Goal: Transaction & Acquisition: Purchase product/service

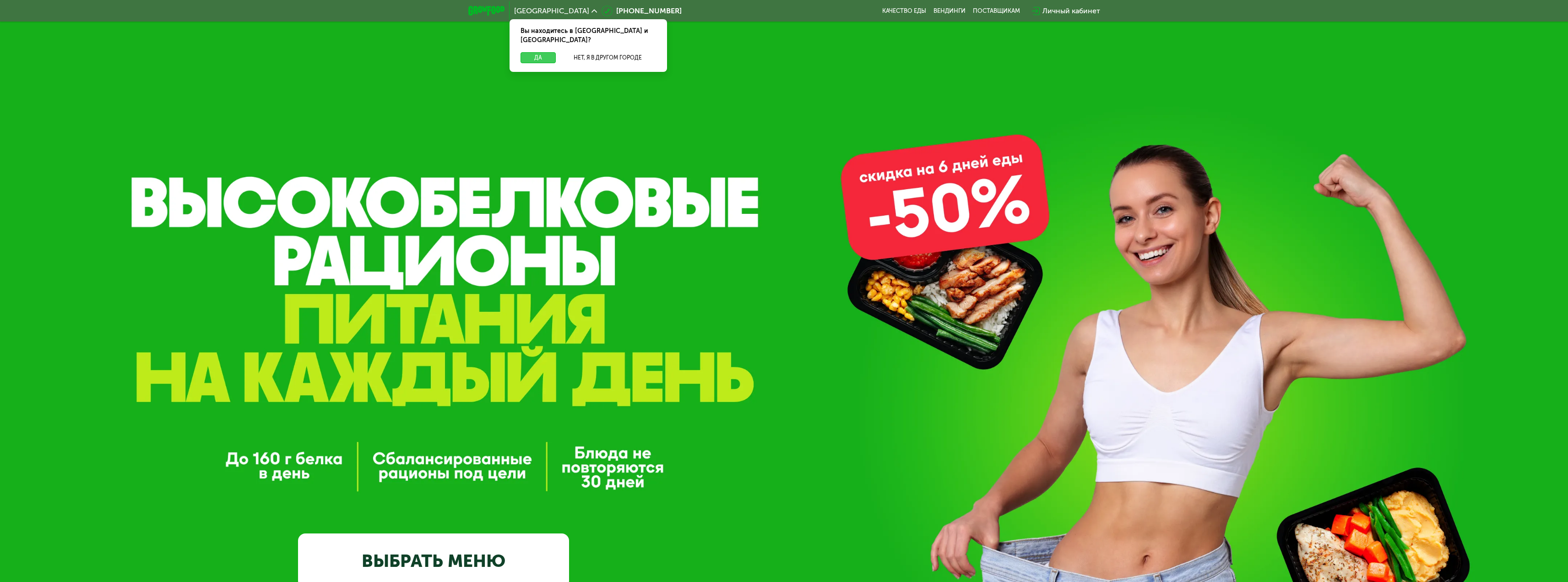
click at [542, 53] on button "Да" at bounding box center [538, 57] width 35 height 11
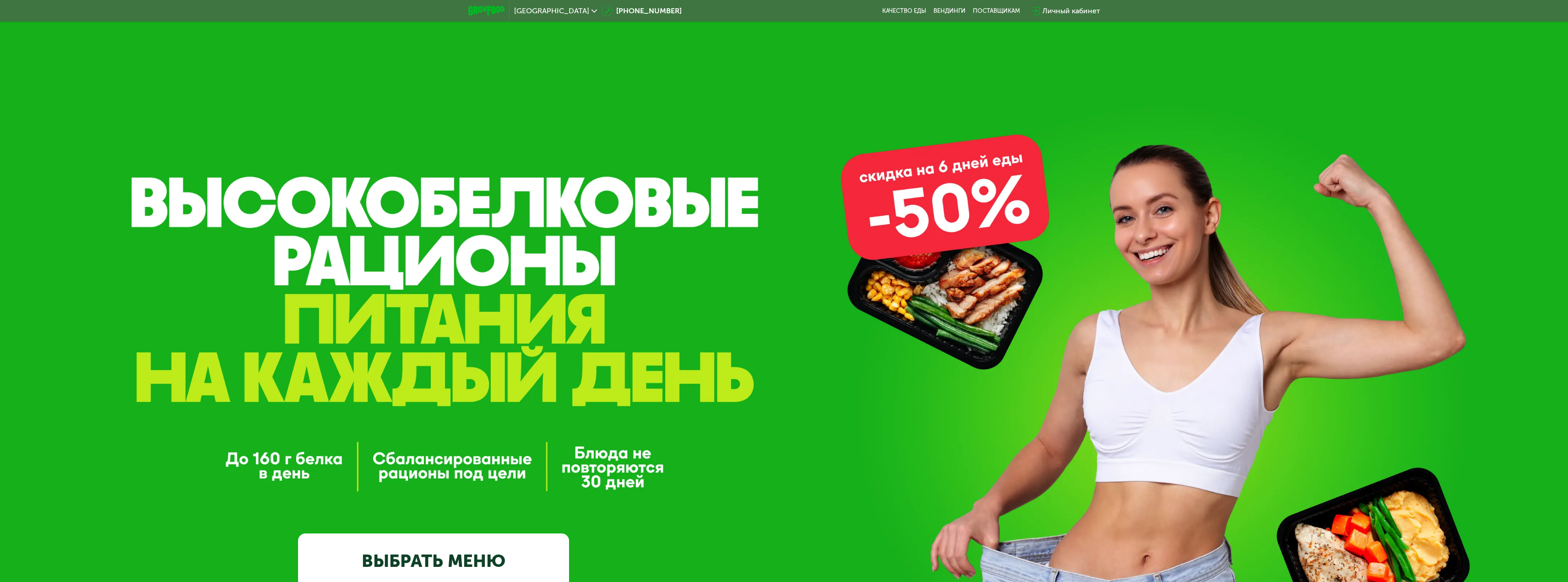
scroll to position [183, 0]
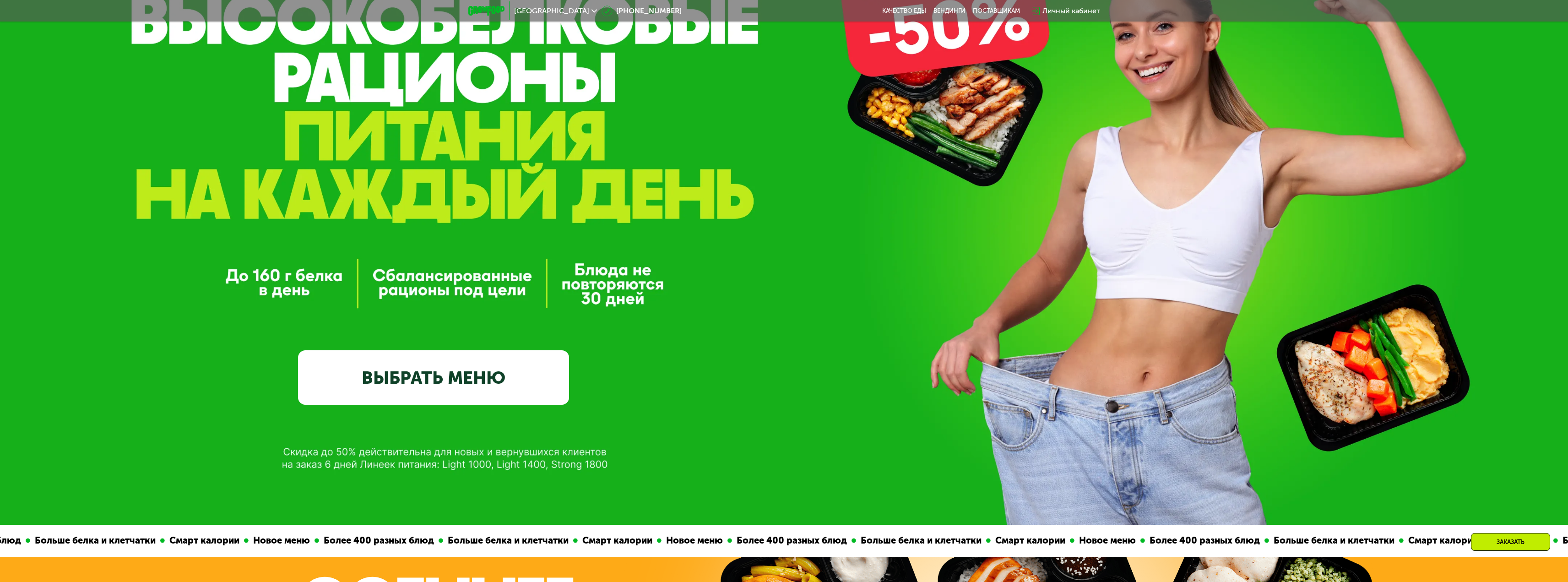
click at [521, 374] on link "ВЫБРАТЬ МЕНЮ" at bounding box center [433, 377] width 271 height 54
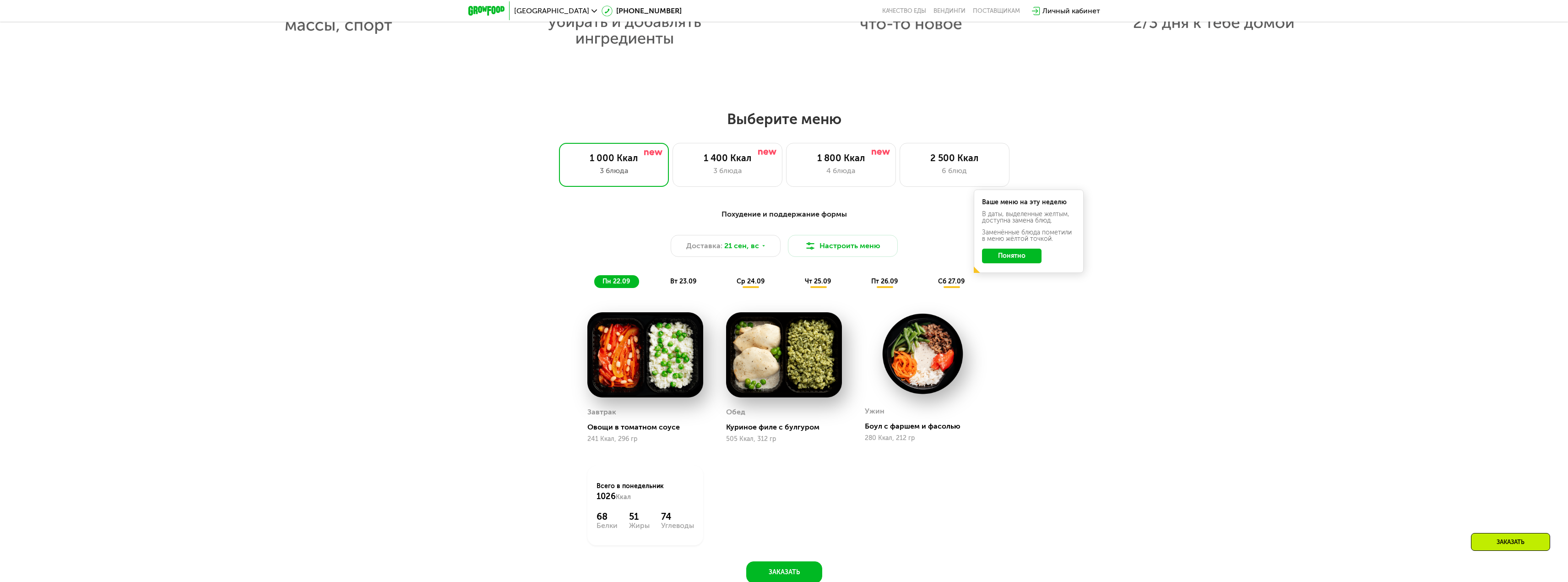
scroll to position [1192, 0]
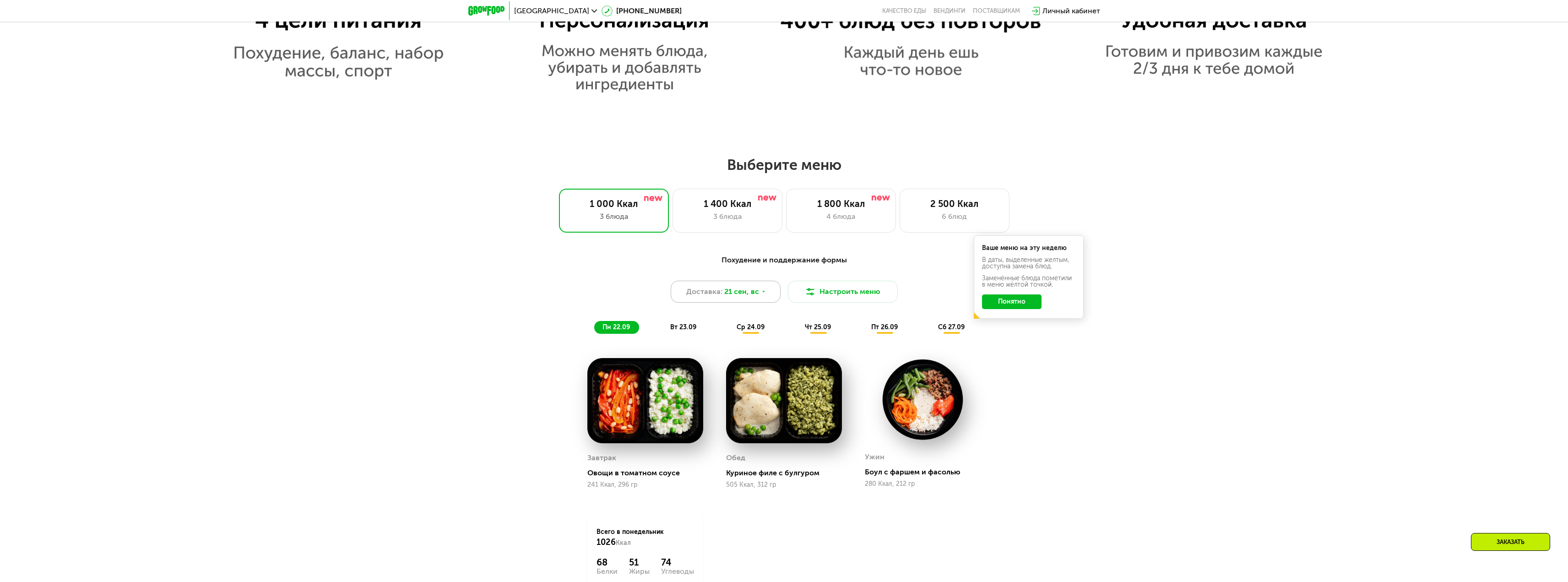
click at [745, 295] on span "21 сен, вс" at bounding box center [741, 291] width 35 height 11
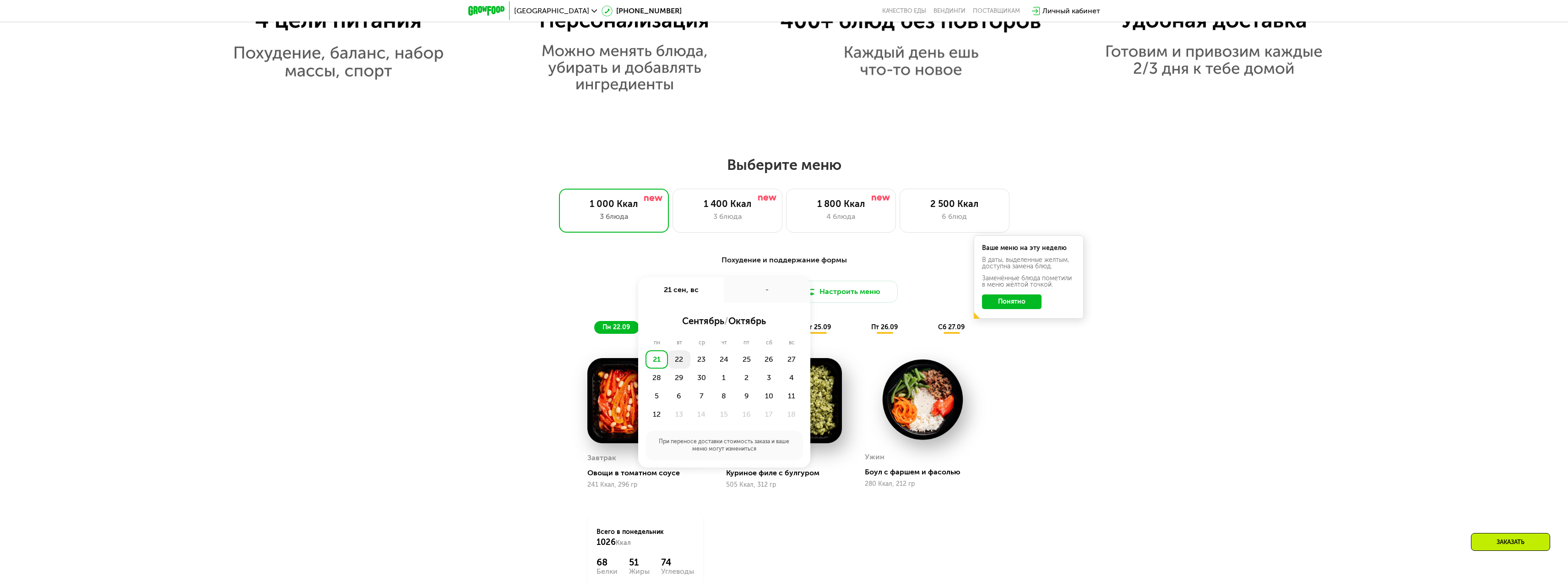
click at [679, 362] on div "22" at bounding box center [679, 359] width 22 height 19
click at [729, 352] on div "18:00-23:00" at bounding box center [724, 349] width 150 height 19
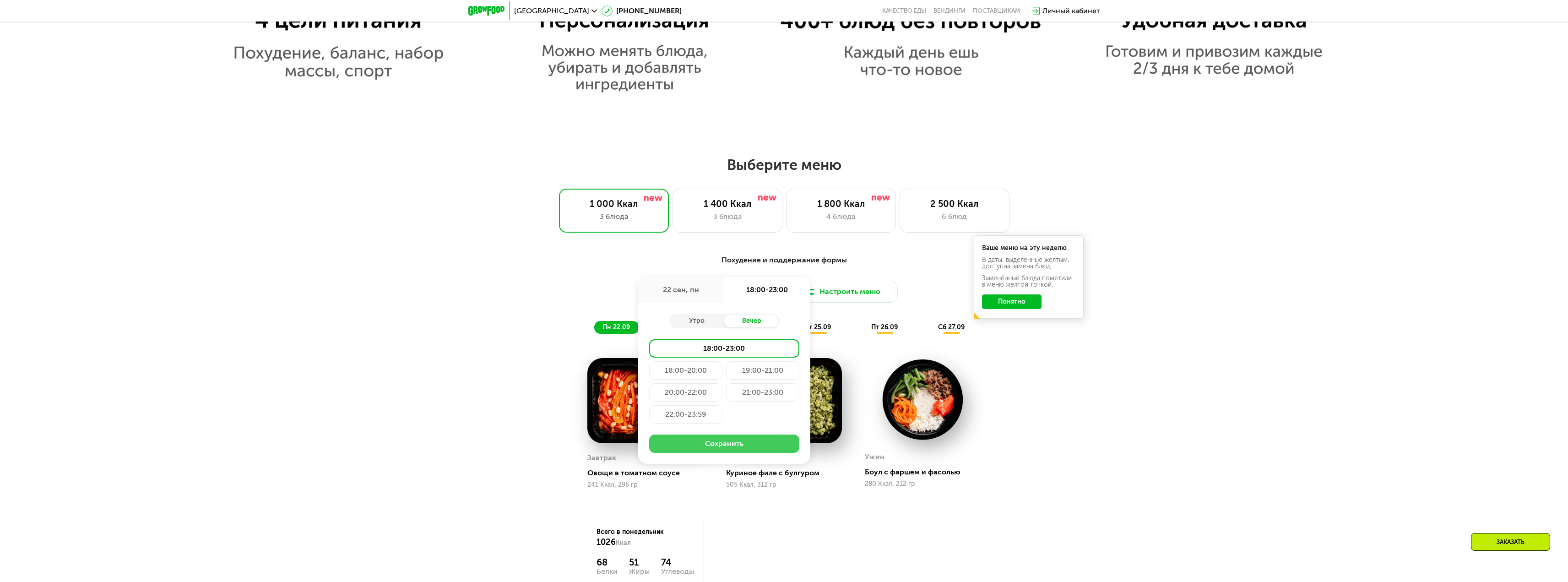
click at [731, 450] on button "Сохранить" at bounding box center [724, 444] width 150 height 19
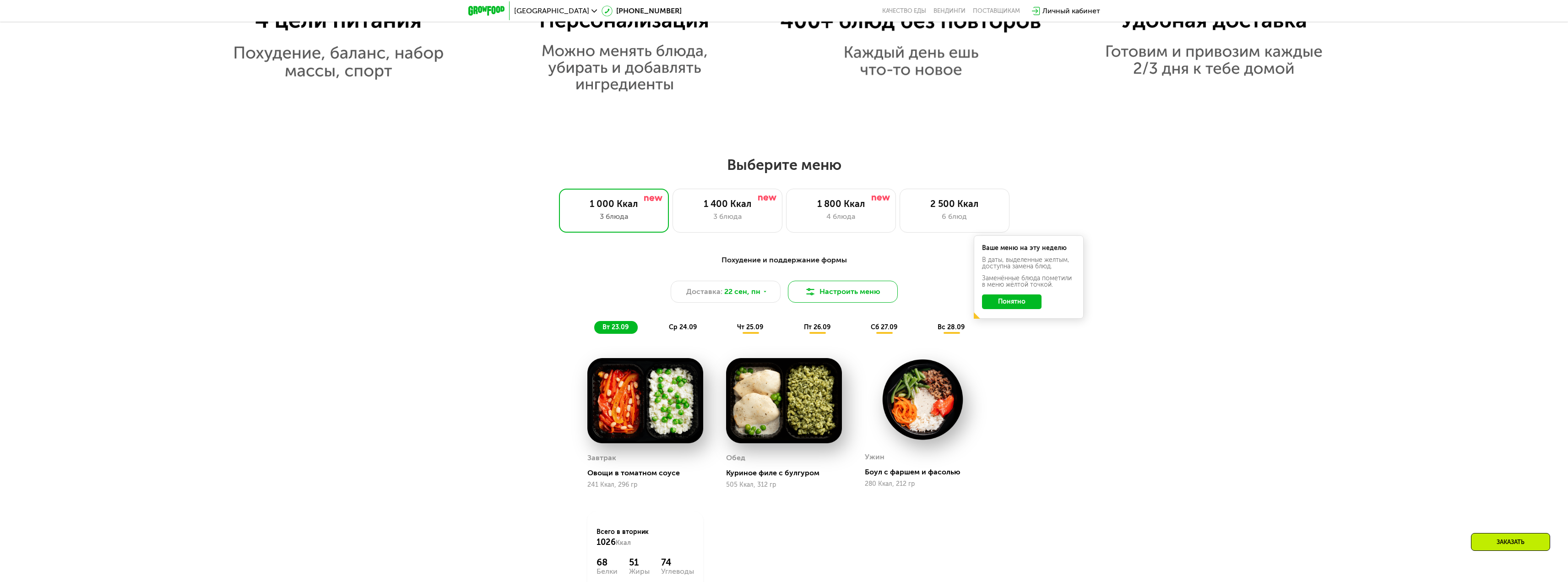
scroll to position [1283, 0]
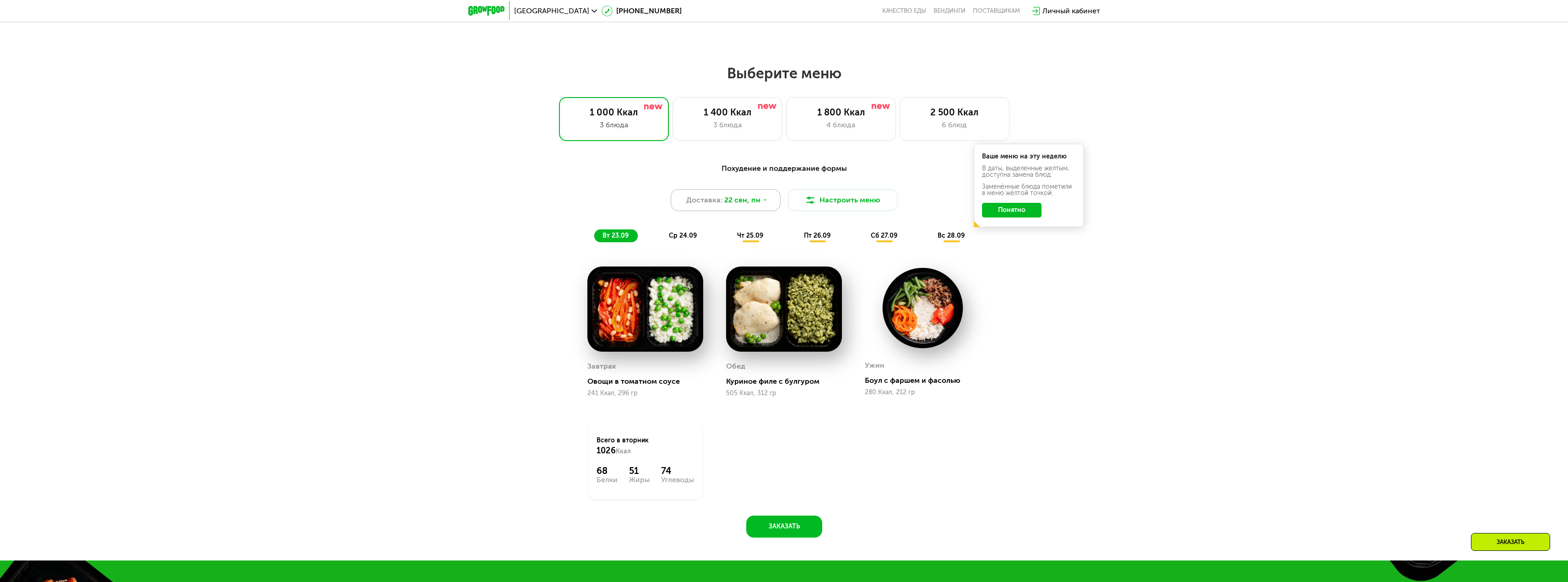
click at [753, 201] on span "22 сен, пн" at bounding box center [742, 200] width 36 height 11
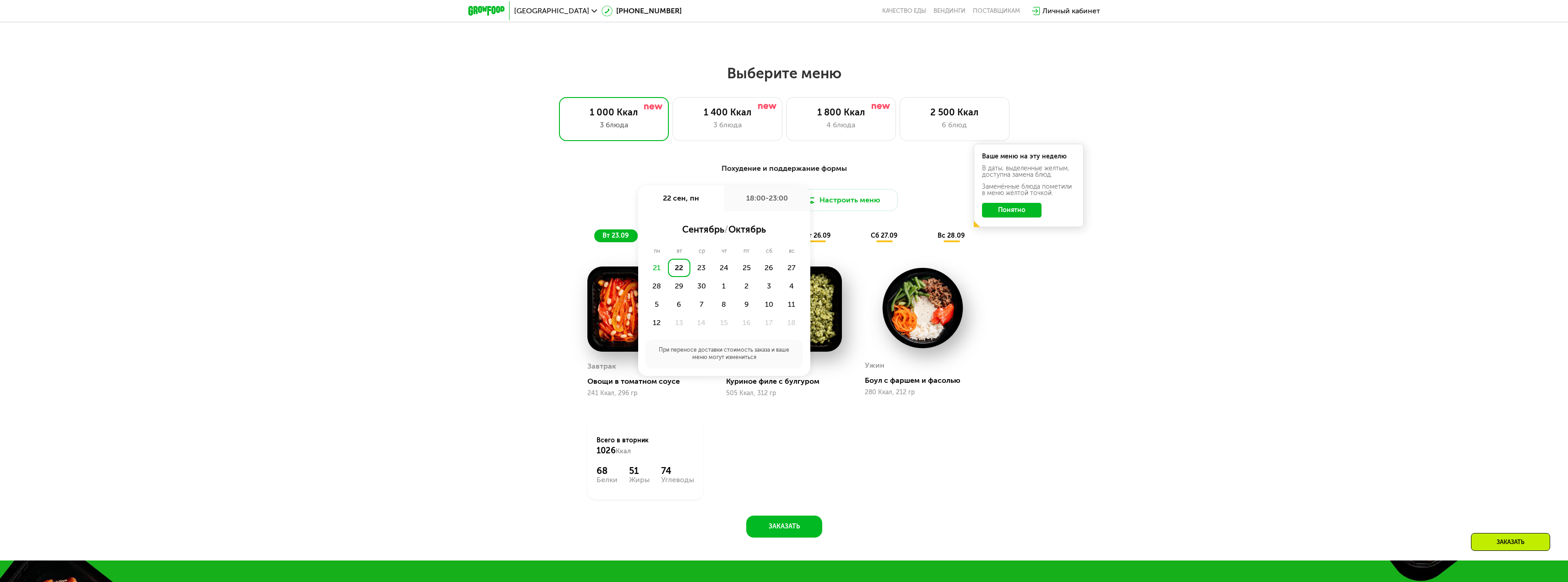
click at [677, 271] on div "22" at bounding box center [679, 268] width 22 height 19
click at [702, 228] on div "Утро" at bounding box center [697, 229] width 55 height 13
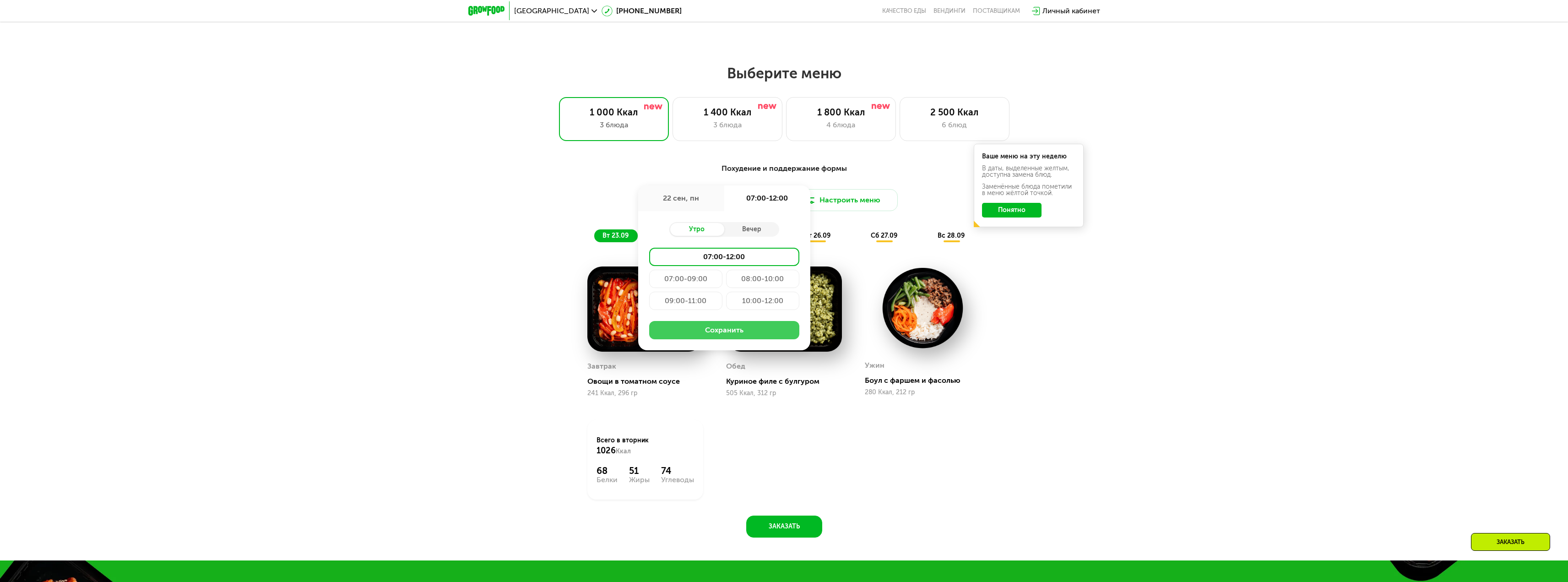
click at [729, 340] on button "Сохранить" at bounding box center [724, 330] width 150 height 19
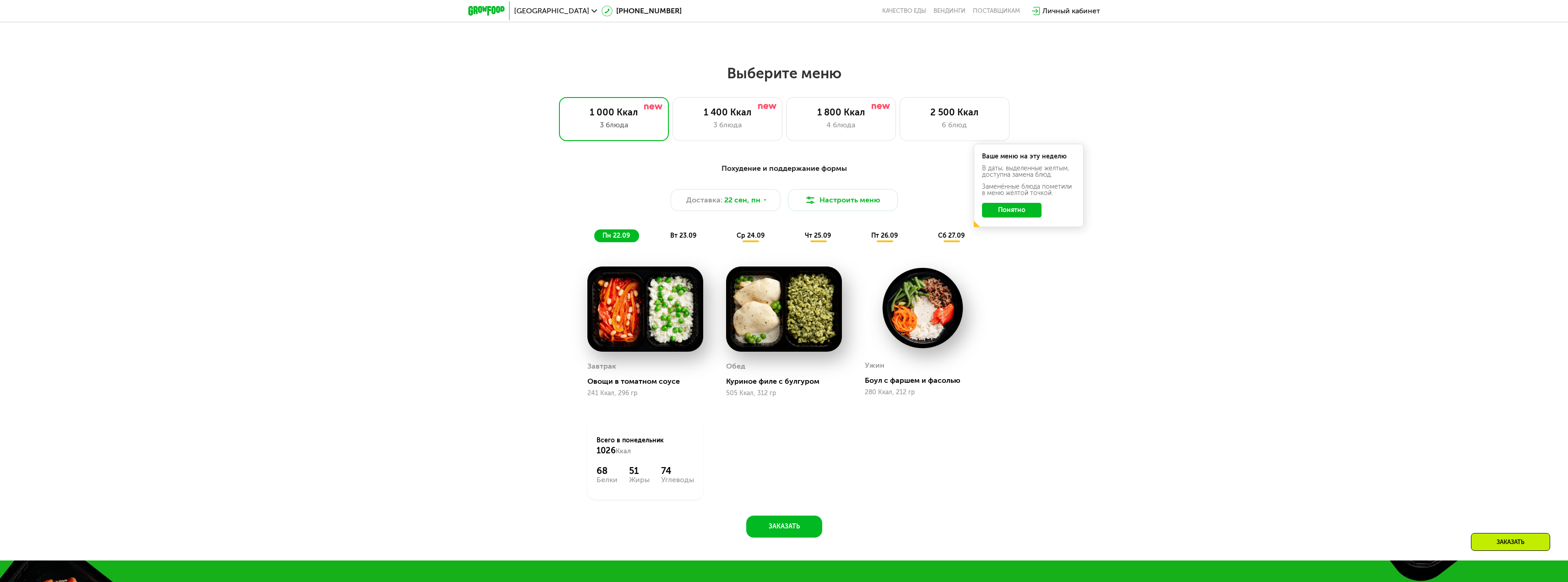
click at [680, 239] on span "вт 23.09" at bounding box center [683, 236] width 26 height 7
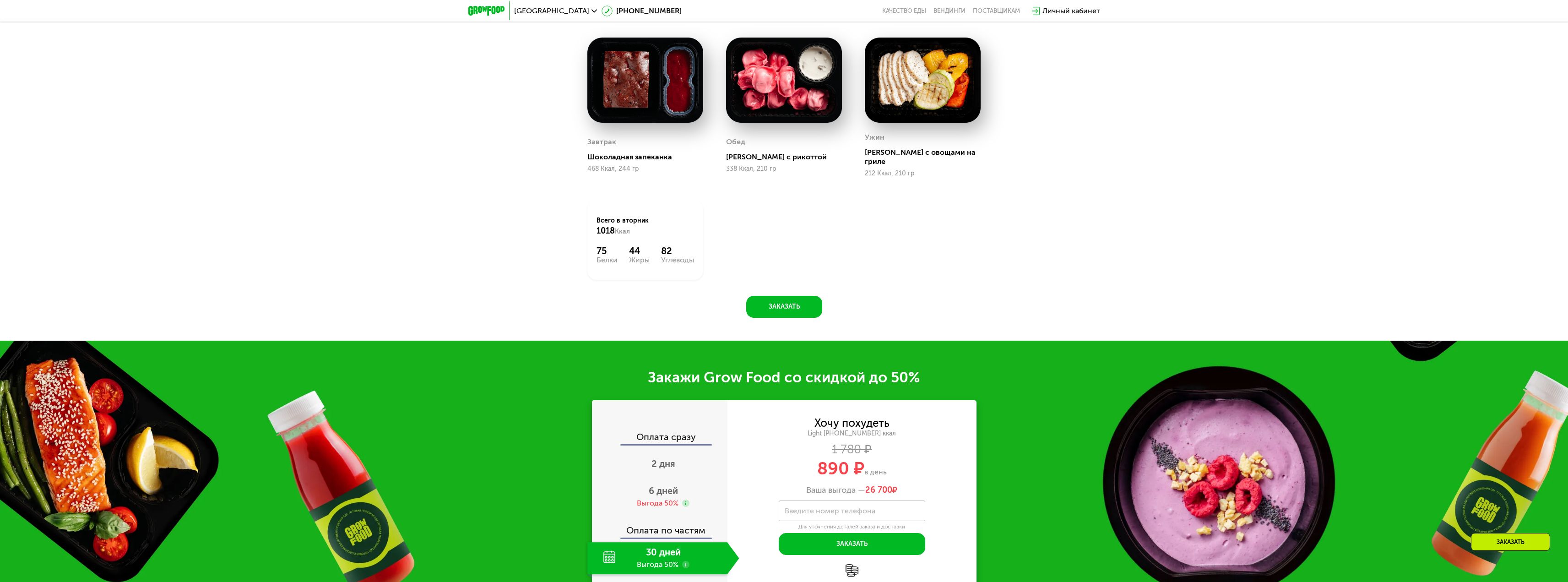
scroll to position [1558, 0]
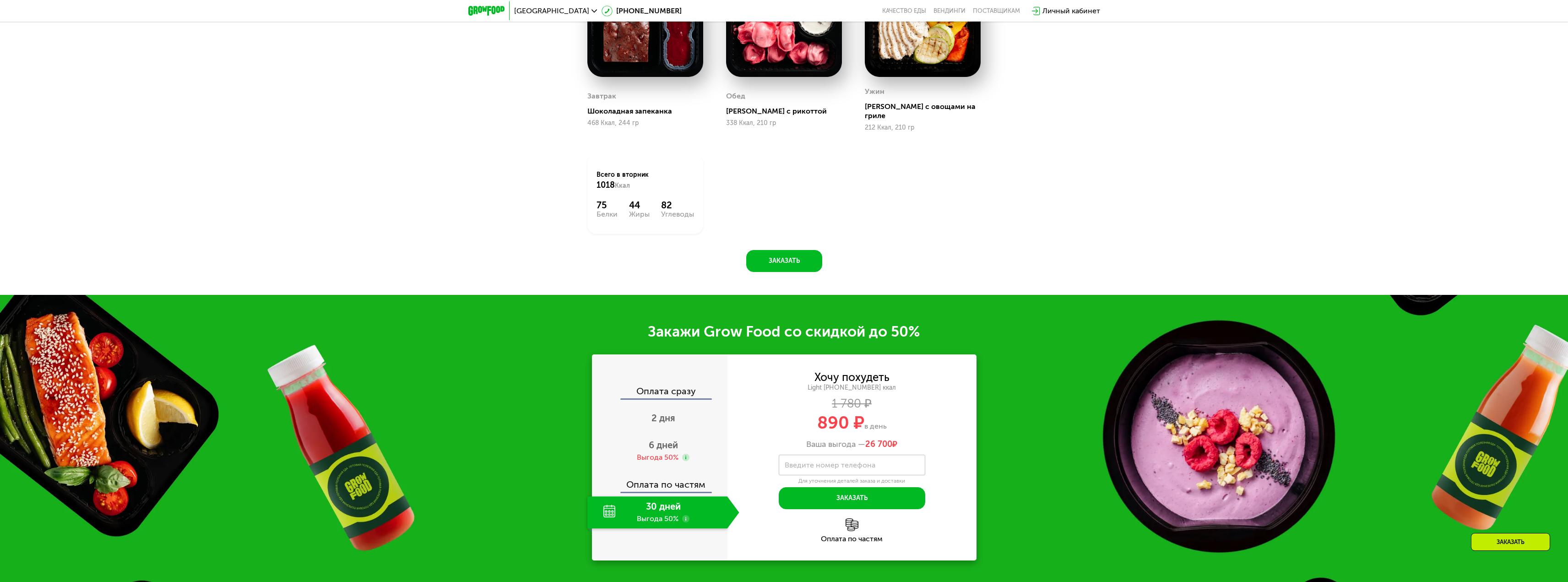
click at [676, 376] on div "Оплата сразу 2 дня 6 дней Выгода 50% Оплата по частям 30 дней Выгода 50%" at bounding box center [660, 457] width 135 height 206
click at [676, 387] on div "Оплата сразу" at bounding box center [660, 392] width 134 height 12
click at [668, 413] on span "2 дня" at bounding box center [663, 418] width 24 height 11
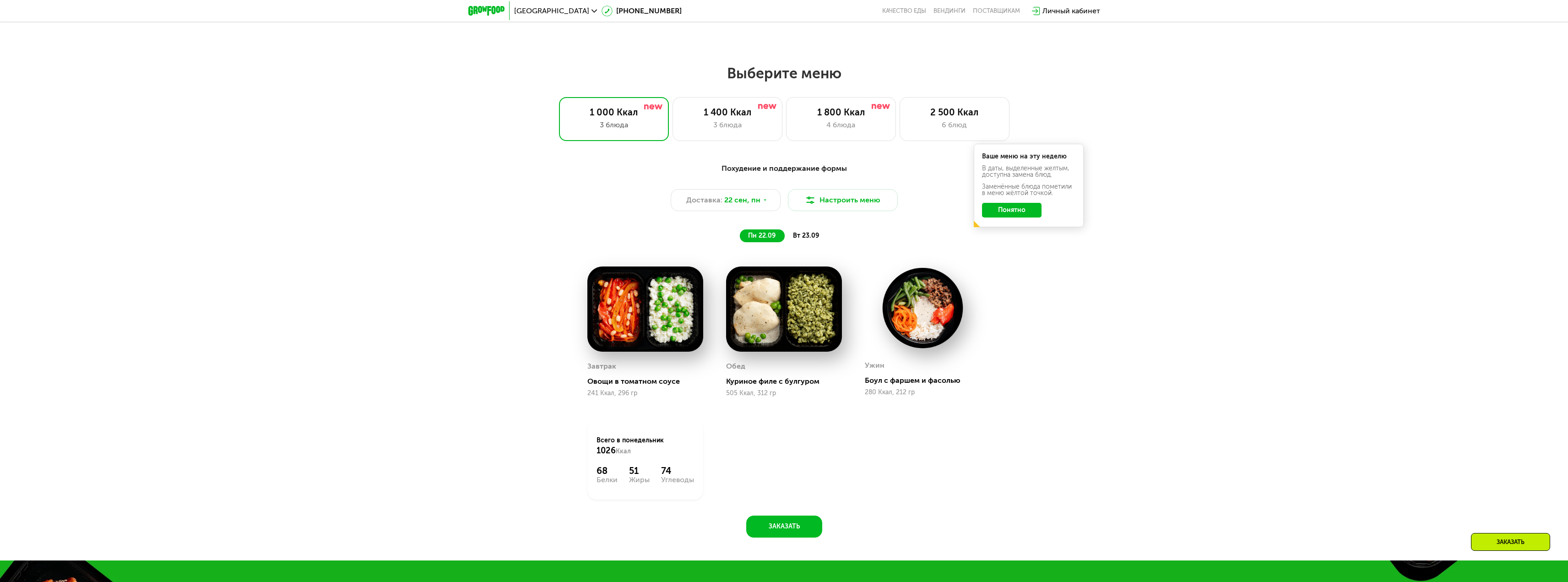
scroll to position [1787, 0]
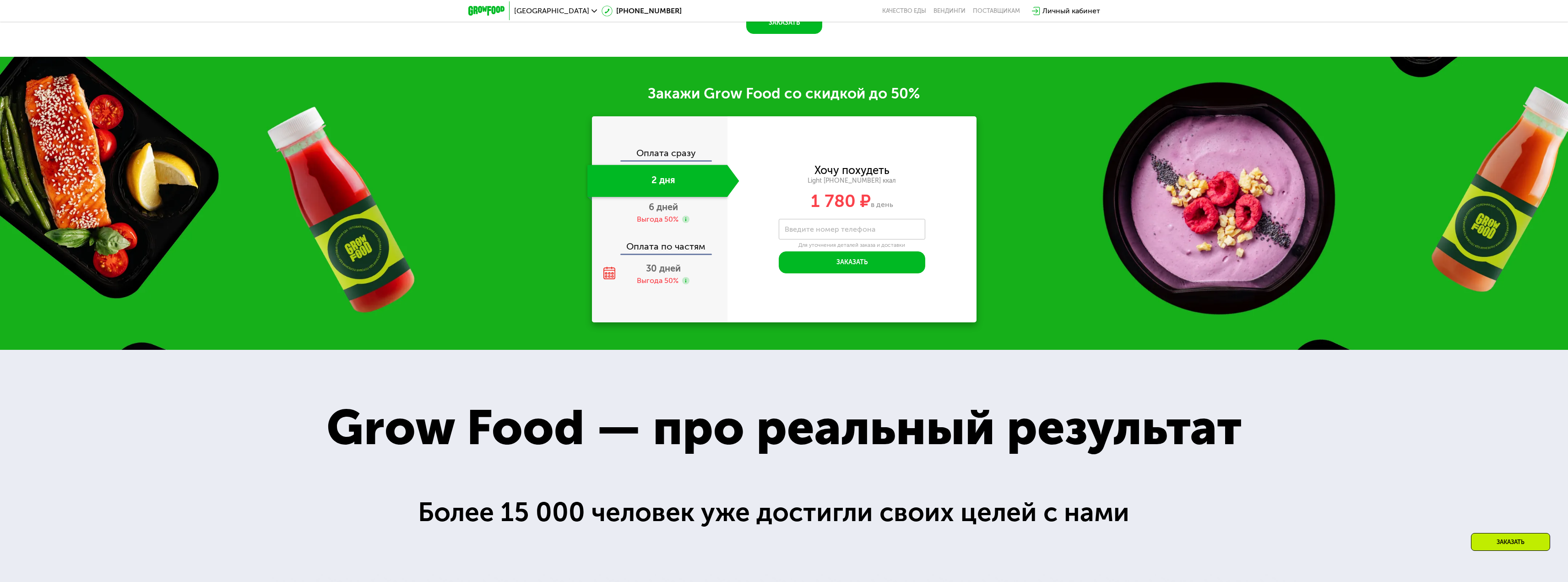
click at [671, 158] on div "Оплата сразу" at bounding box center [660, 155] width 134 height 12
click at [666, 271] on span "30 дней" at bounding box center [663, 268] width 35 height 11
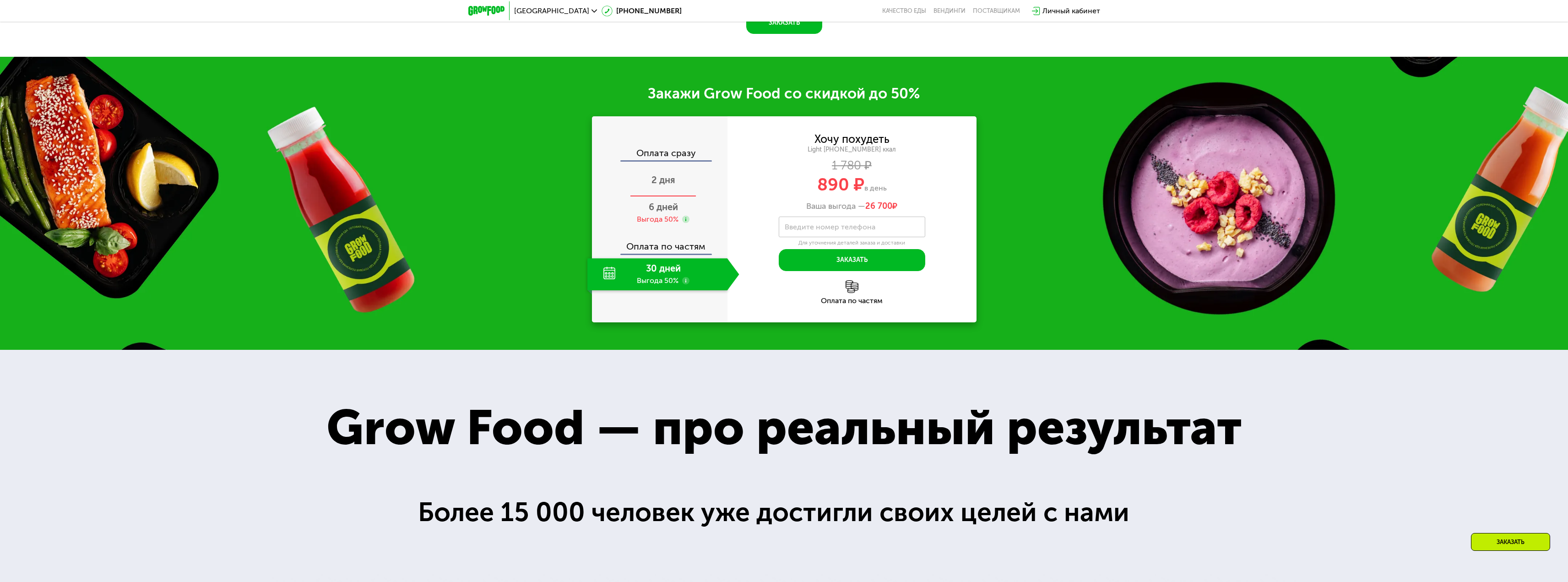
click at [664, 189] on div "2 дня" at bounding box center [663, 181] width 152 height 32
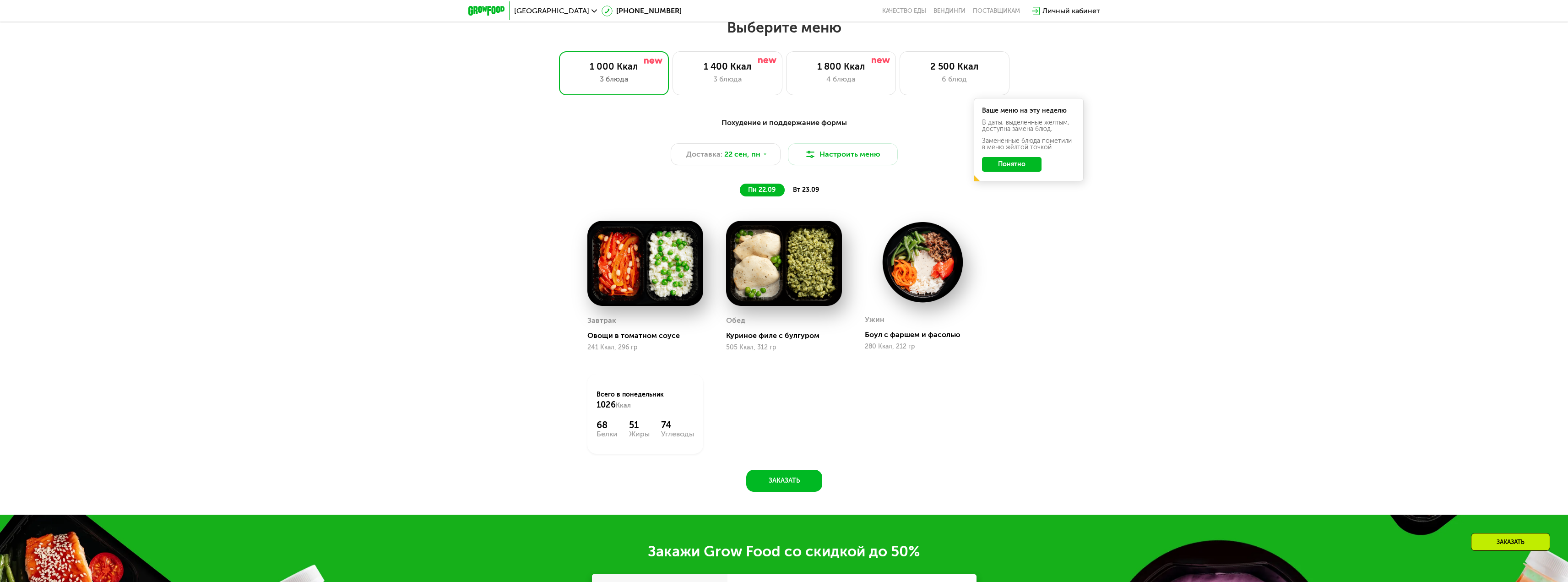
scroll to position [1283, 0]
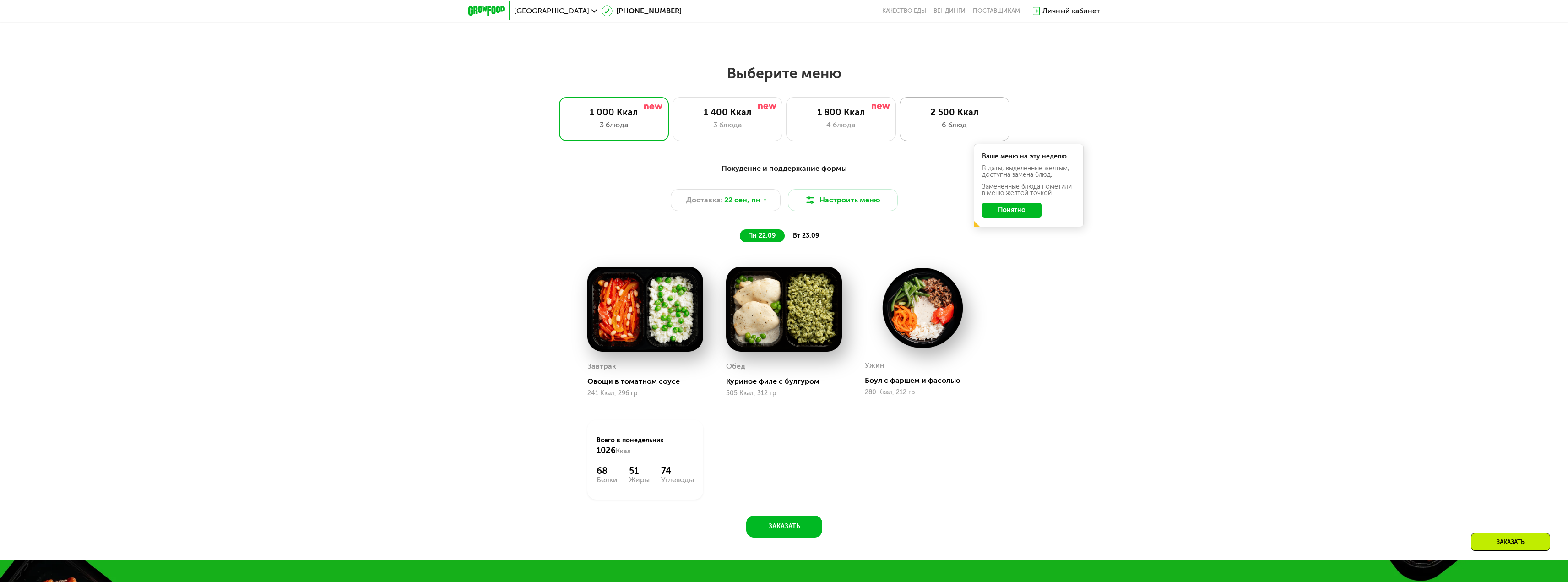
click at [933, 117] on div "2 500 Ккал" at bounding box center [954, 112] width 91 height 11
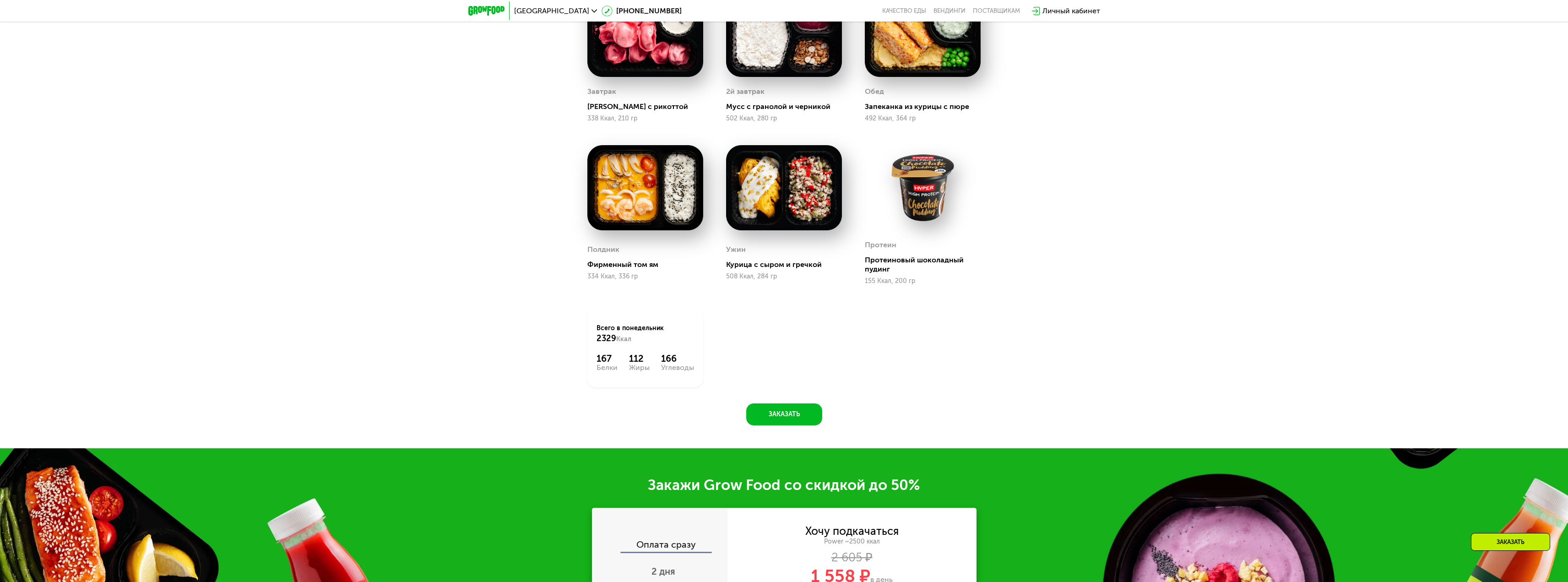
scroll to position [1695, 0]
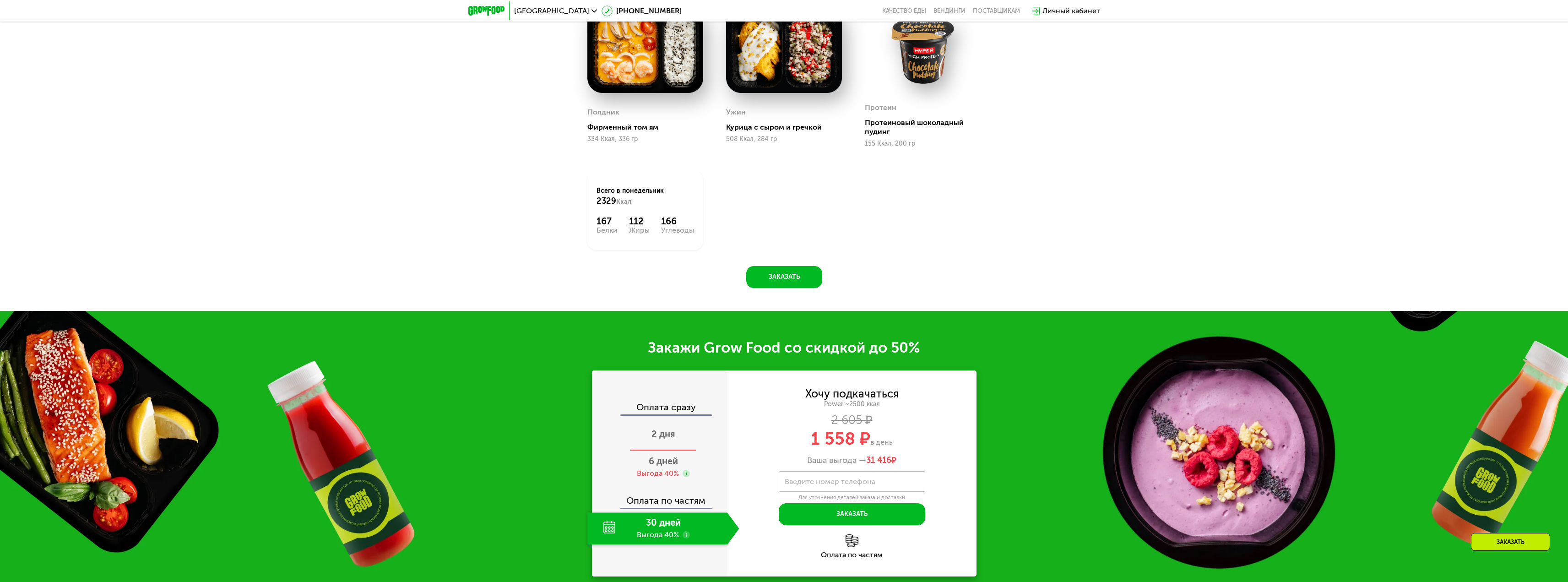
click at [663, 440] on span "2 дня" at bounding box center [663, 434] width 24 height 11
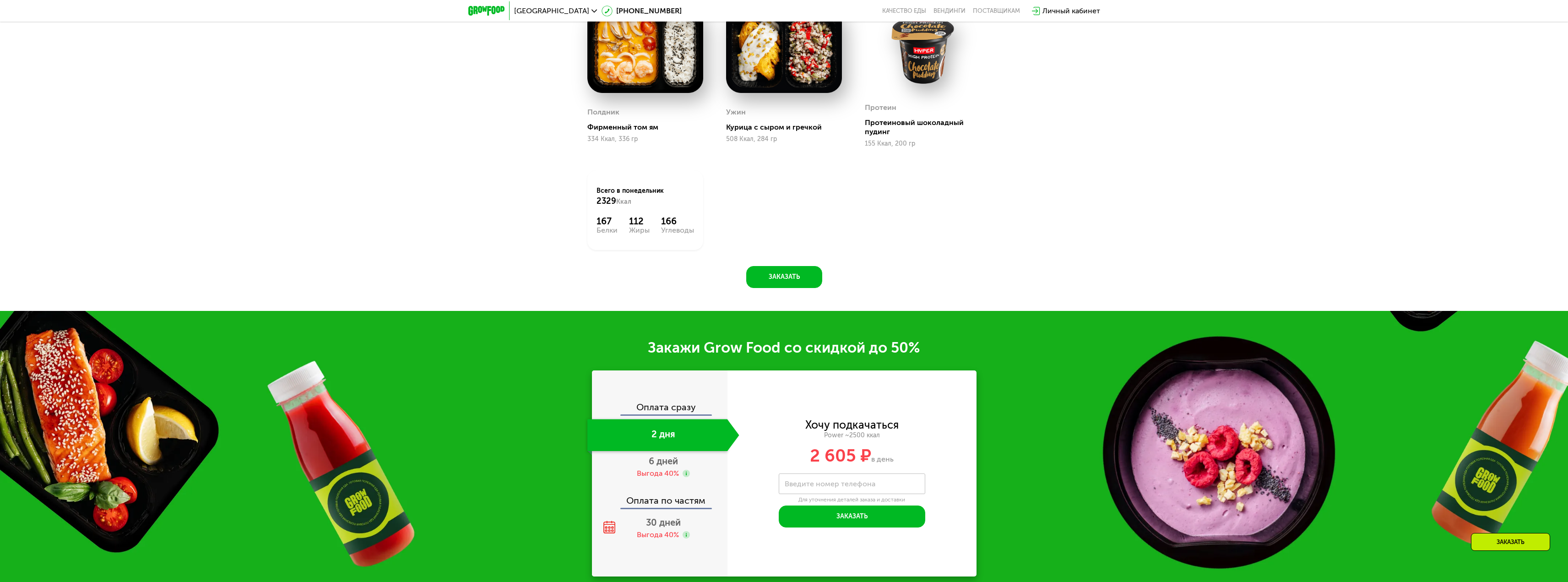
scroll to position [1787, 0]
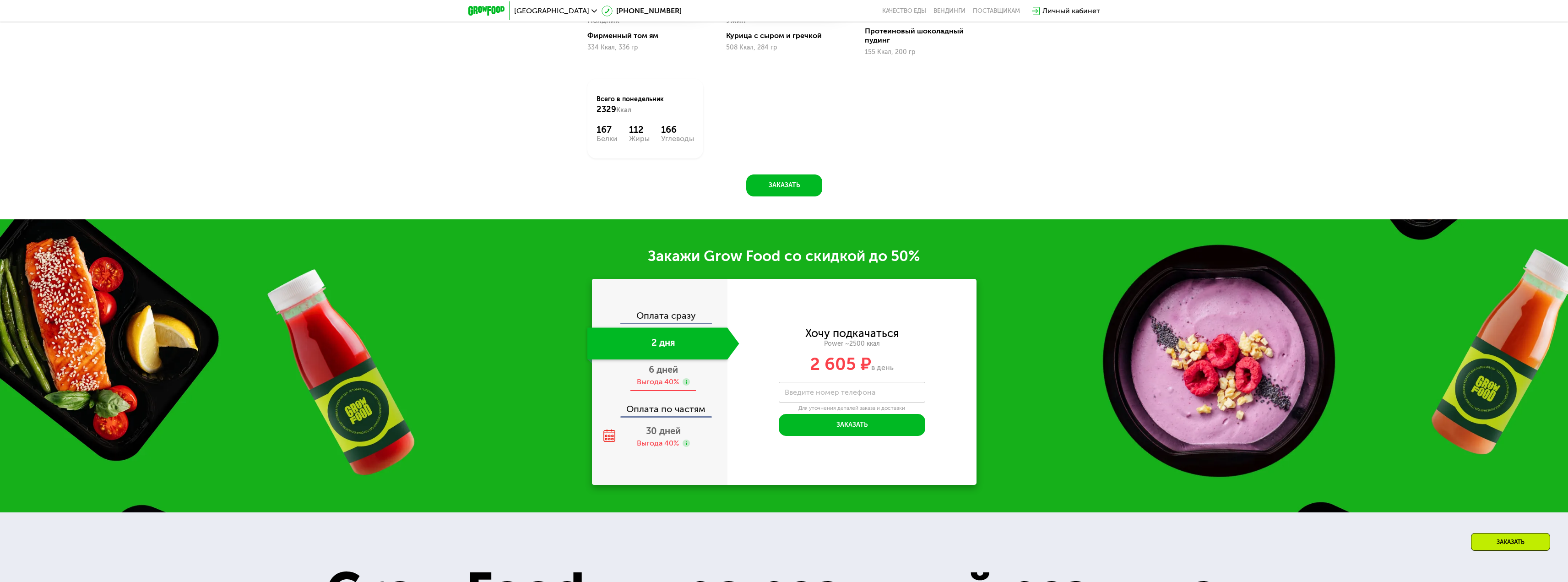
click at [672, 384] on div "Выгода 40%" at bounding box center [657, 382] width 42 height 10
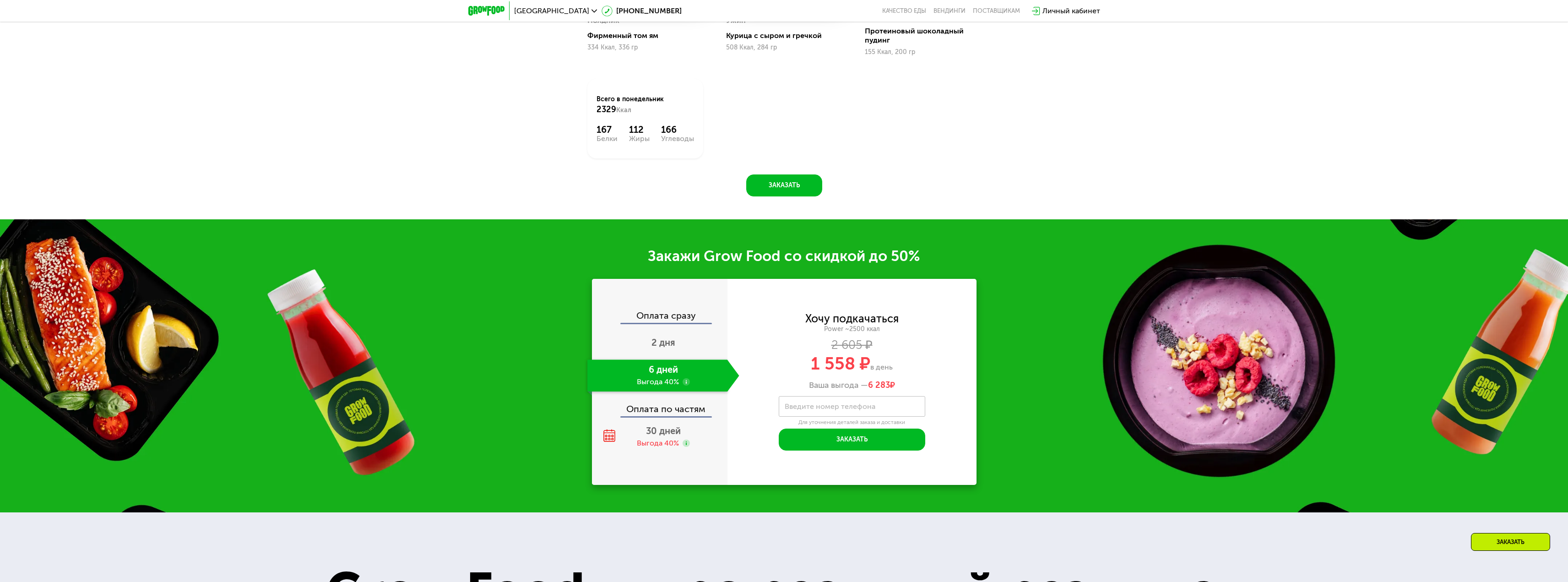
scroll to position [1833, 0]
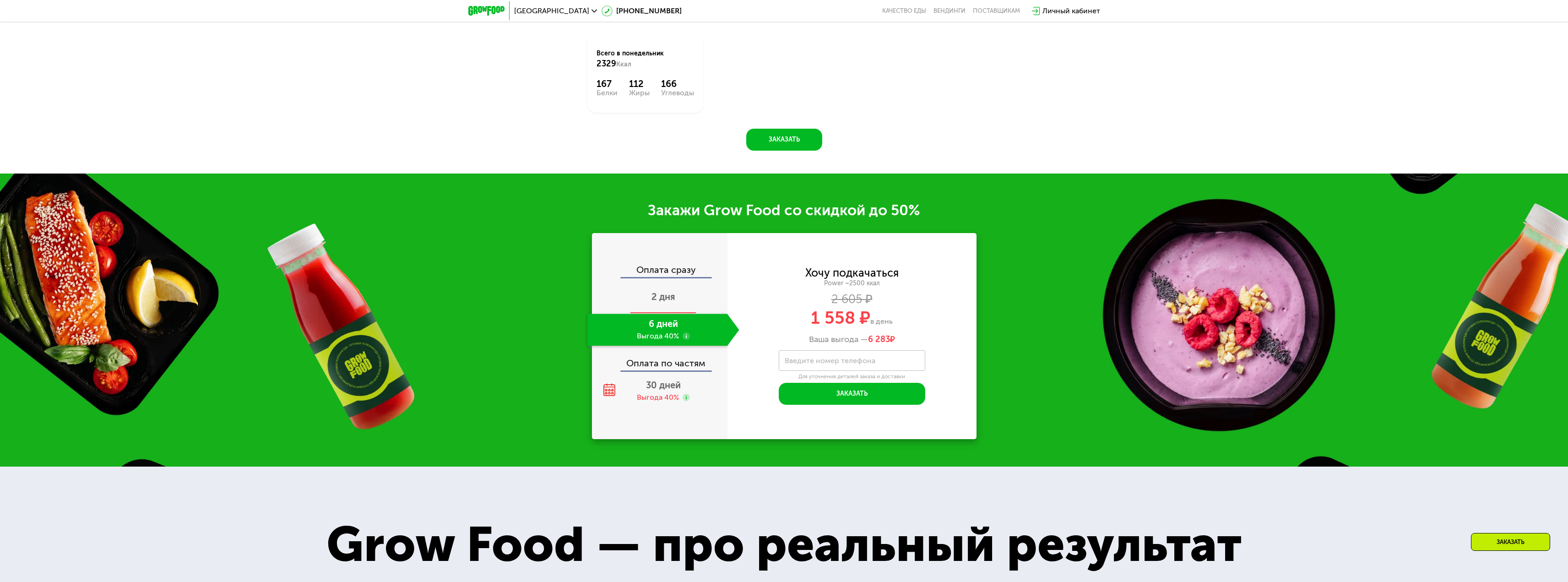
click at [675, 304] on div "2 дня" at bounding box center [663, 297] width 152 height 32
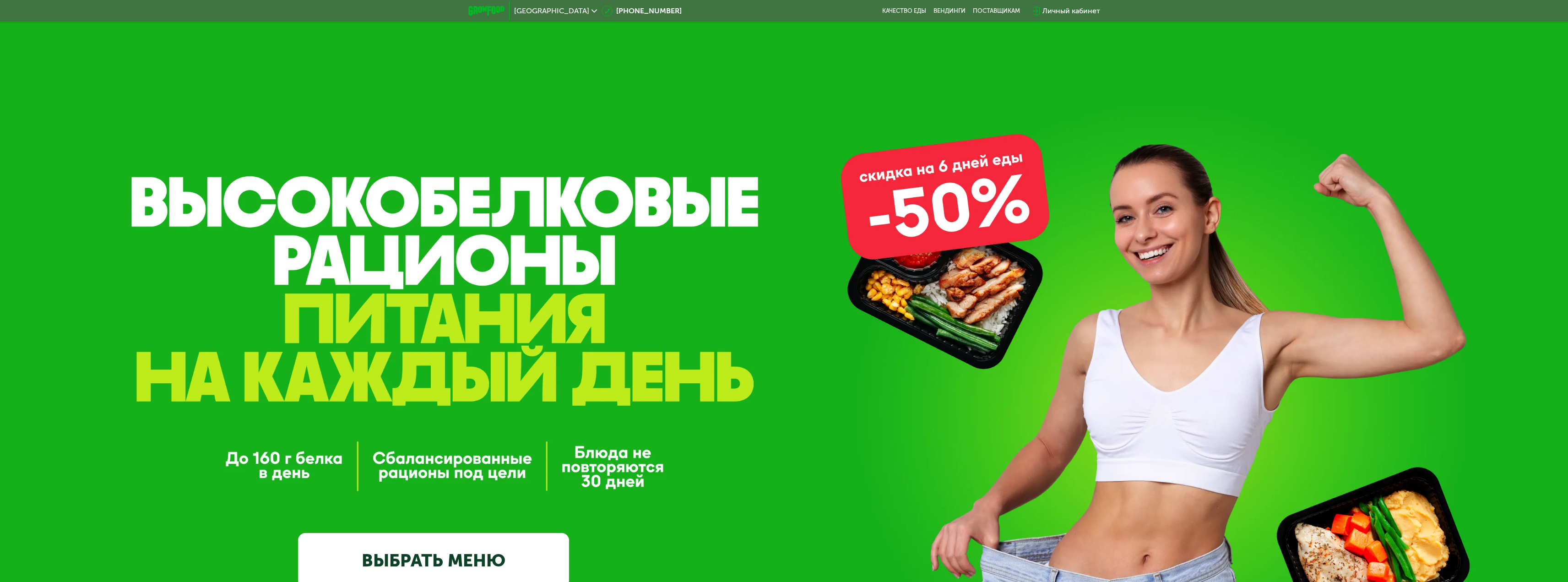
scroll to position [0, 0]
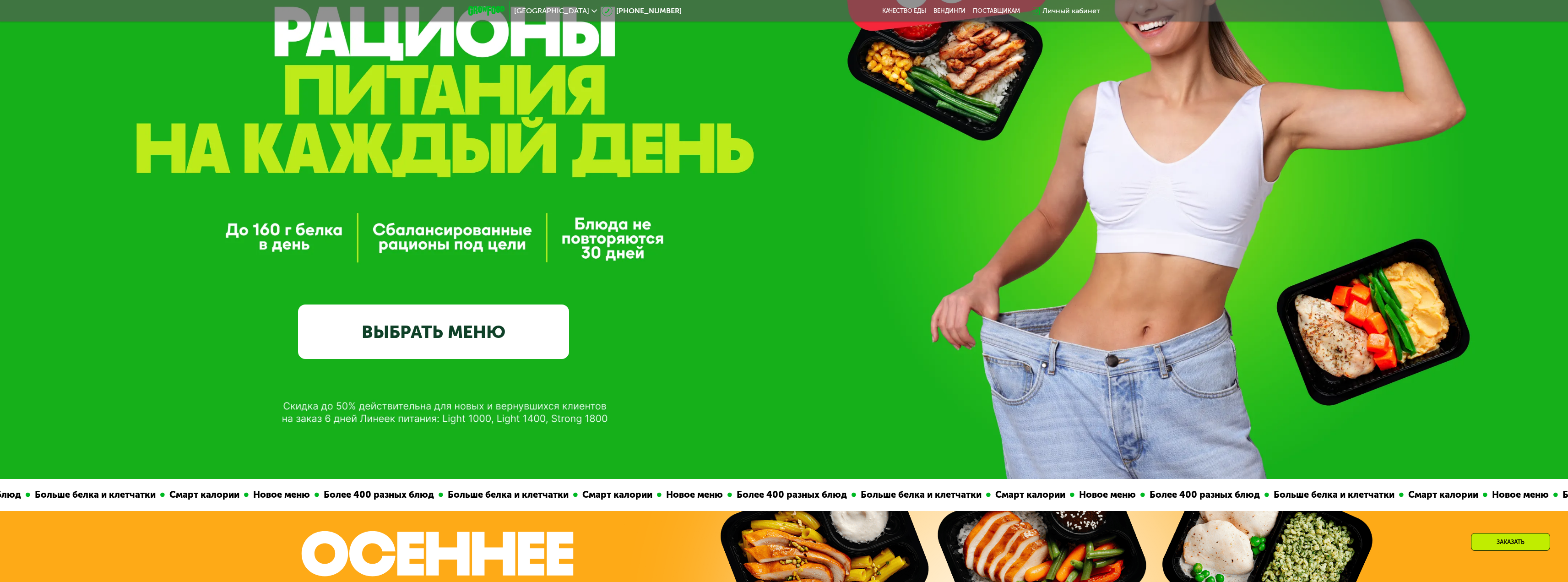
click at [494, 323] on link "ВЫБРАТЬ МЕНЮ" at bounding box center [433, 332] width 271 height 54
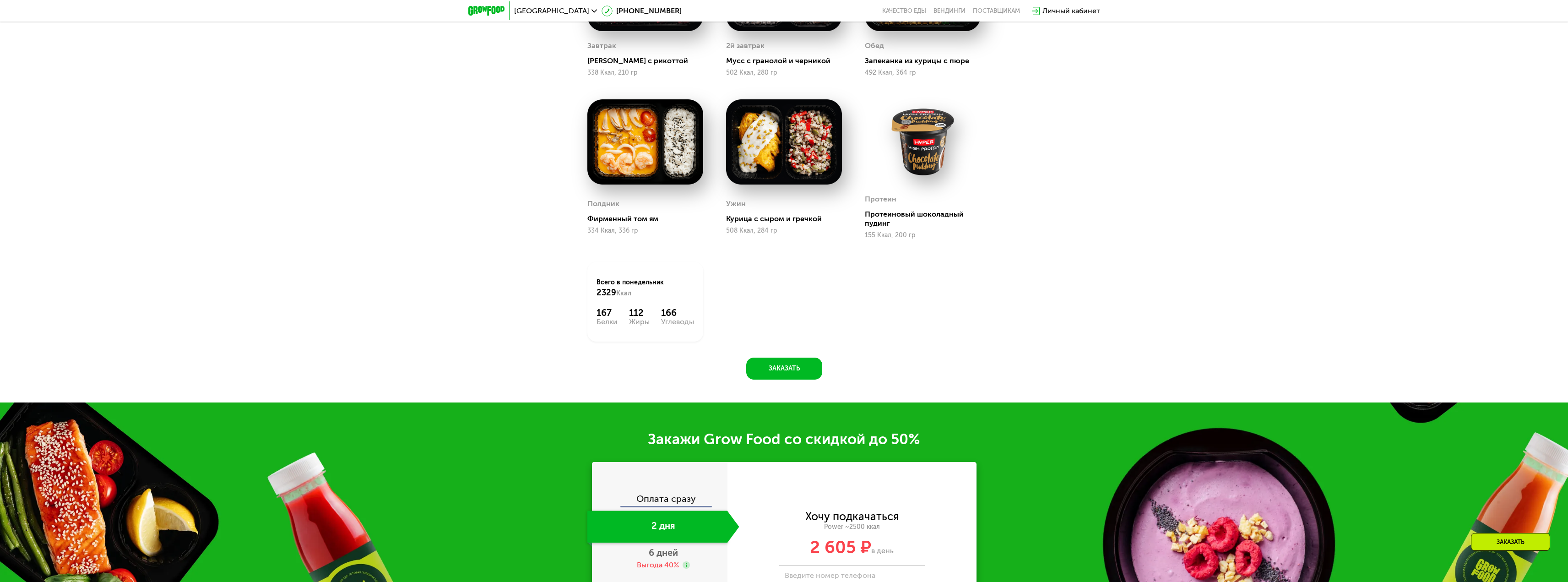
scroll to position [1741, 0]
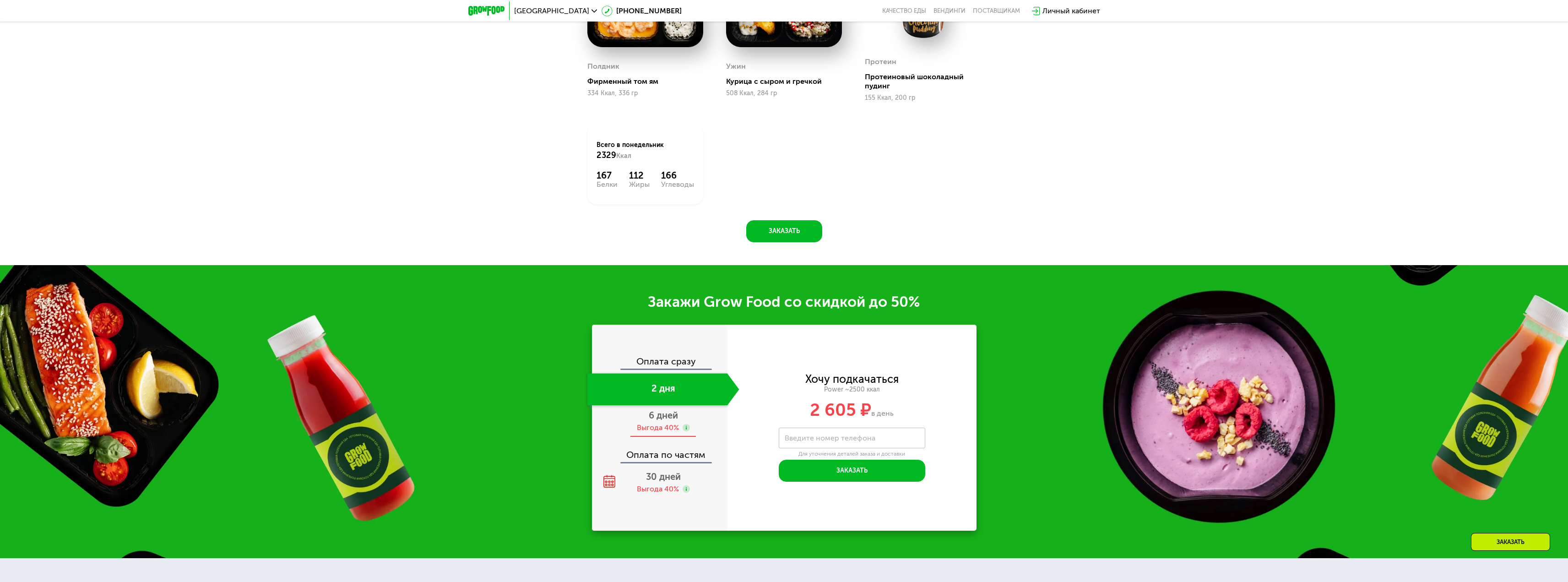
click at [671, 421] on span "6 дней" at bounding box center [663, 416] width 29 height 11
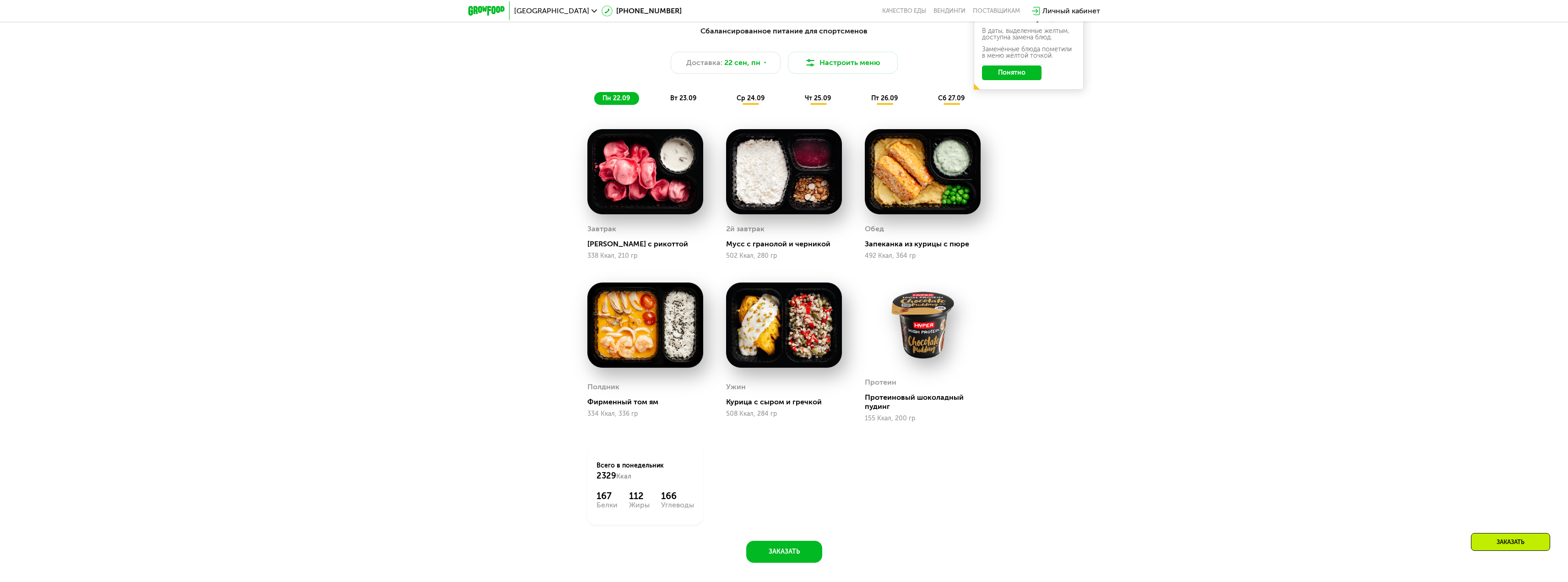
scroll to position [1237, 0]
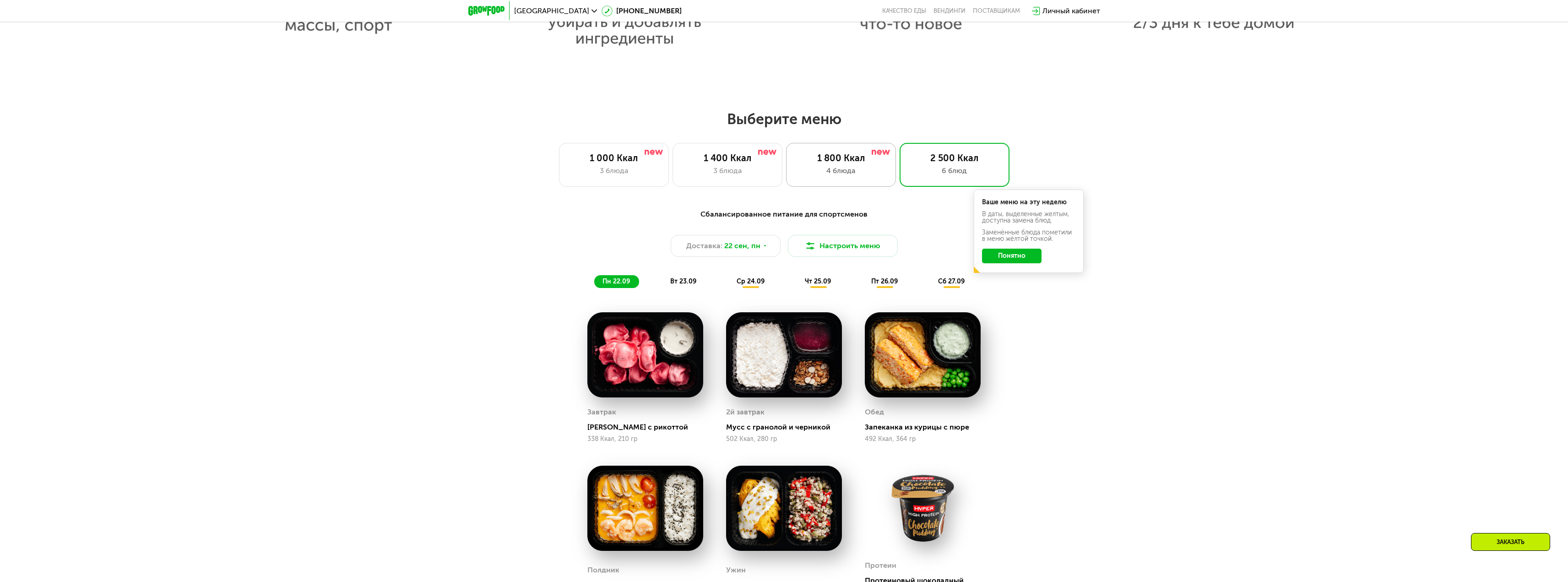
click at [853, 169] on div "4 блюда" at bounding box center [841, 170] width 91 height 11
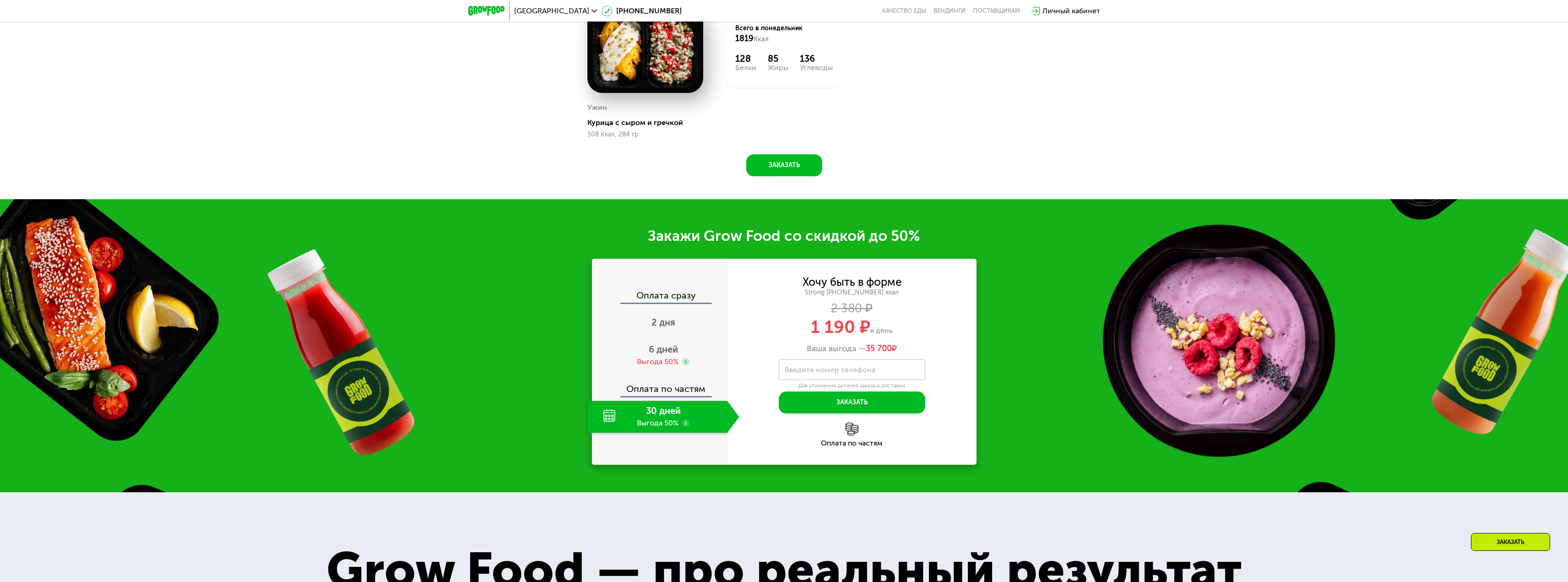
scroll to position [1649, 0]
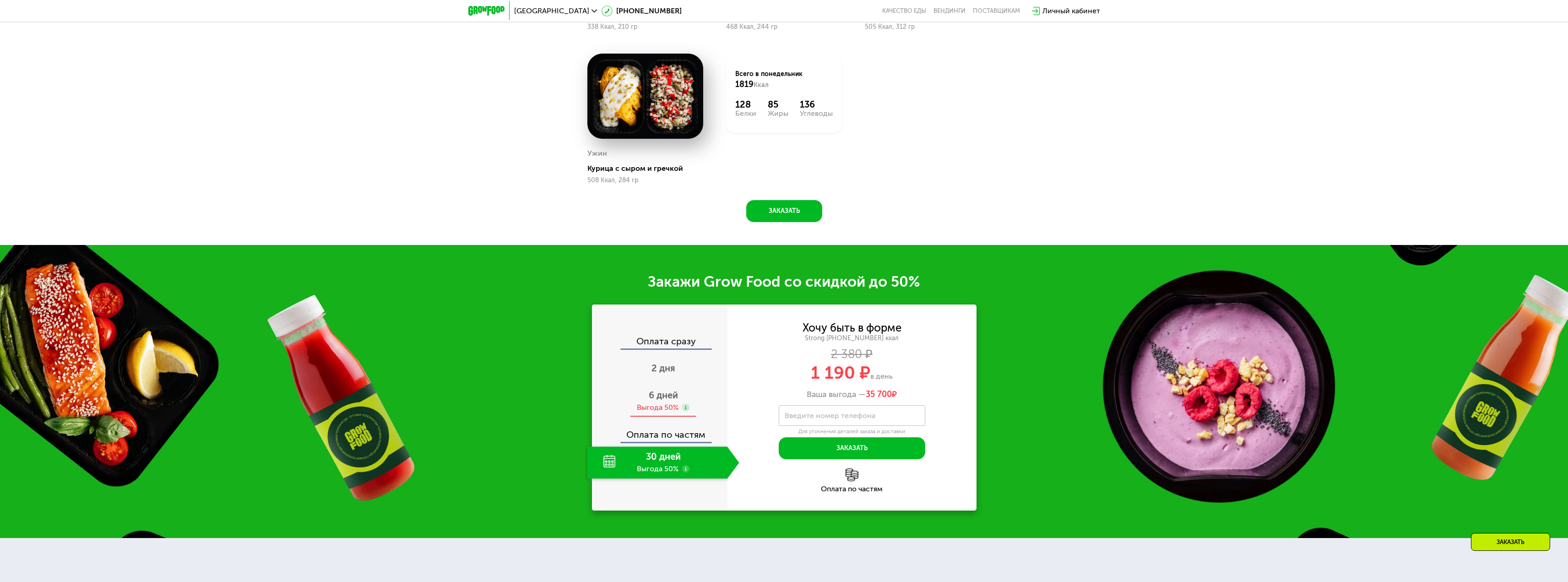
click at [670, 399] on span "6 дней" at bounding box center [663, 395] width 29 height 11
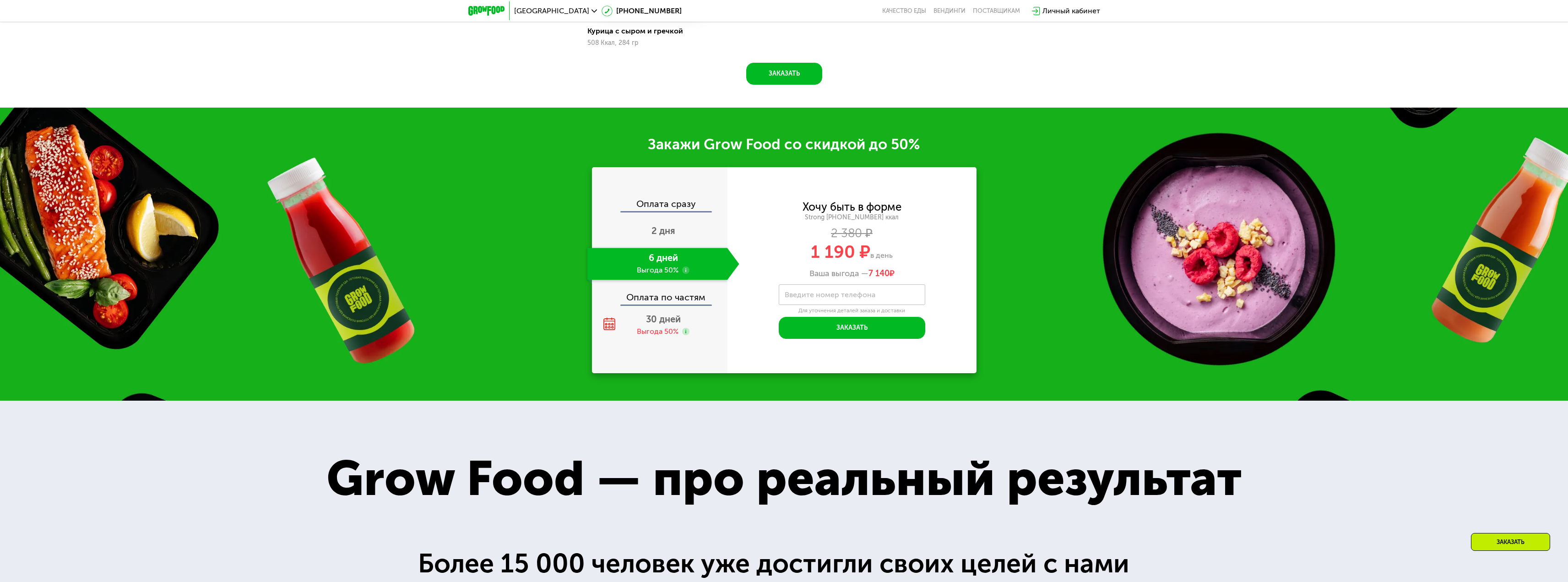
scroll to position [1970, 0]
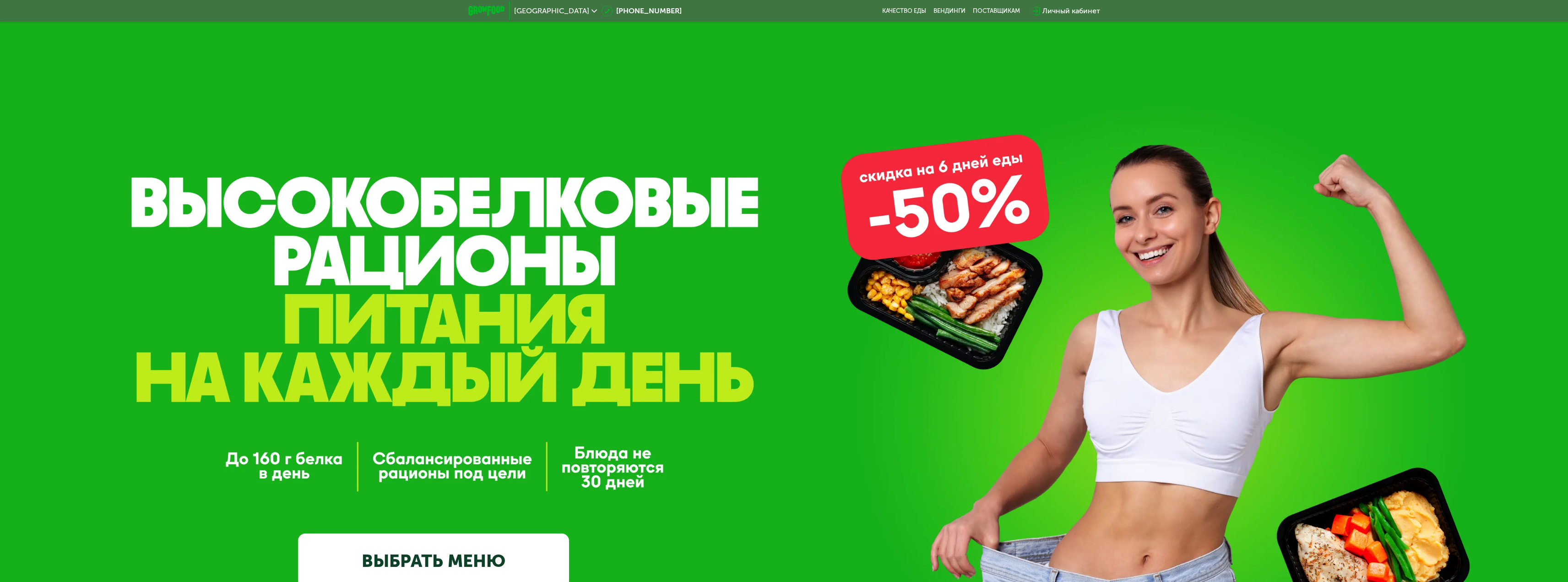
scroll to position [275, 0]
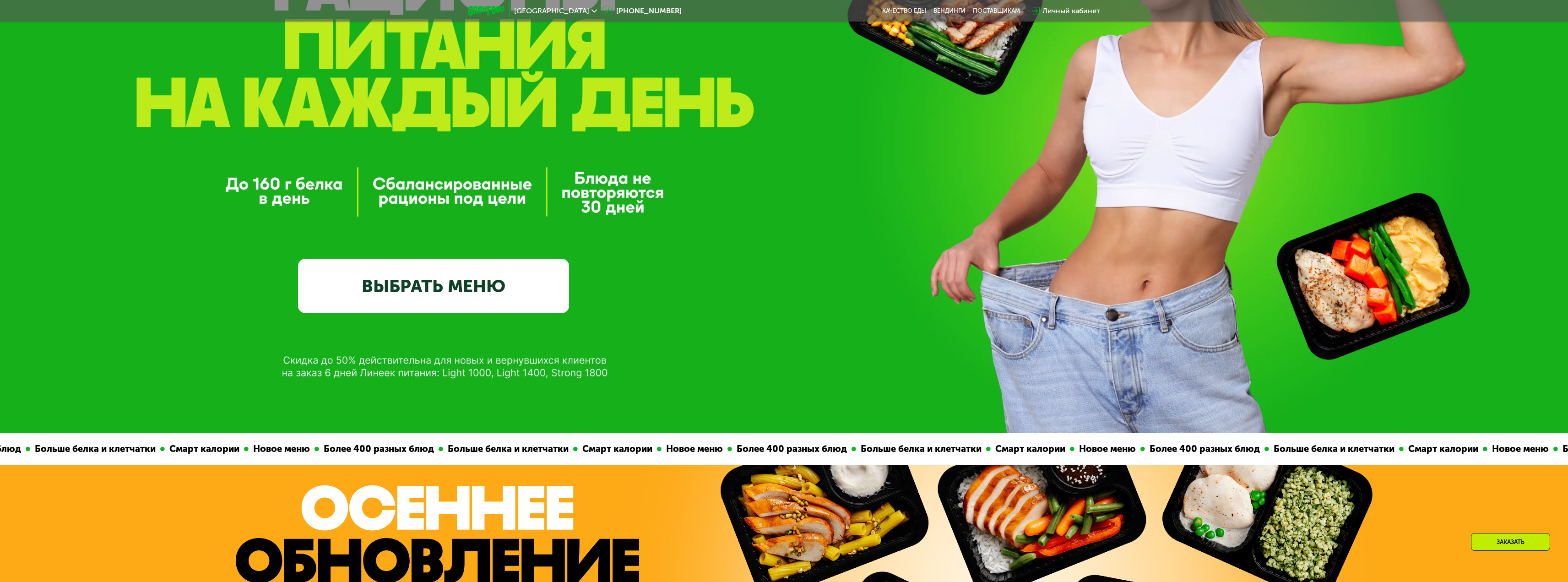
click at [548, 284] on link "ВЫБРАТЬ МЕНЮ" at bounding box center [433, 285] width 271 height 54
click at [454, 290] on link "ВЫБРАТЬ МЕНЮ" at bounding box center [433, 285] width 271 height 54
click at [472, 295] on link "ВЫБРАТЬ МЕНЮ" at bounding box center [433, 285] width 271 height 54
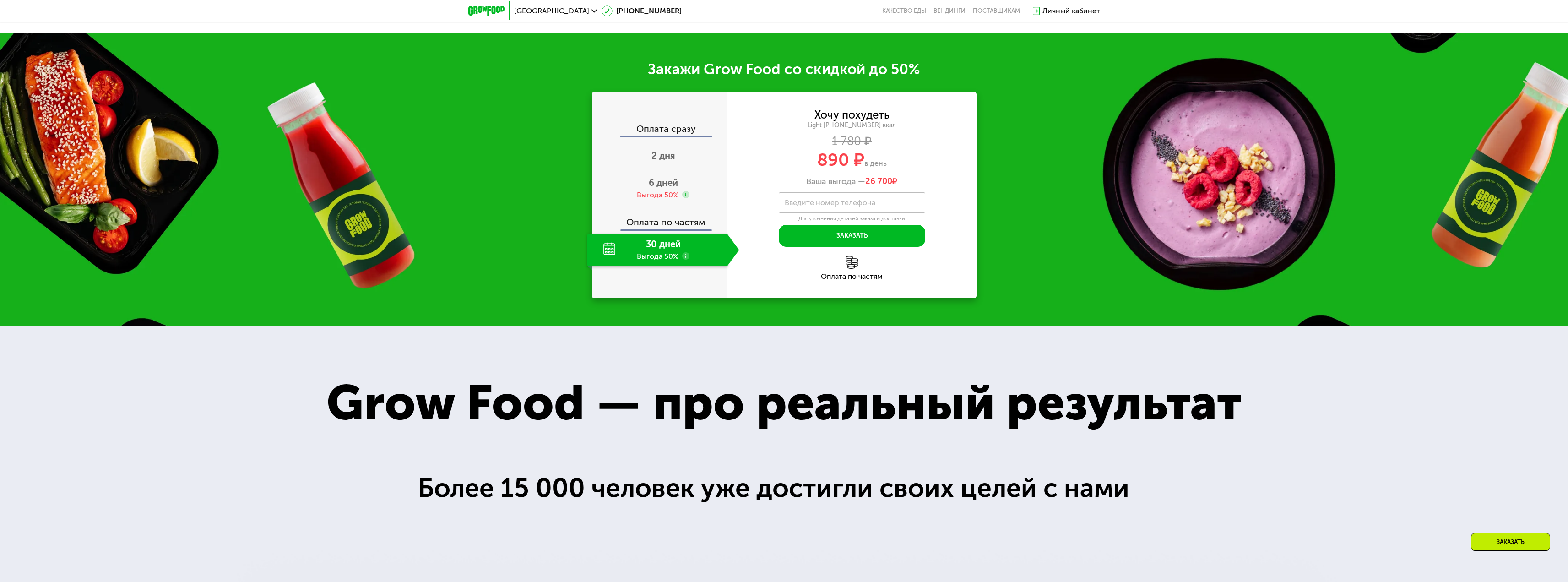
scroll to position [1191, 0]
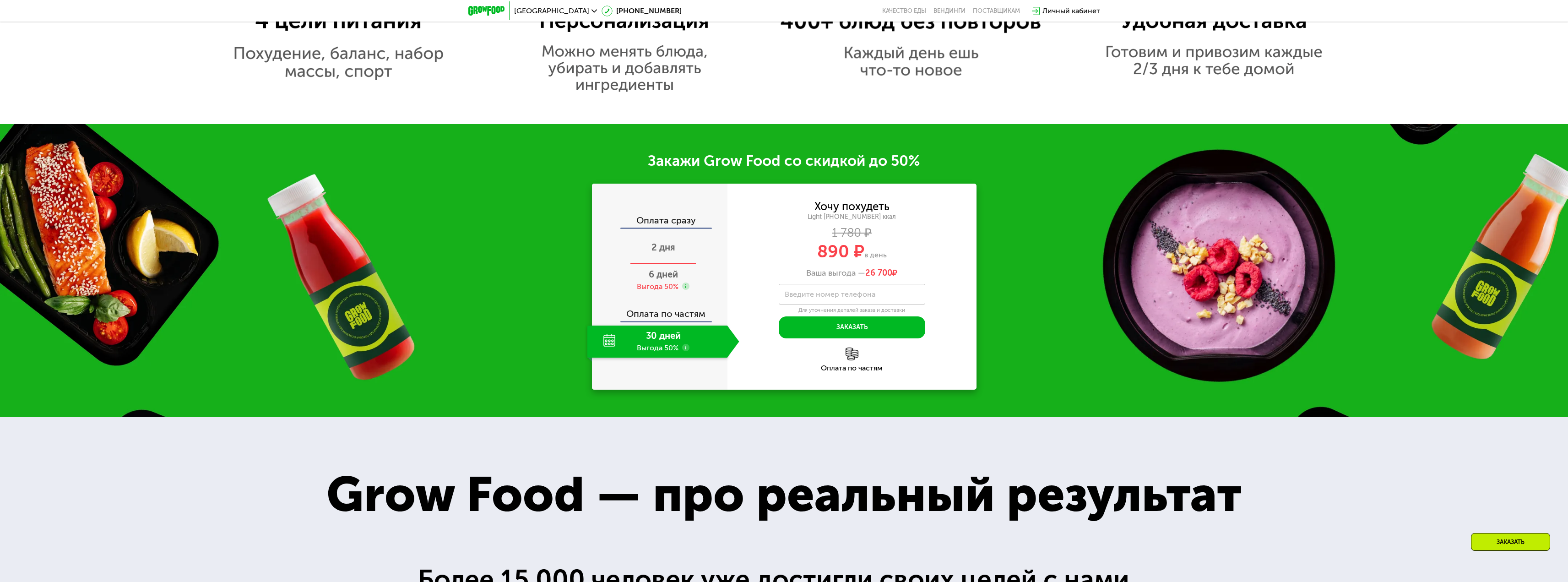
click at [654, 249] on span "2 дня" at bounding box center [663, 247] width 24 height 11
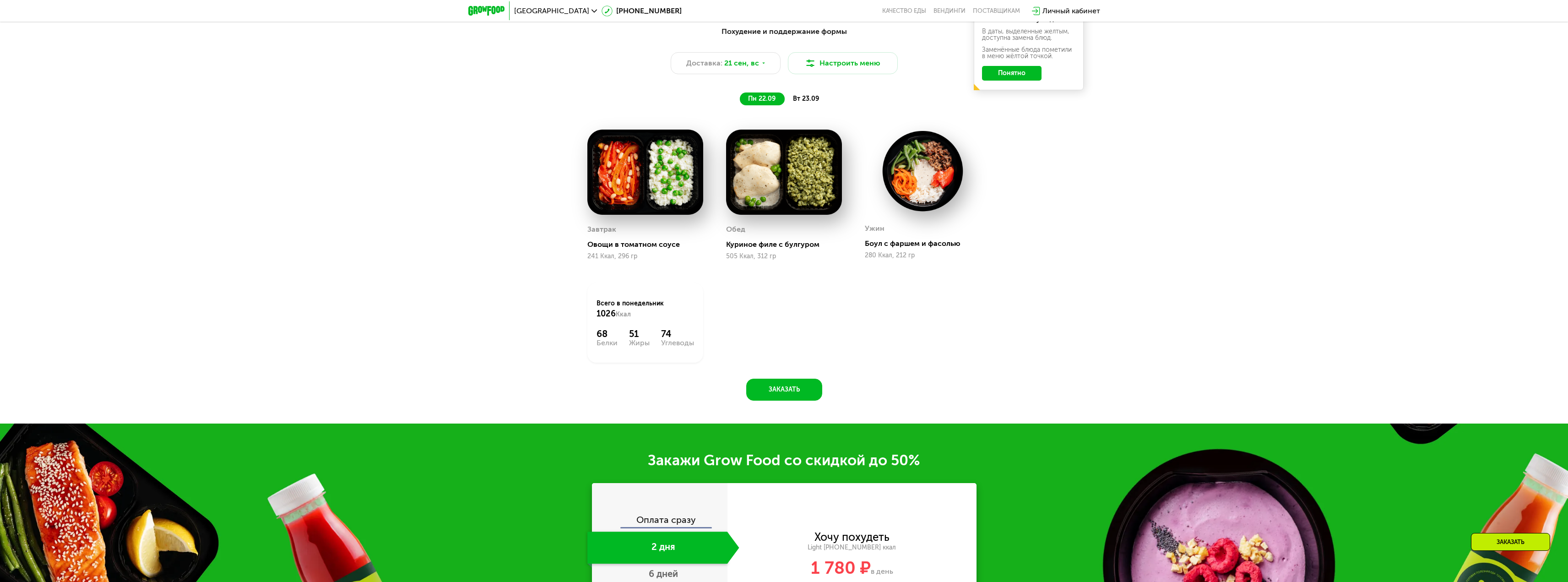
scroll to position [1282, 0]
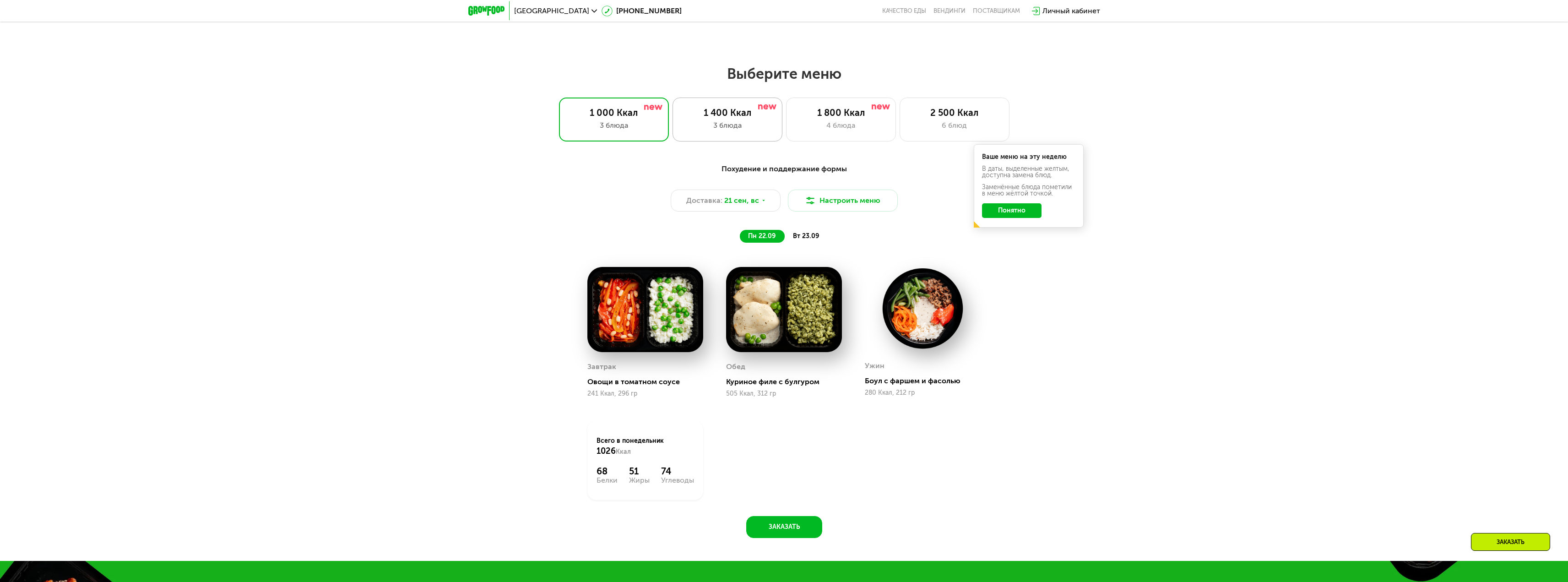
click at [738, 127] on div "3 блюда" at bounding box center [727, 125] width 91 height 11
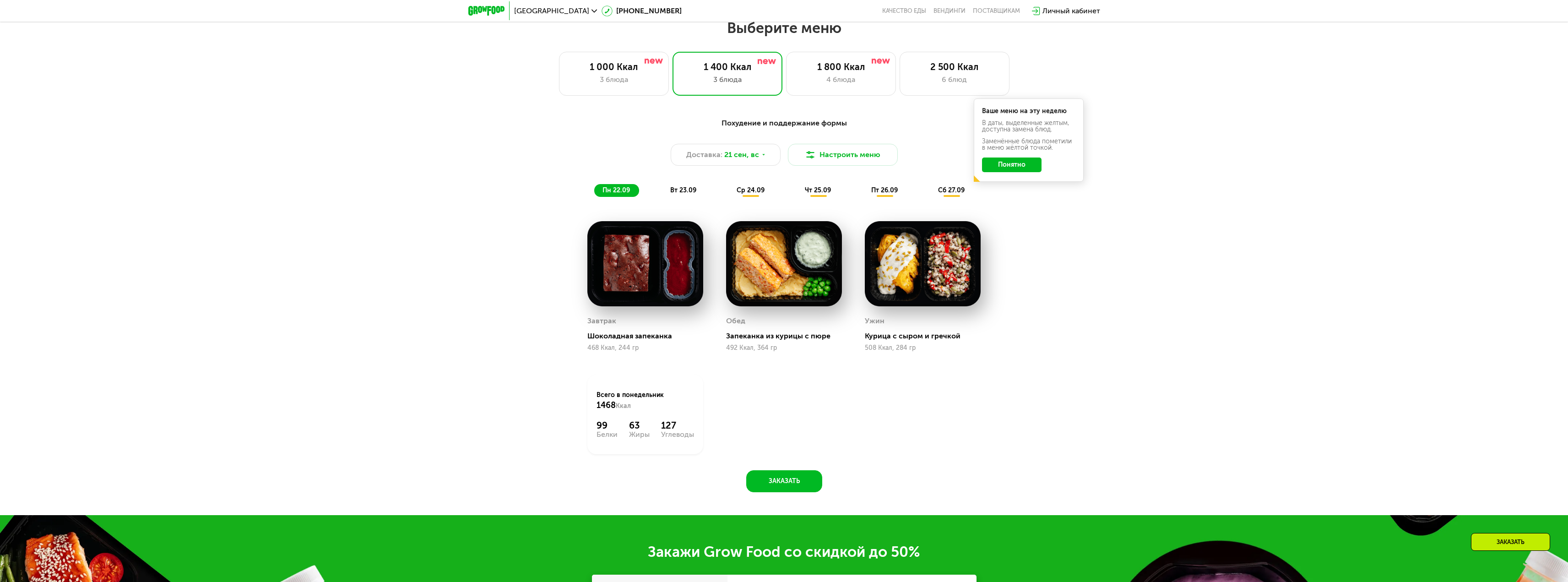
scroll to position [1237, 0]
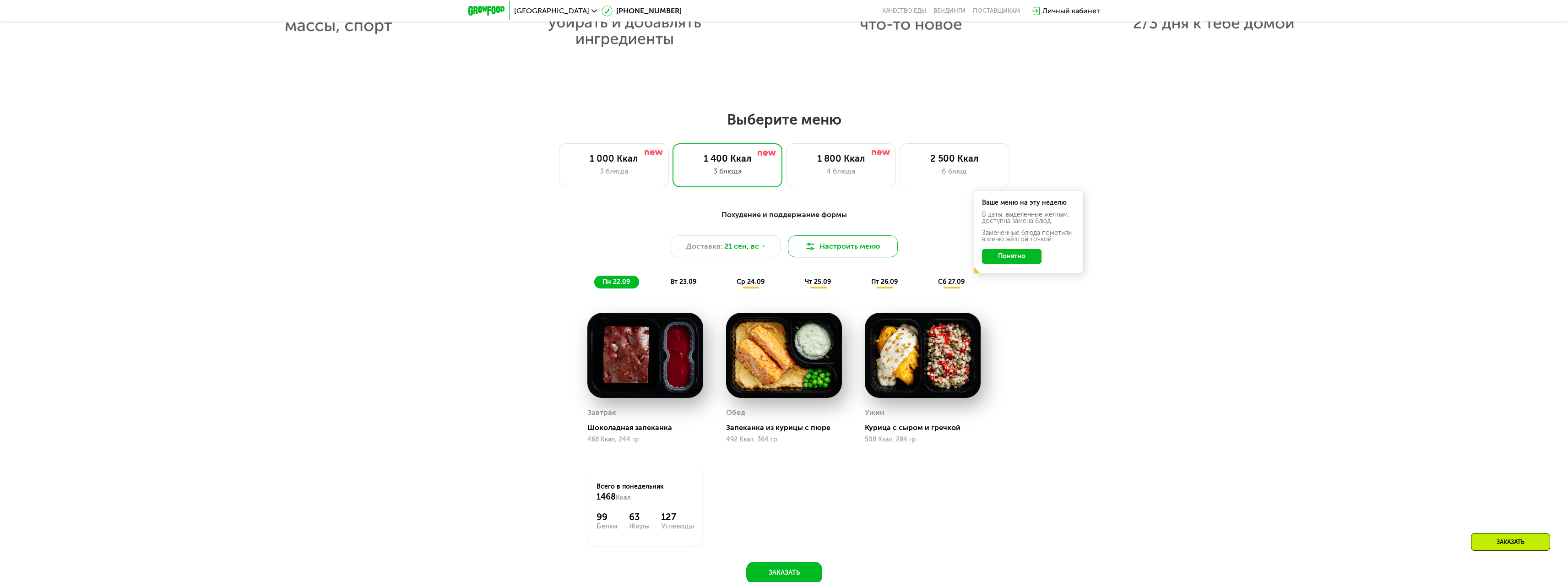
click at [839, 257] on button "Настроить меню" at bounding box center [843, 247] width 110 height 22
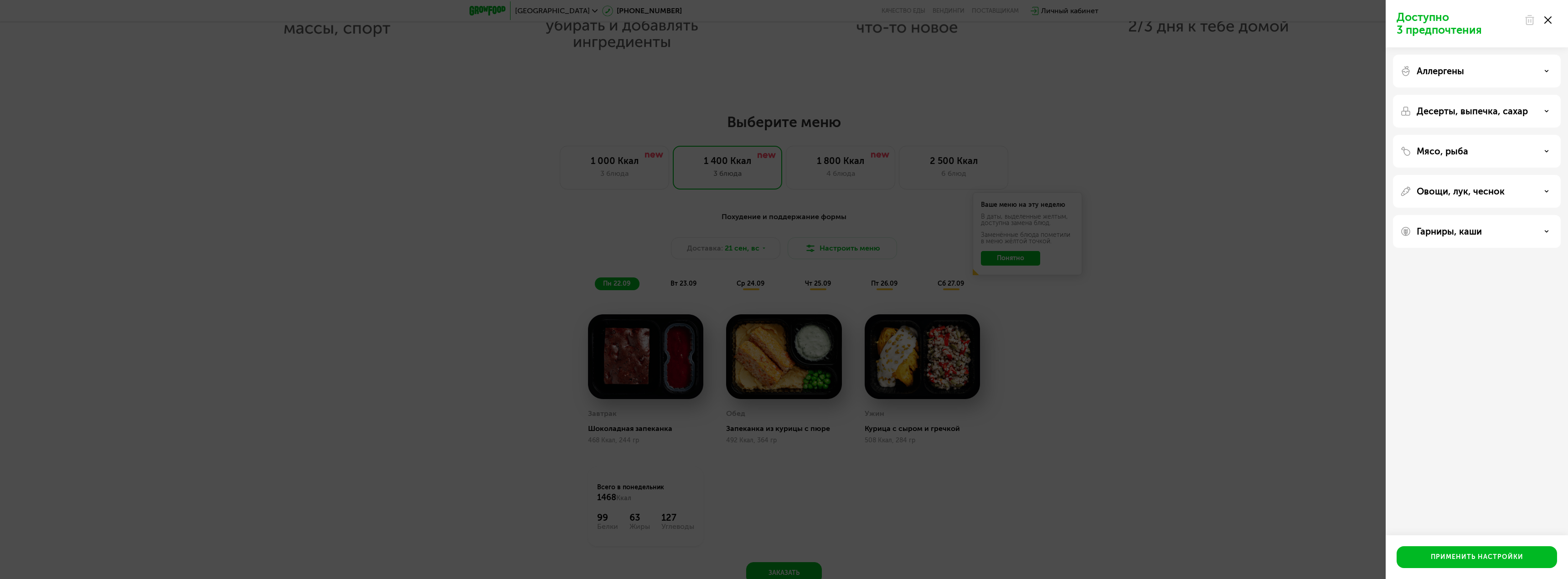
click at [1552, 23] on div at bounding box center [1538, 20] width 38 height 18
click at [1544, 21] on icon at bounding box center [1548, 20] width 7 height 7
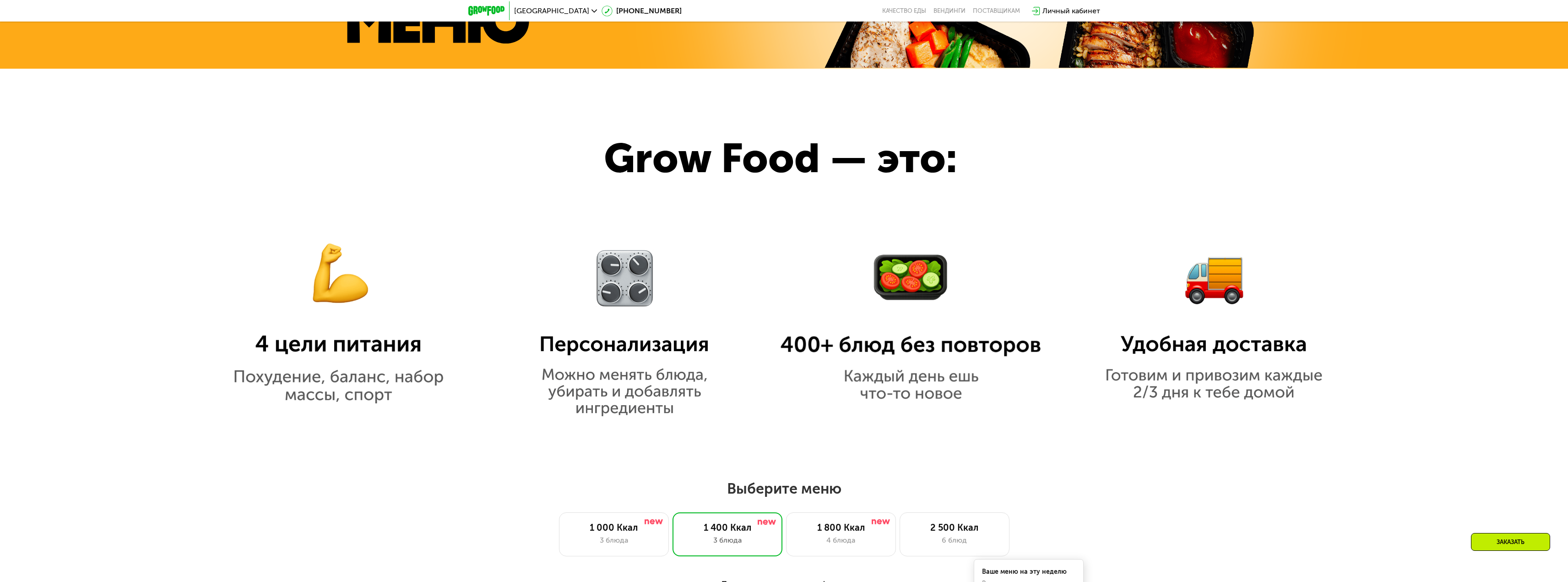
scroll to position [0, 0]
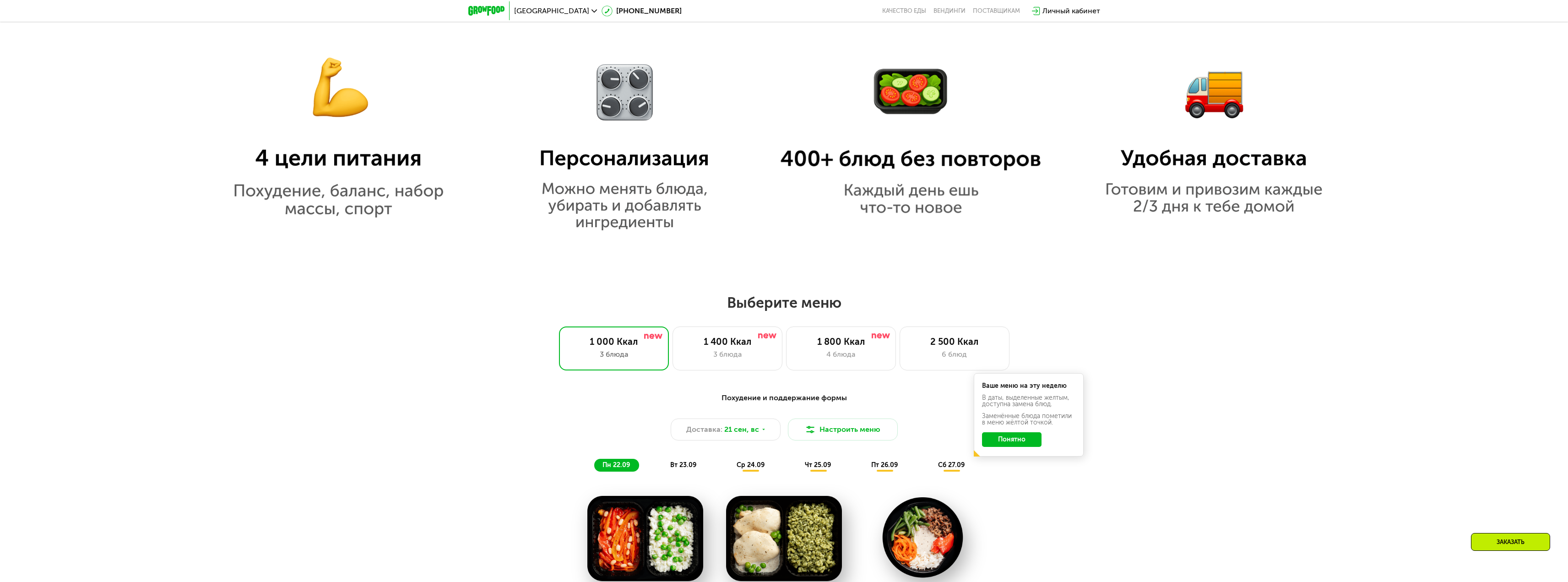
scroll to position [1237, 0]
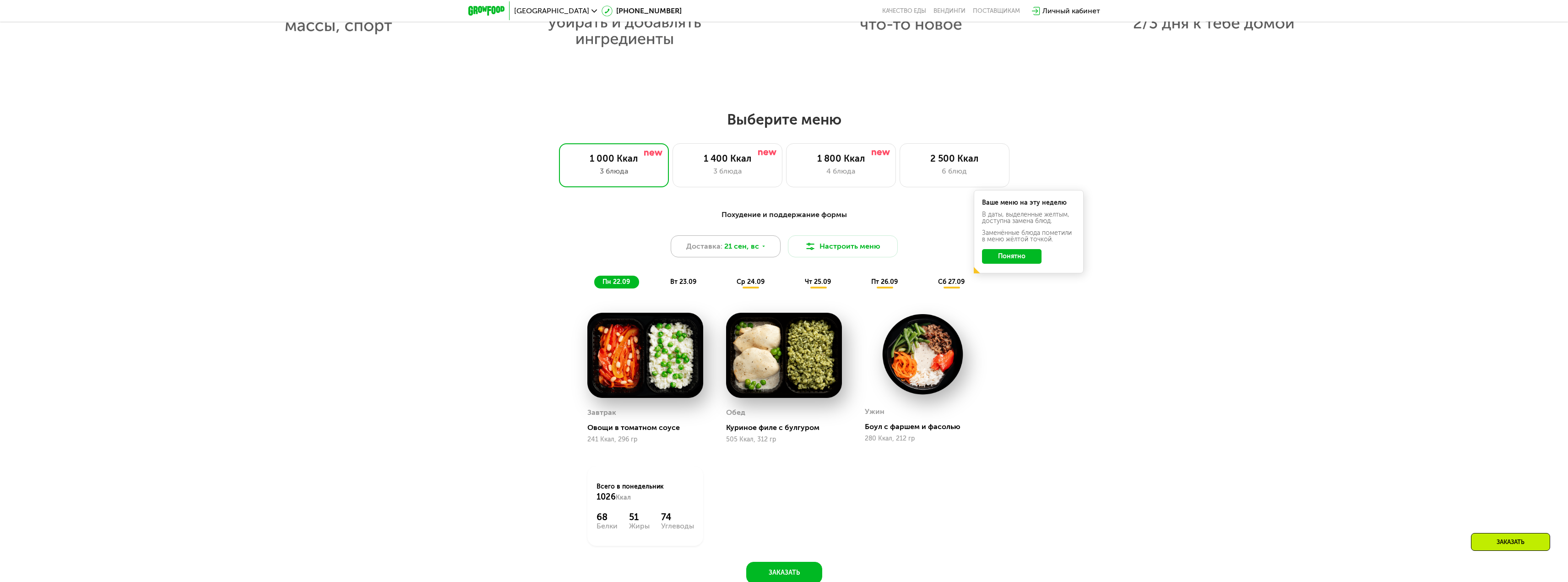
click at [738, 250] on span "21 сен, вс" at bounding box center [741, 246] width 35 height 11
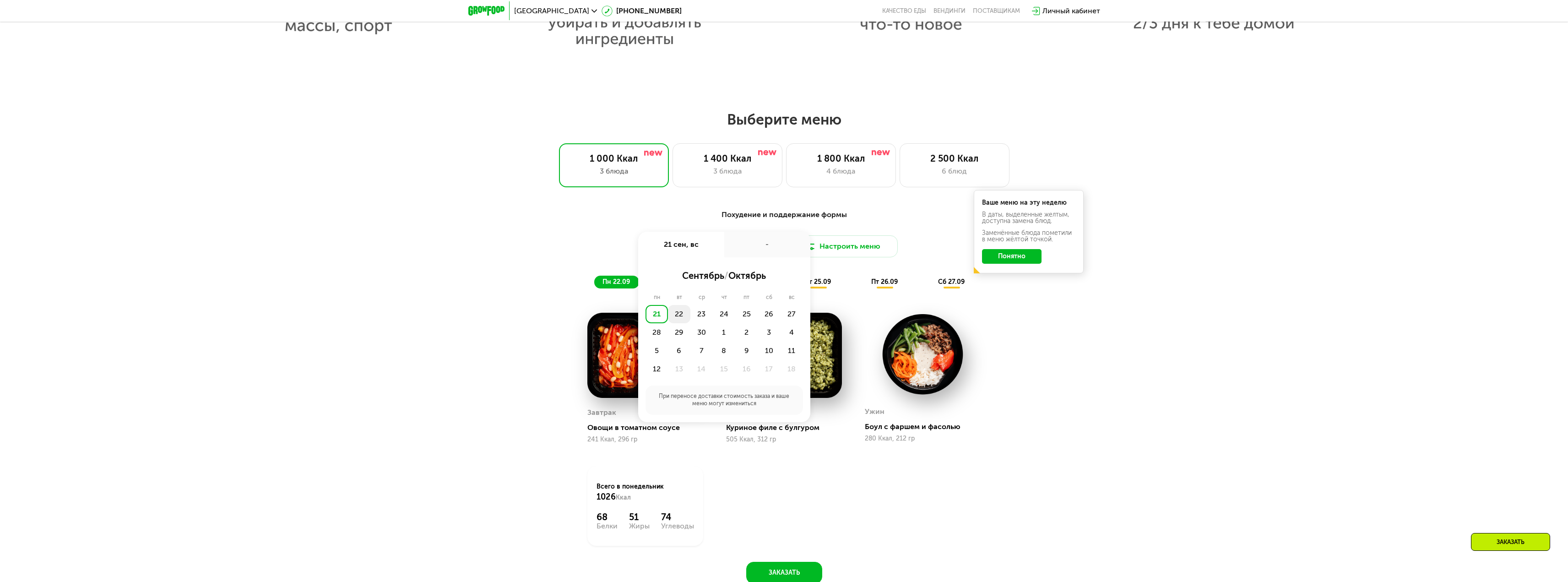
click at [682, 318] on div "22" at bounding box center [679, 314] width 22 height 19
click at [708, 277] on div "Утро" at bounding box center [697, 275] width 55 height 13
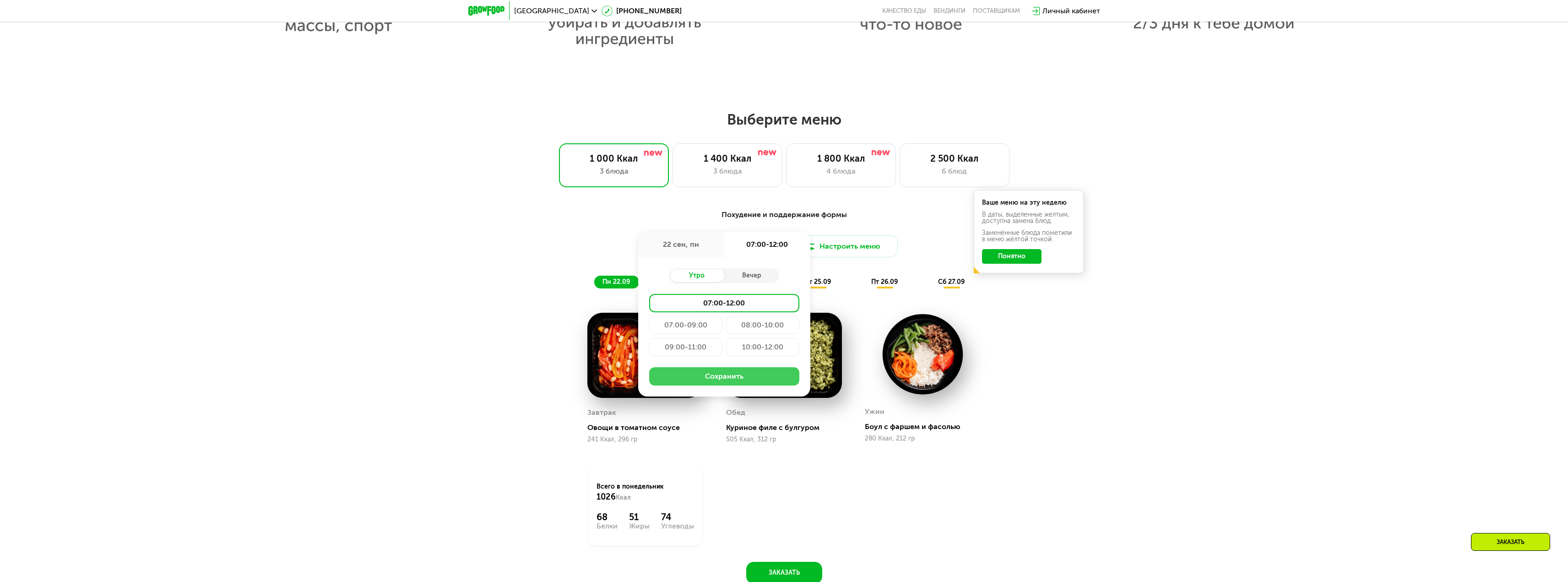
click at [726, 375] on button "Сохранить" at bounding box center [724, 376] width 150 height 19
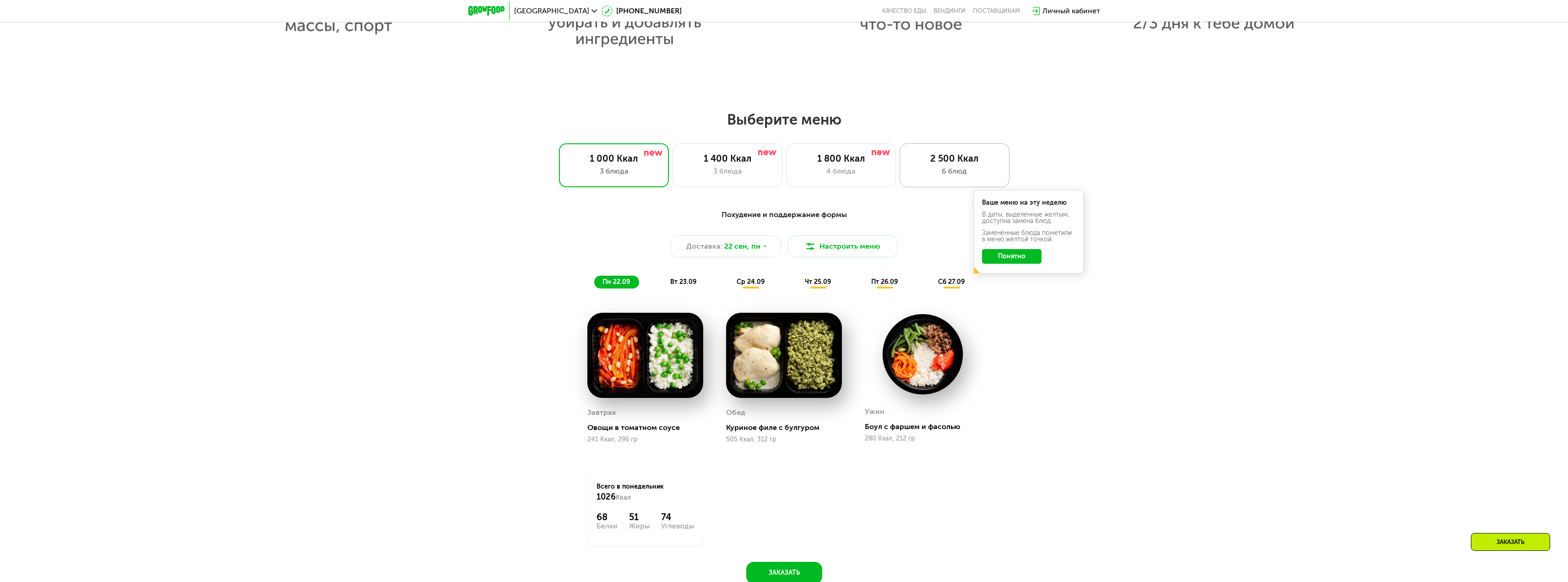
click at [946, 171] on div "6 блюд" at bounding box center [954, 171] width 91 height 11
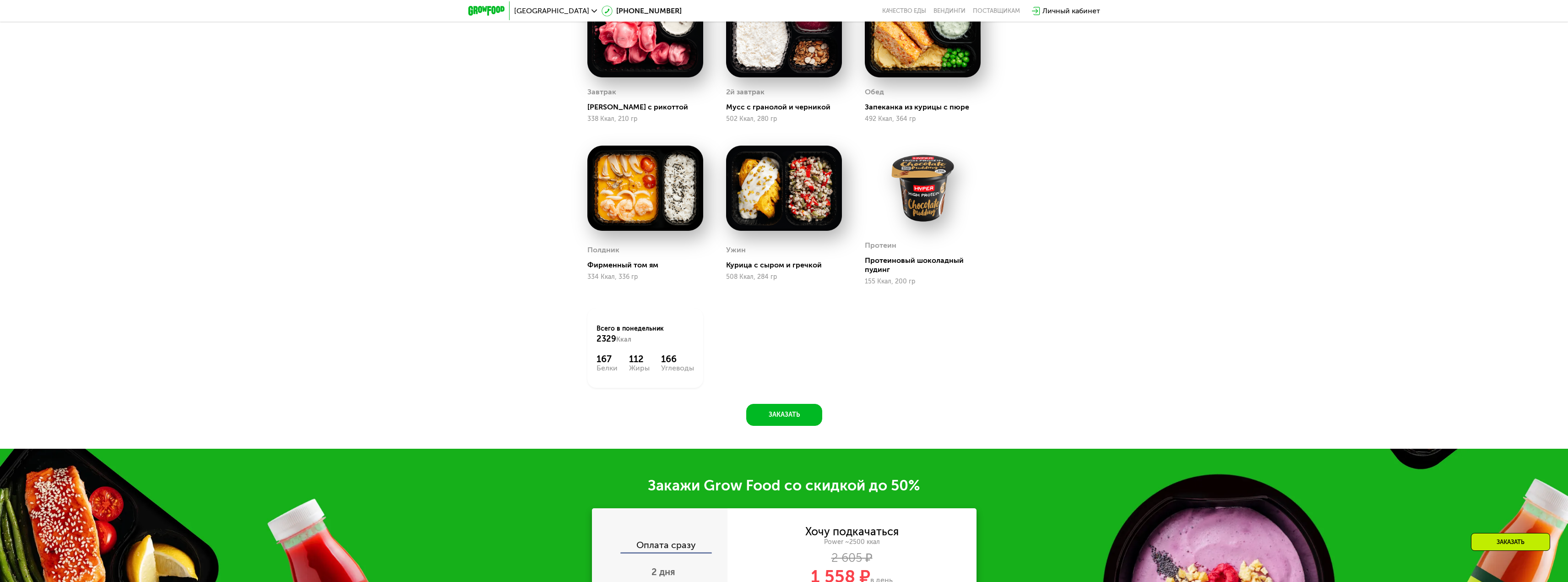
scroll to position [1695, 0]
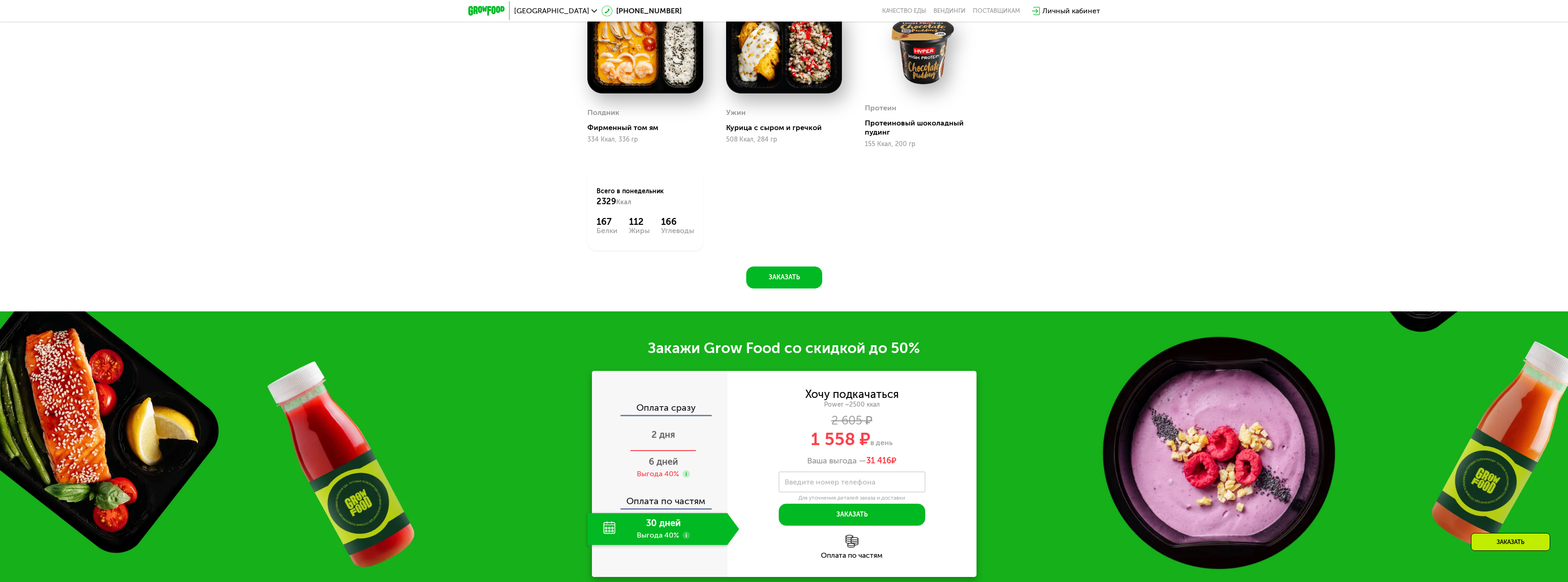
click at [671, 440] on span "2 дня" at bounding box center [663, 434] width 24 height 11
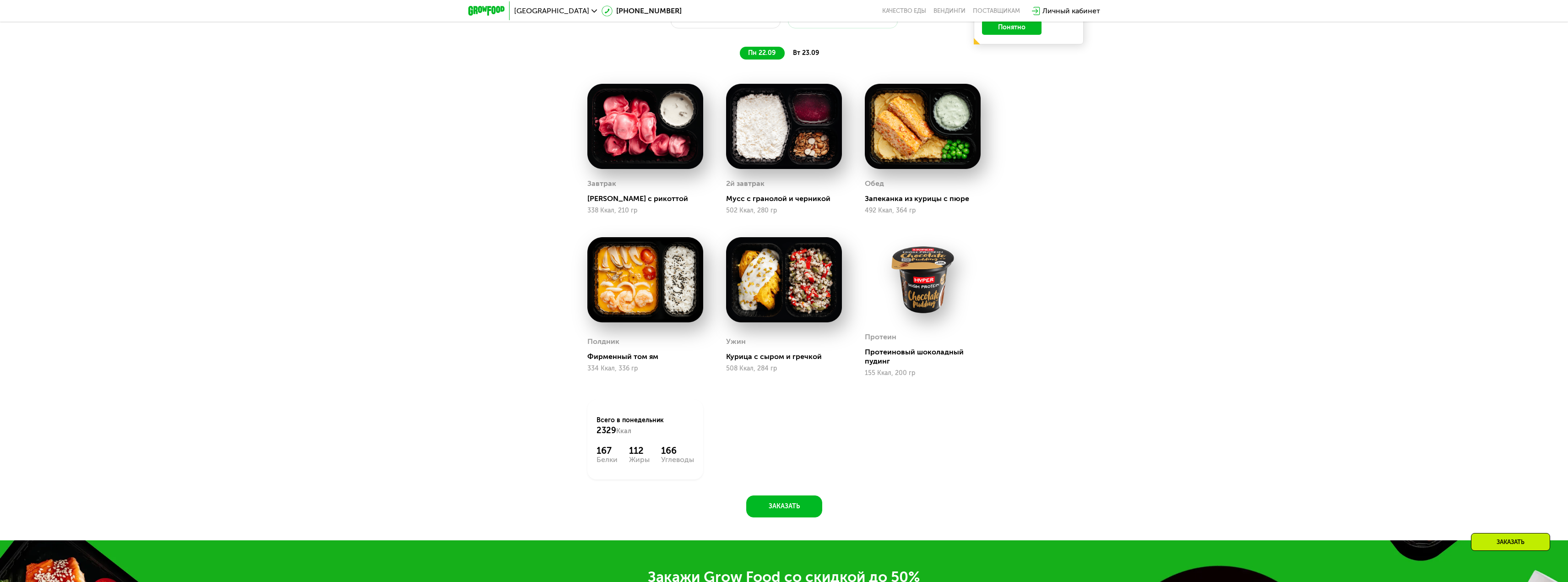
scroll to position [1374, 0]
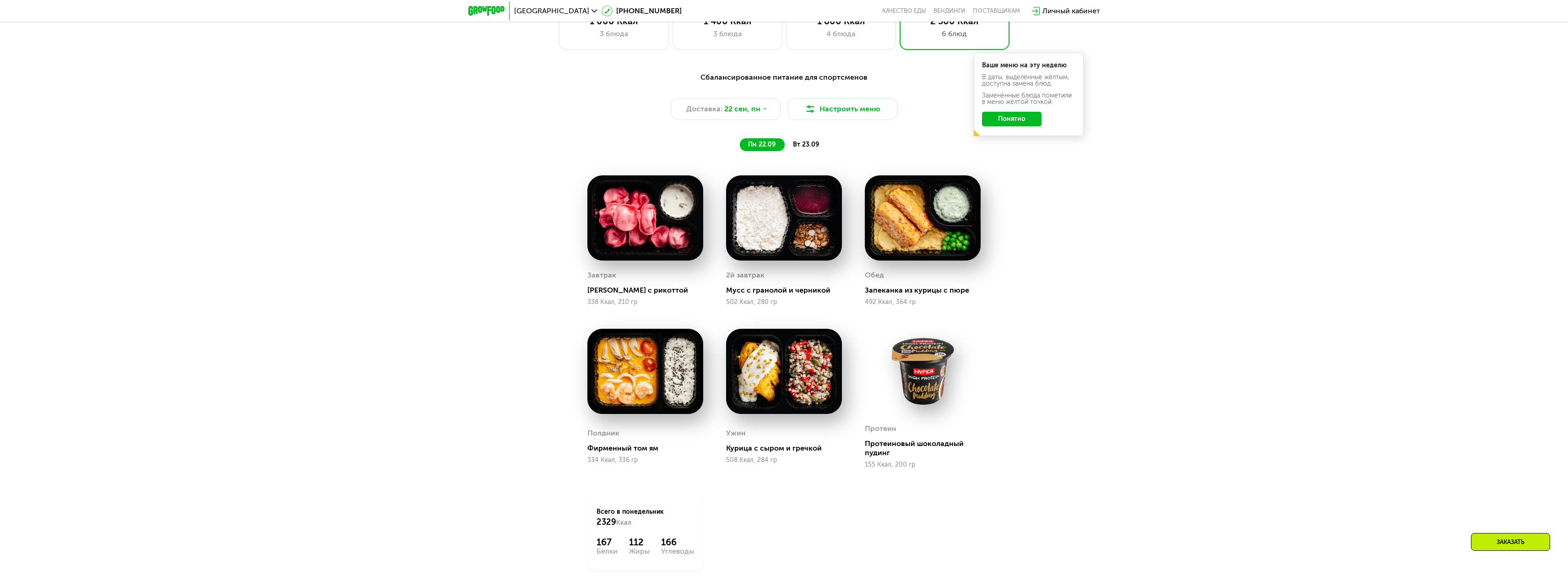
click at [796, 149] on span "вт 23.09" at bounding box center [805, 144] width 26 height 7
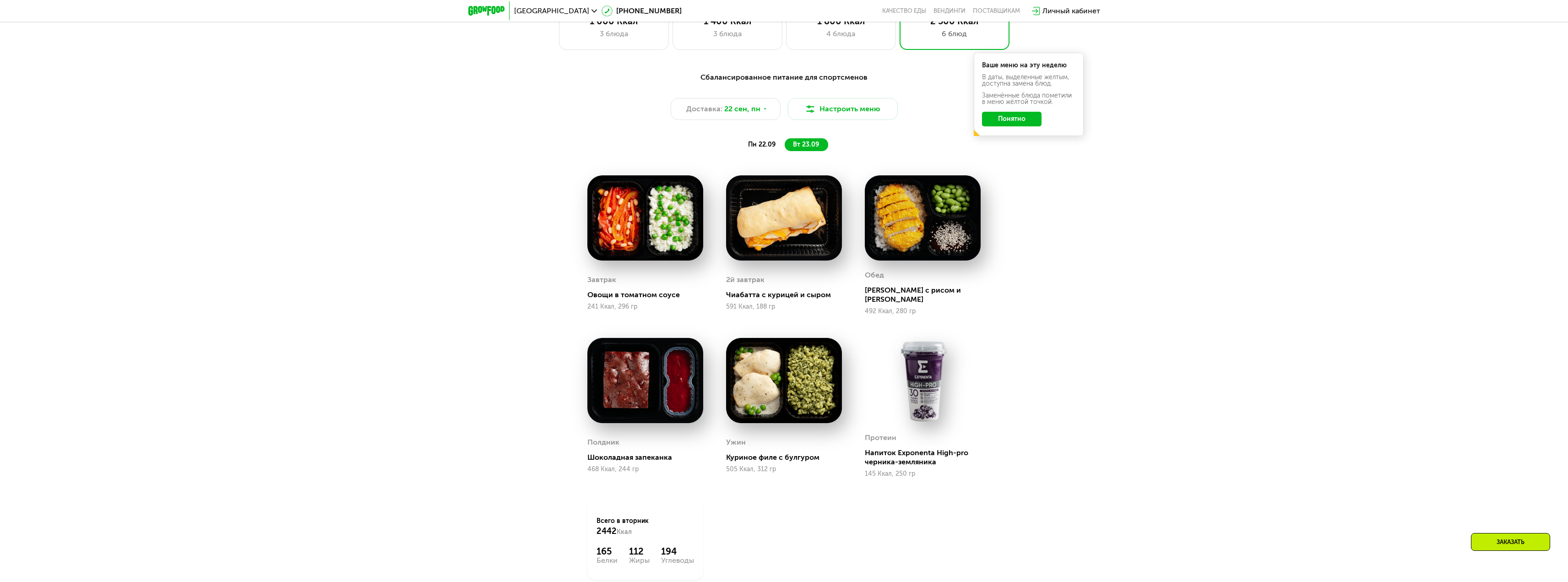
click at [753, 149] on span "пн 22.09" at bounding box center [761, 144] width 27 height 7
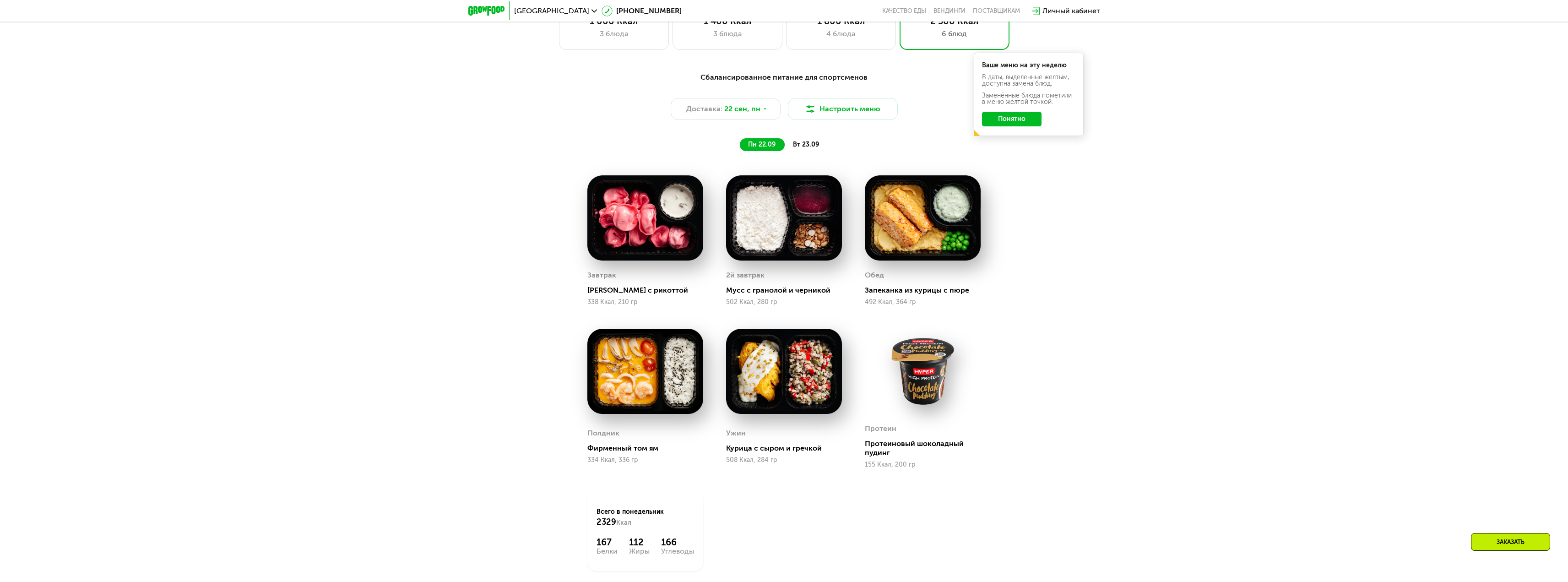
click at [794, 146] on span "вт 23.09" at bounding box center [805, 144] width 26 height 7
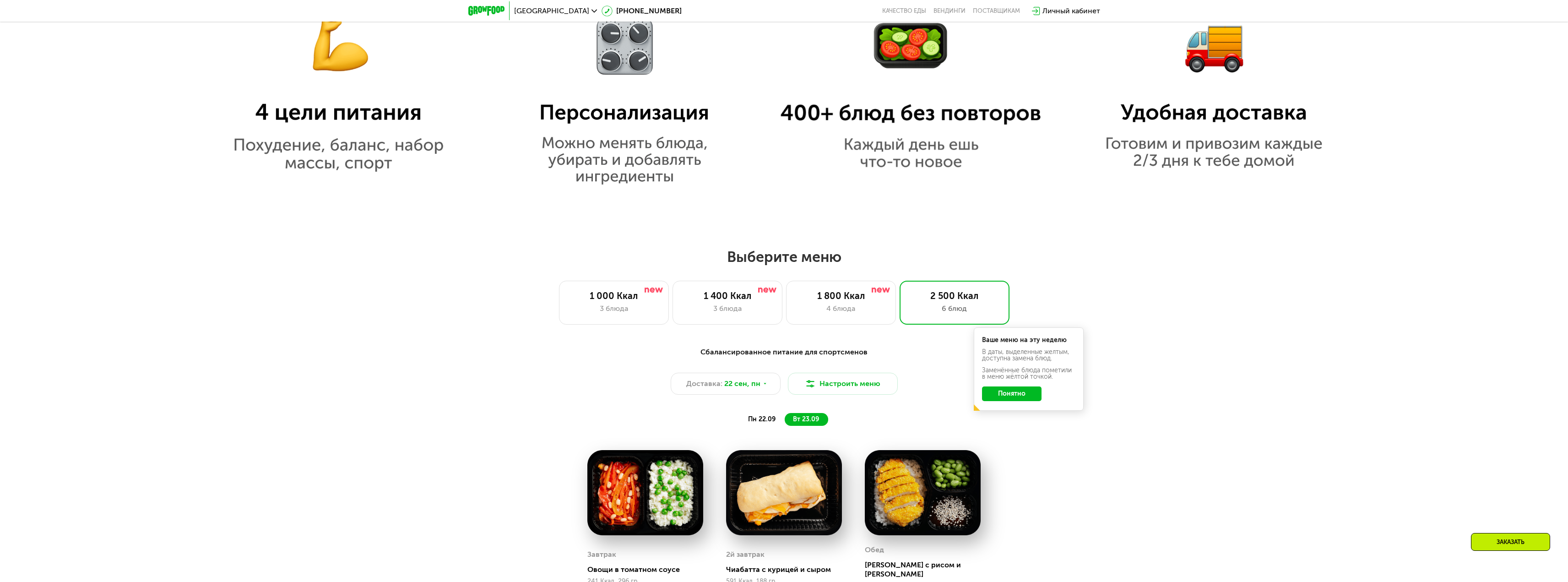
scroll to position [1191, 0]
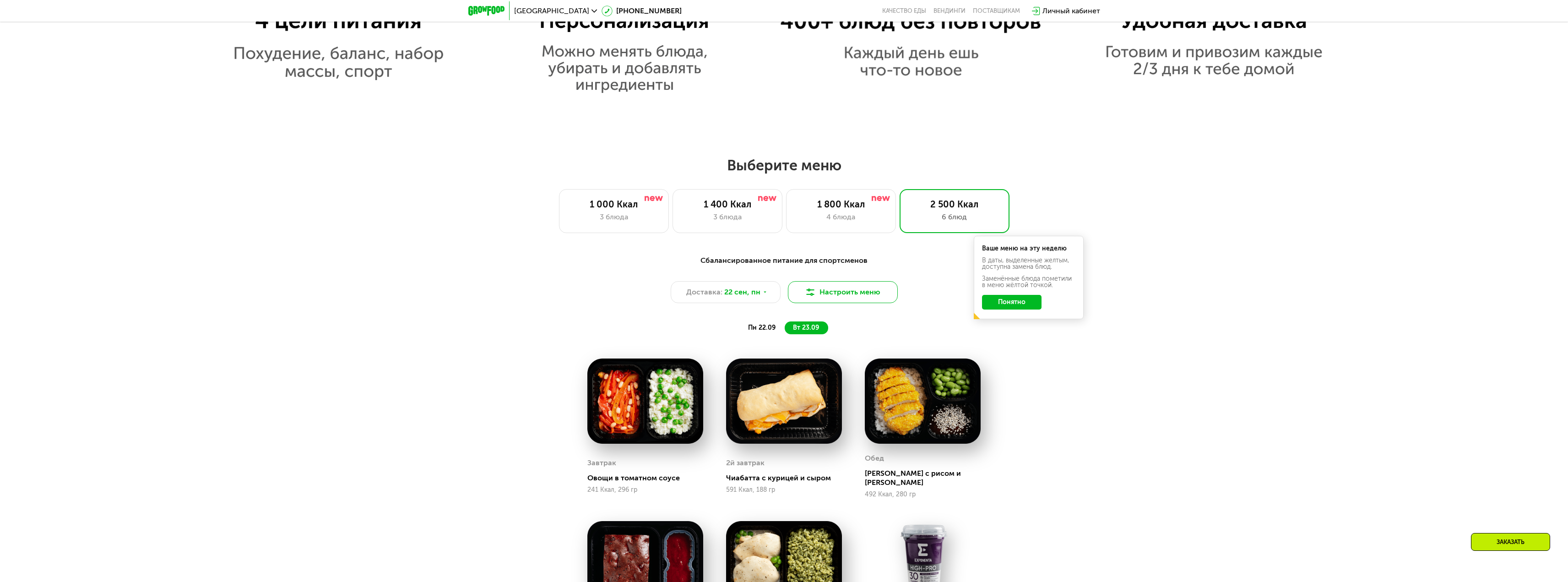
click at [827, 292] on button "Настроить меню" at bounding box center [843, 292] width 110 height 22
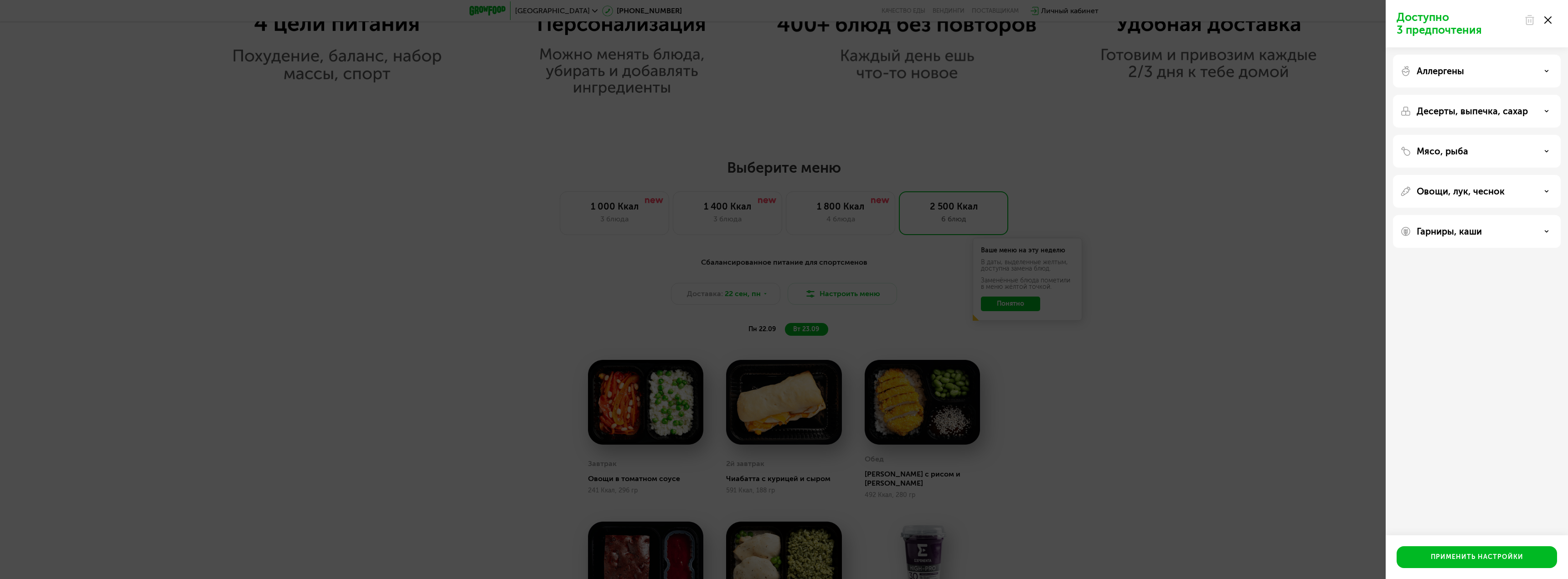
click at [1548, 17] on icon at bounding box center [1548, 20] width 7 height 7
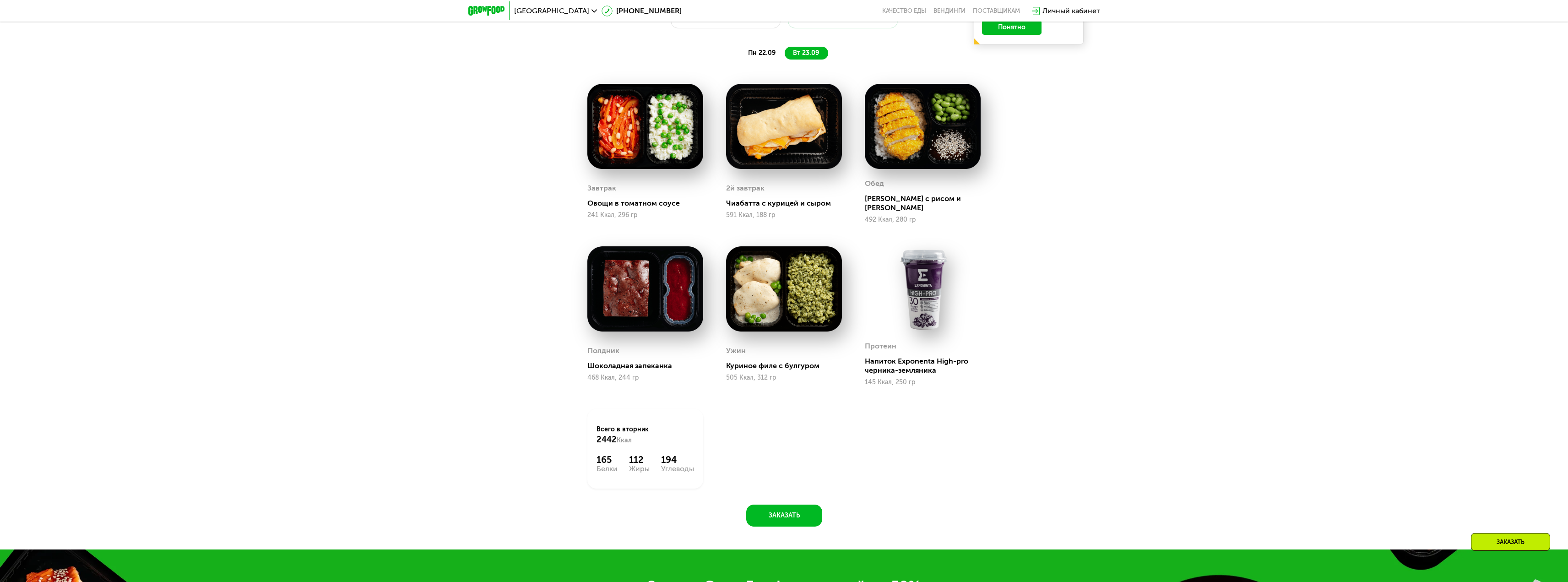
scroll to position [1282, 0]
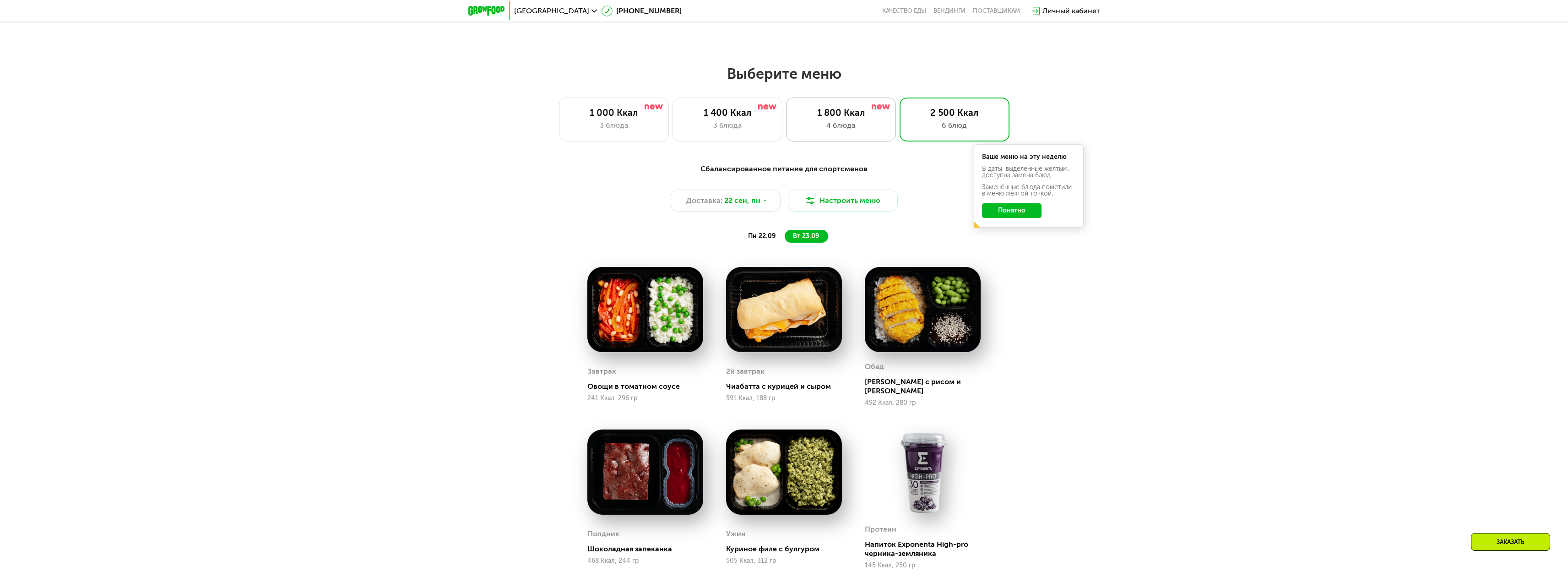
drag, startPoint x: 863, startPoint y: 129, endPoint x: 868, endPoint y: 130, distance: 5.1
click at [863, 129] on div "4 блюда" at bounding box center [841, 125] width 91 height 11
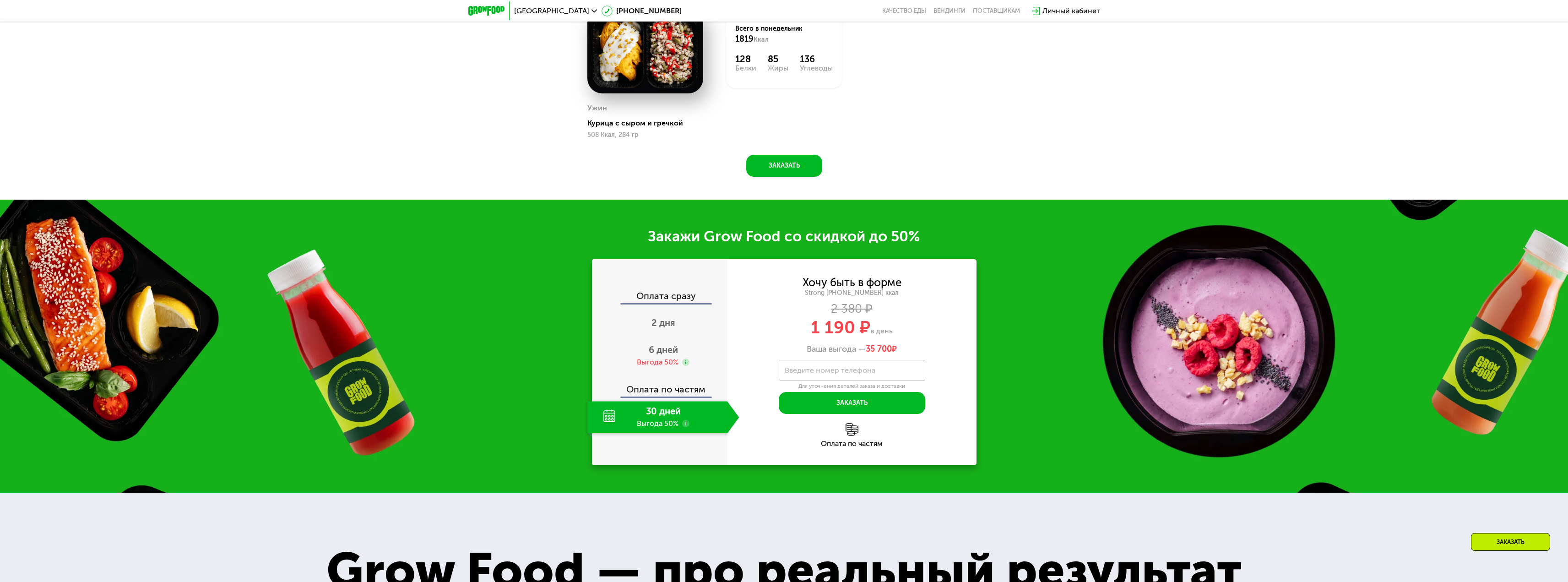
scroll to position [1741, 0]
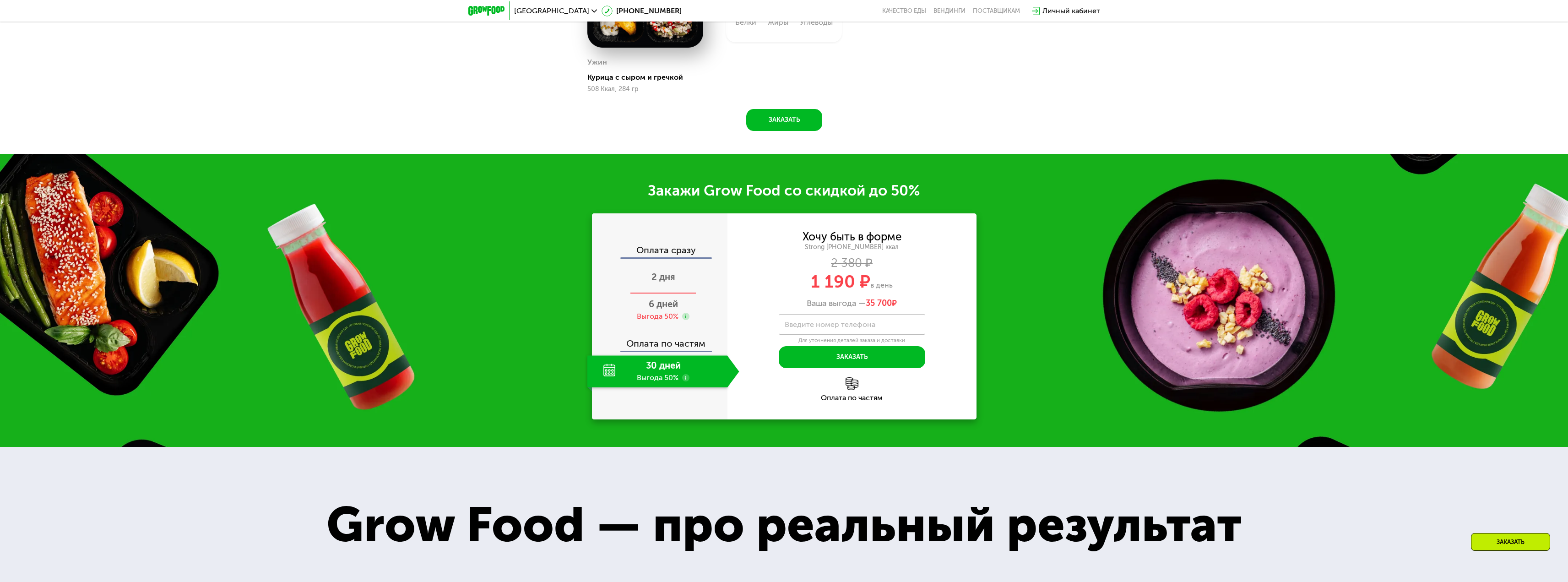
click at [670, 279] on span "2 дня" at bounding box center [663, 277] width 24 height 11
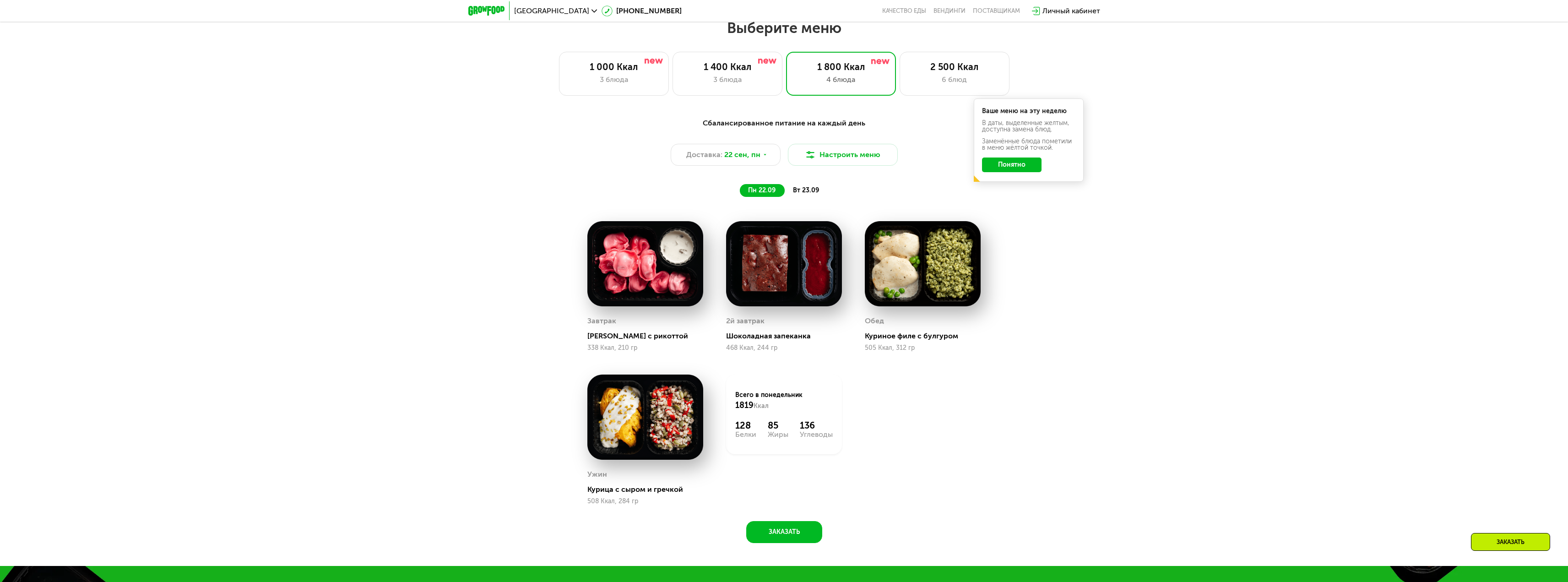
scroll to position [1282, 0]
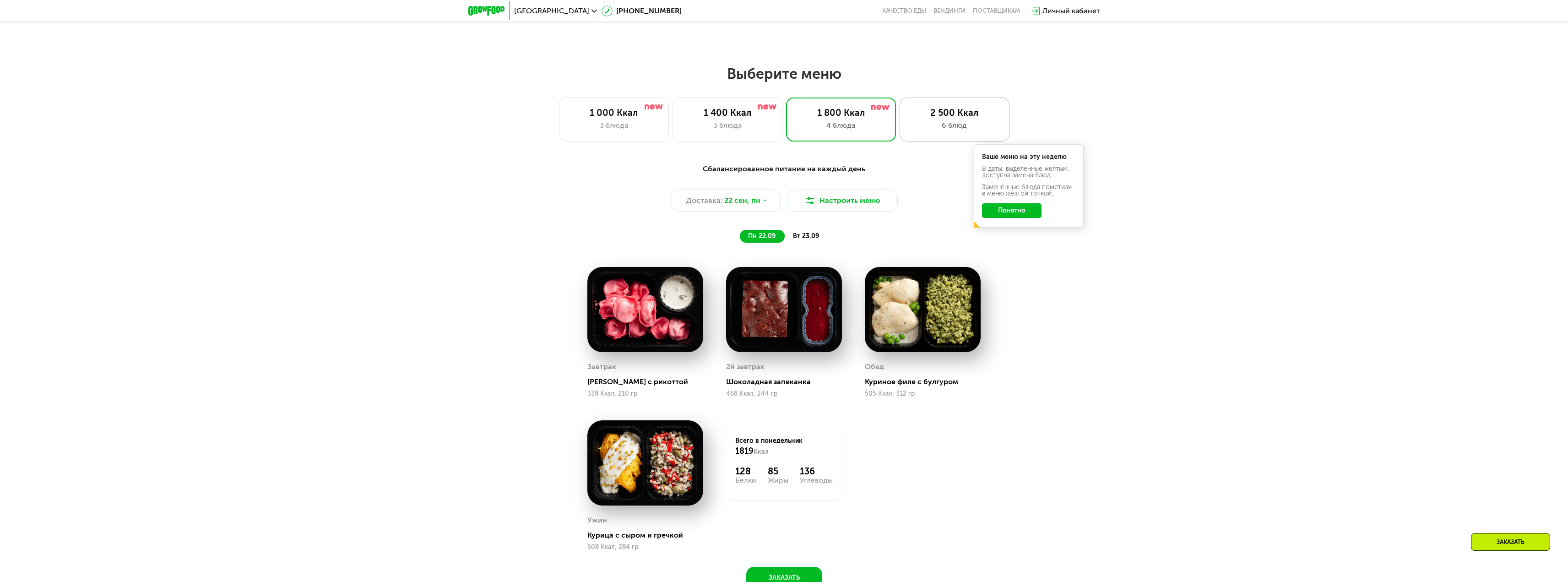
click at [949, 135] on div "2 500 Ккал 6 блюд" at bounding box center [954, 119] width 110 height 44
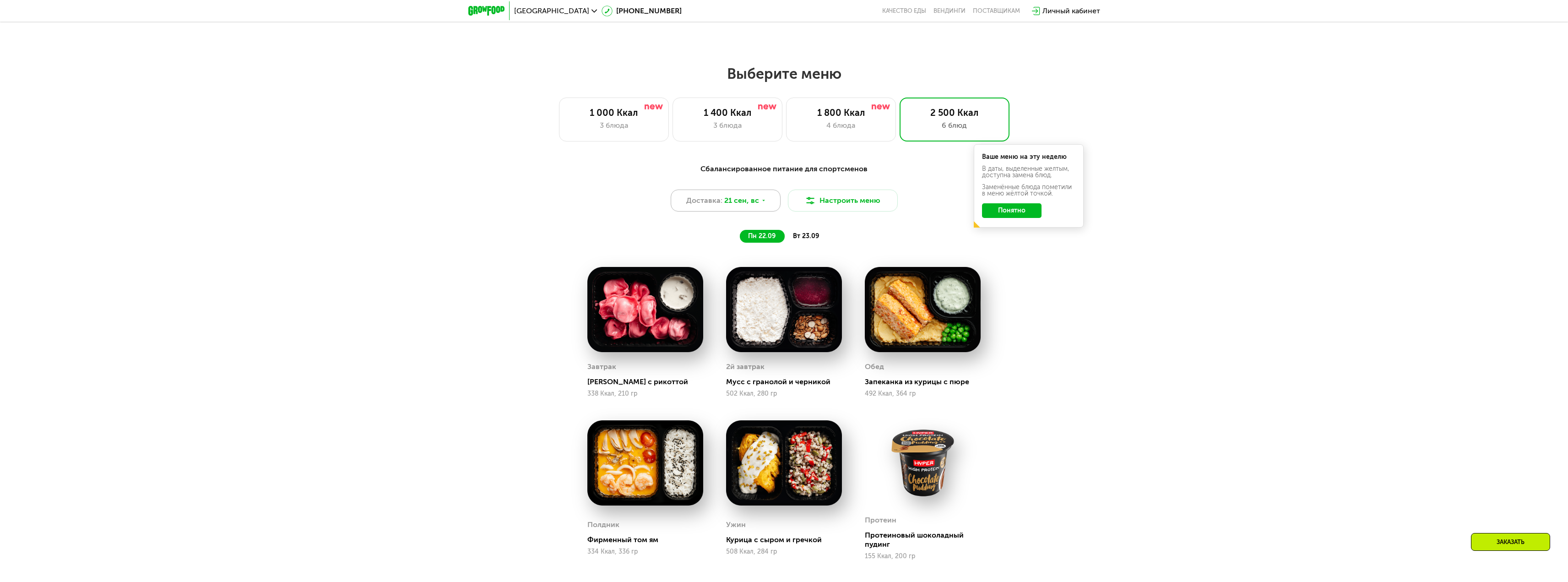
click at [735, 206] on span "21 сен, вс" at bounding box center [741, 201] width 35 height 11
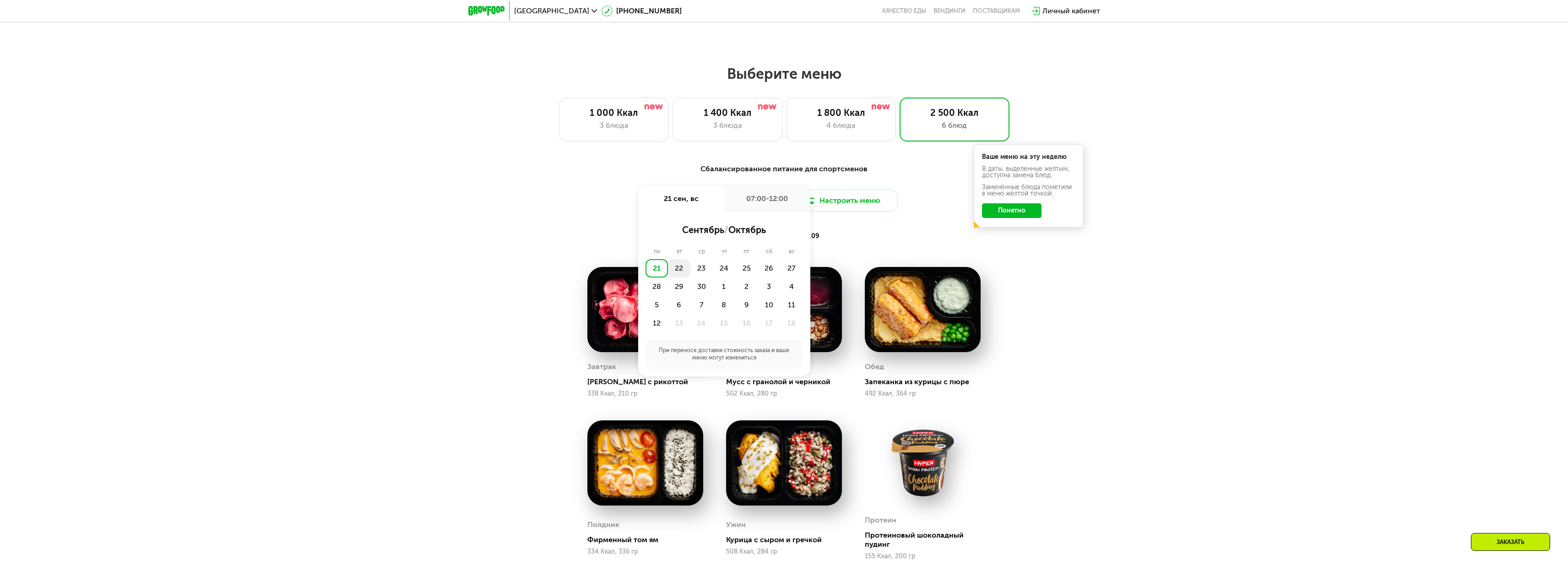
click at [677, 272] on div "22" at bounding box center [679, 268] width 22 height 19
click at [704, 228] on div "Утро" at bounding box center [697, 230] width 55 height 13
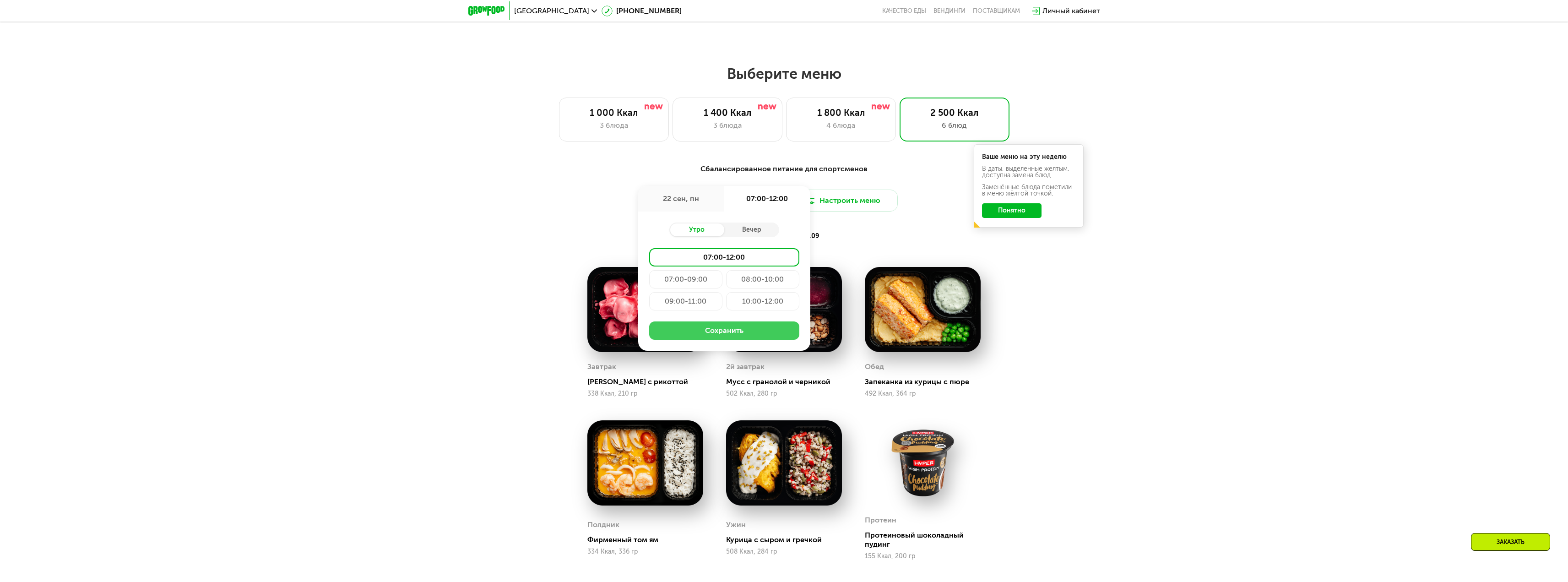
click at [735, 334] on button "Сохранить" at bounding box center [724, 331] width 150 height 19
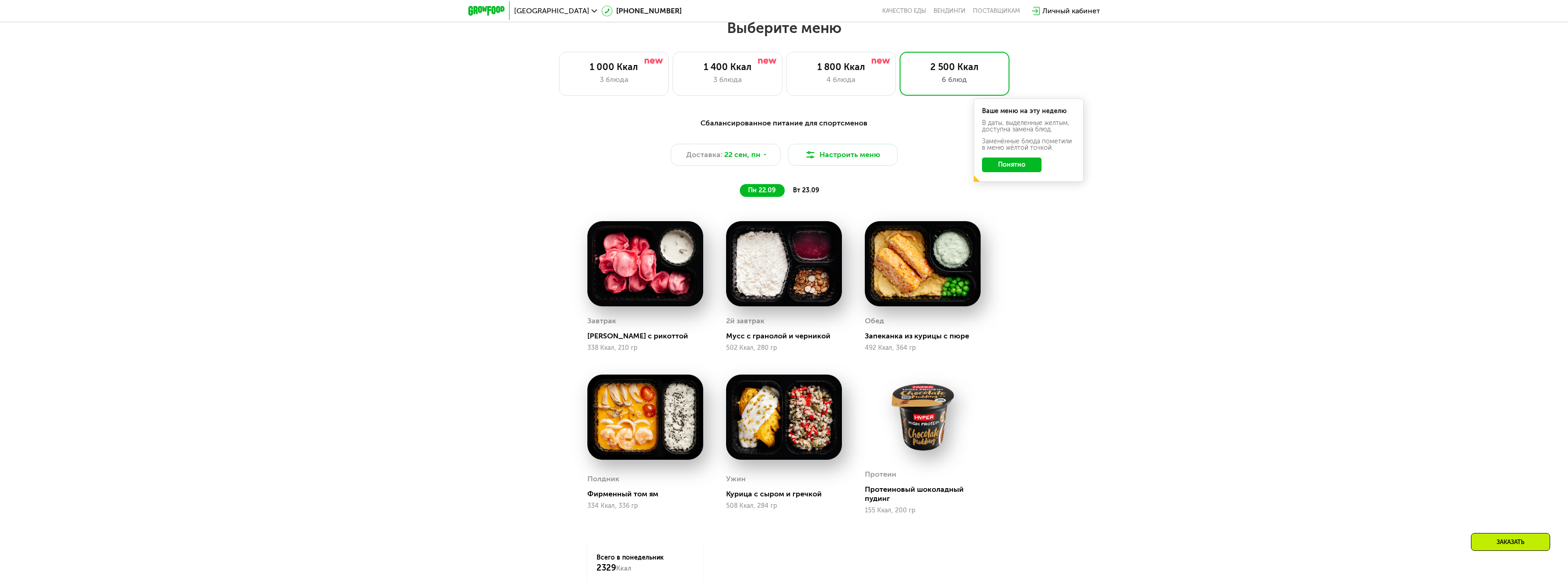
scroll to position [1374, 0]
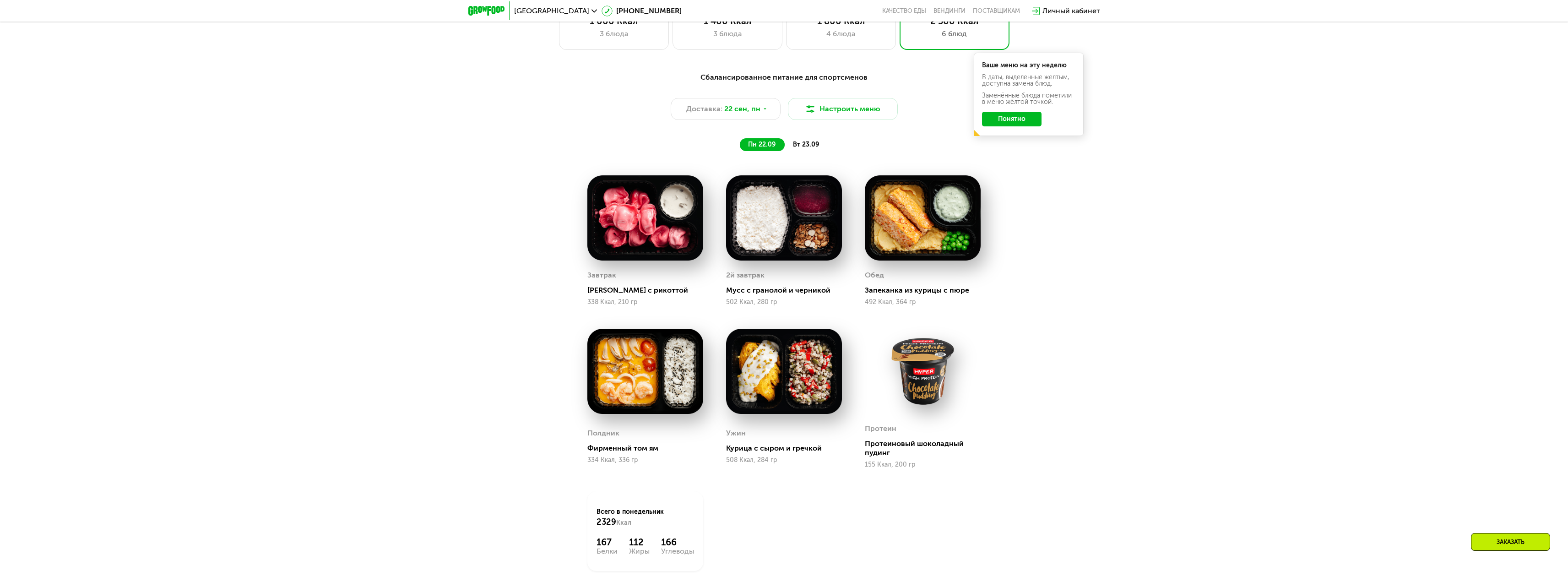
click at [809, 143] on span "вт 23.09" at bounding box center [805, 144] width 26 height 7
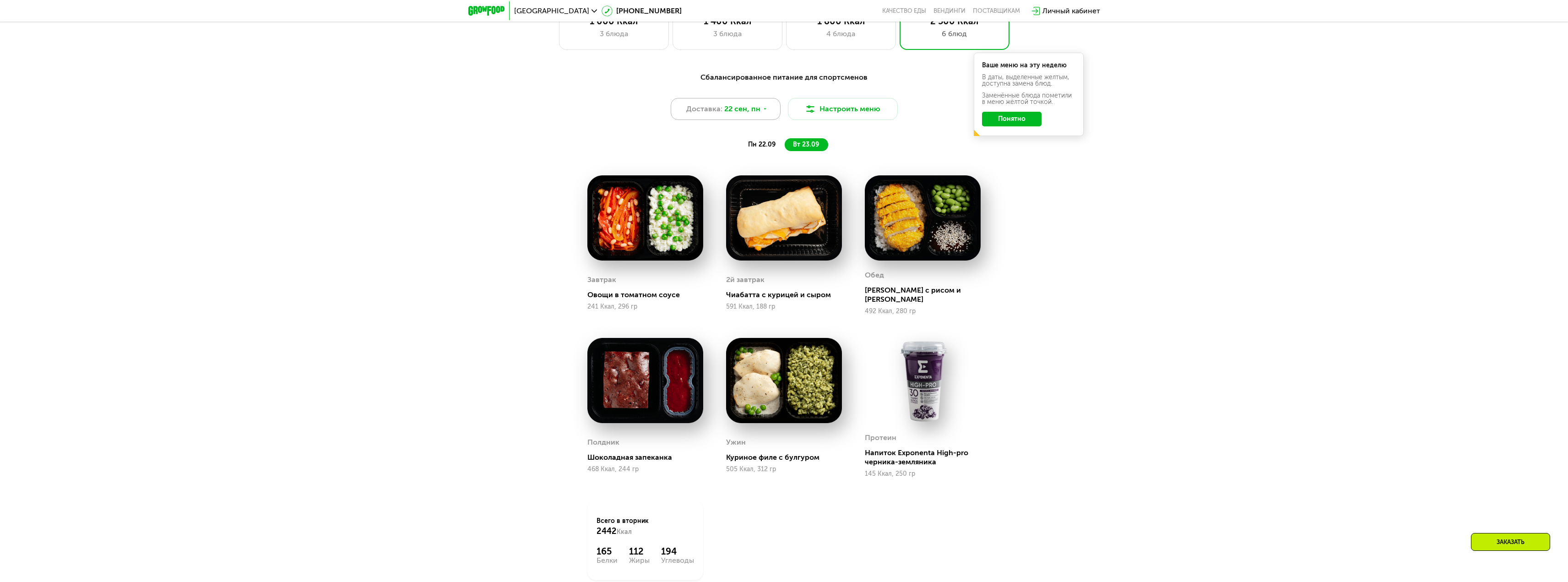
click at [758, 114] on span "22 сен, пн" at bounding box center [742, 109] width 36 height 11
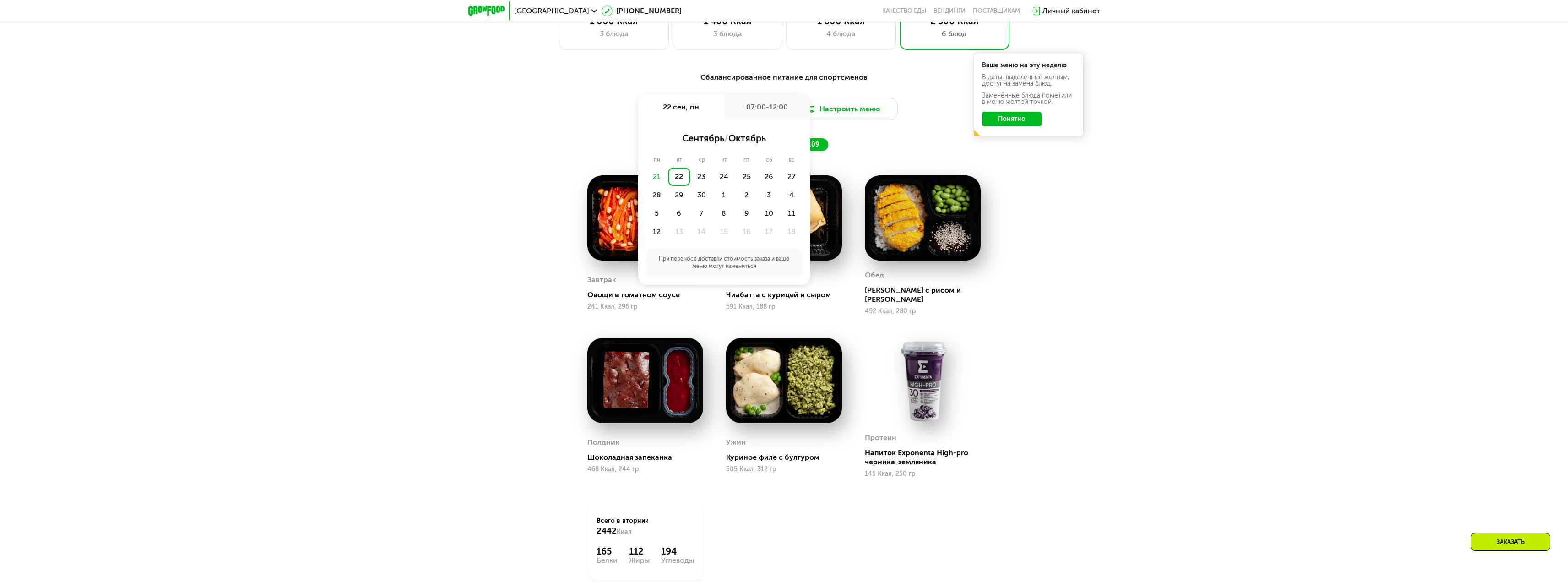
click at [879, 149] on div "пн 22.09 вт 23.09" at bounding box center [784, 144] width 380 height 13
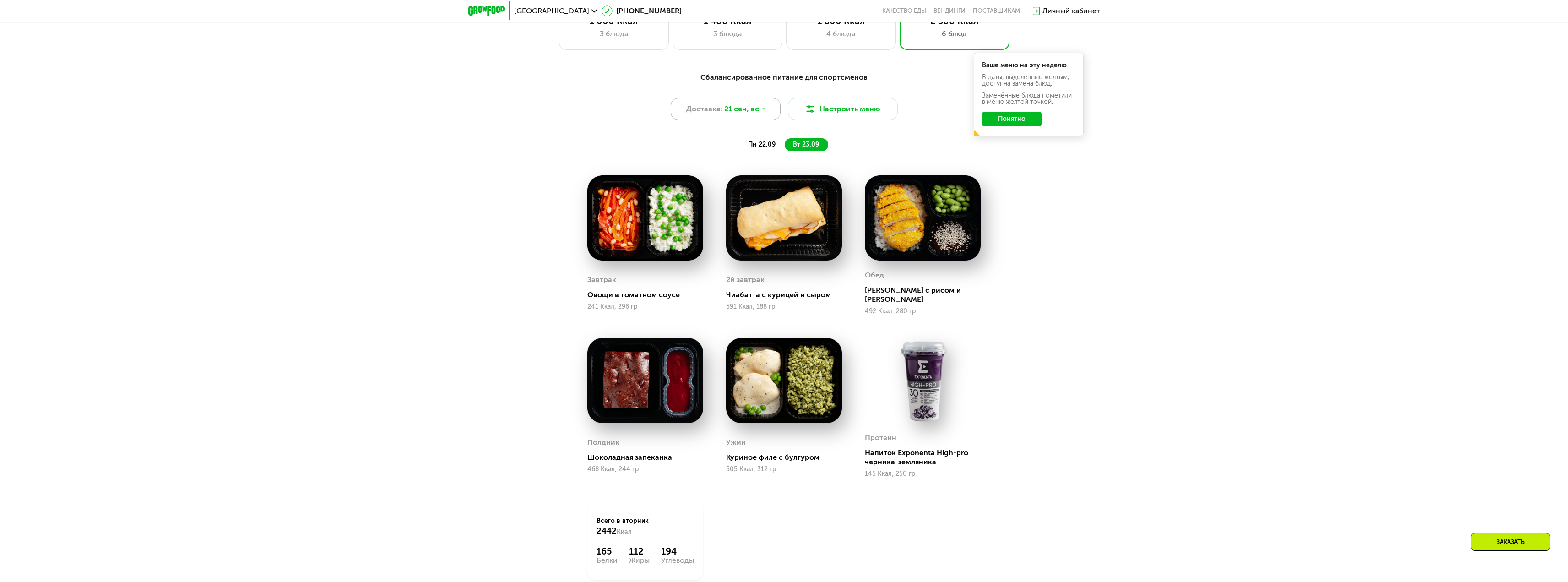
click at [746, 113] on span "21 сен, вс" at bounding box center [741, 109] width 35 height 11
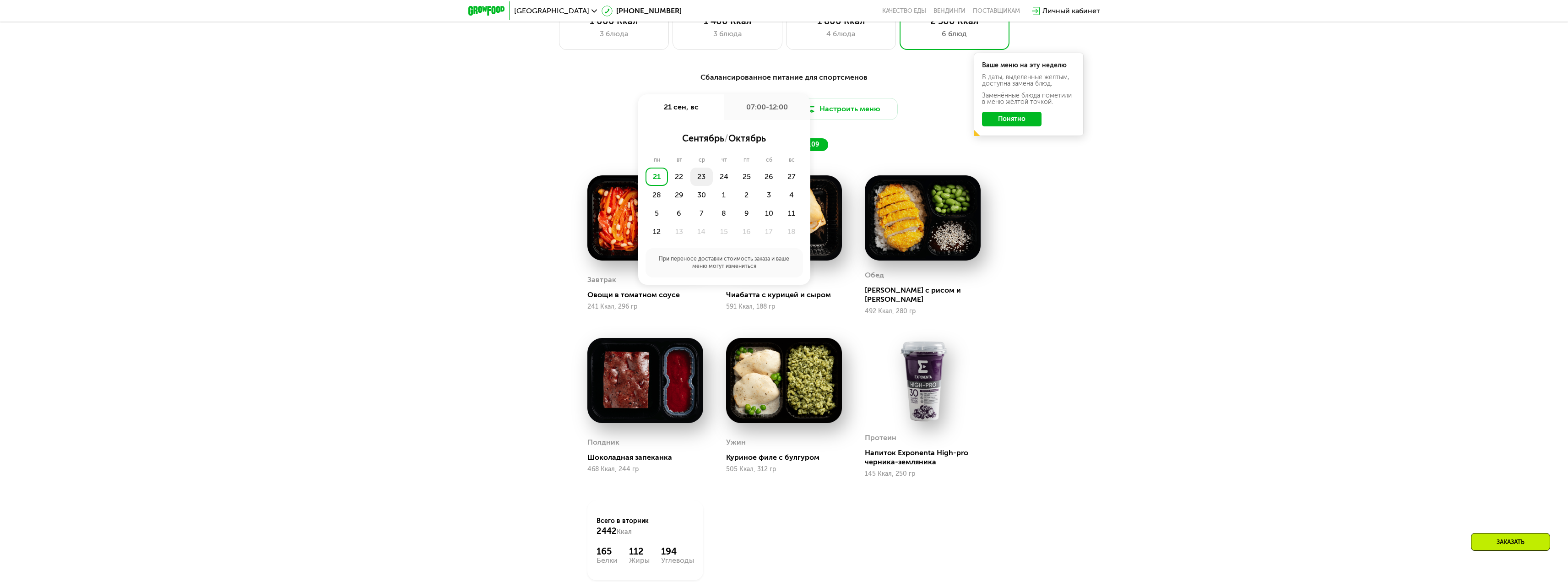
click at [699, 186] on div "23" at bounding box center [701, 177] width 22 height 19
click at [697, 139] on div "Утро" at bounding box center [697, 138] width 55 height 13
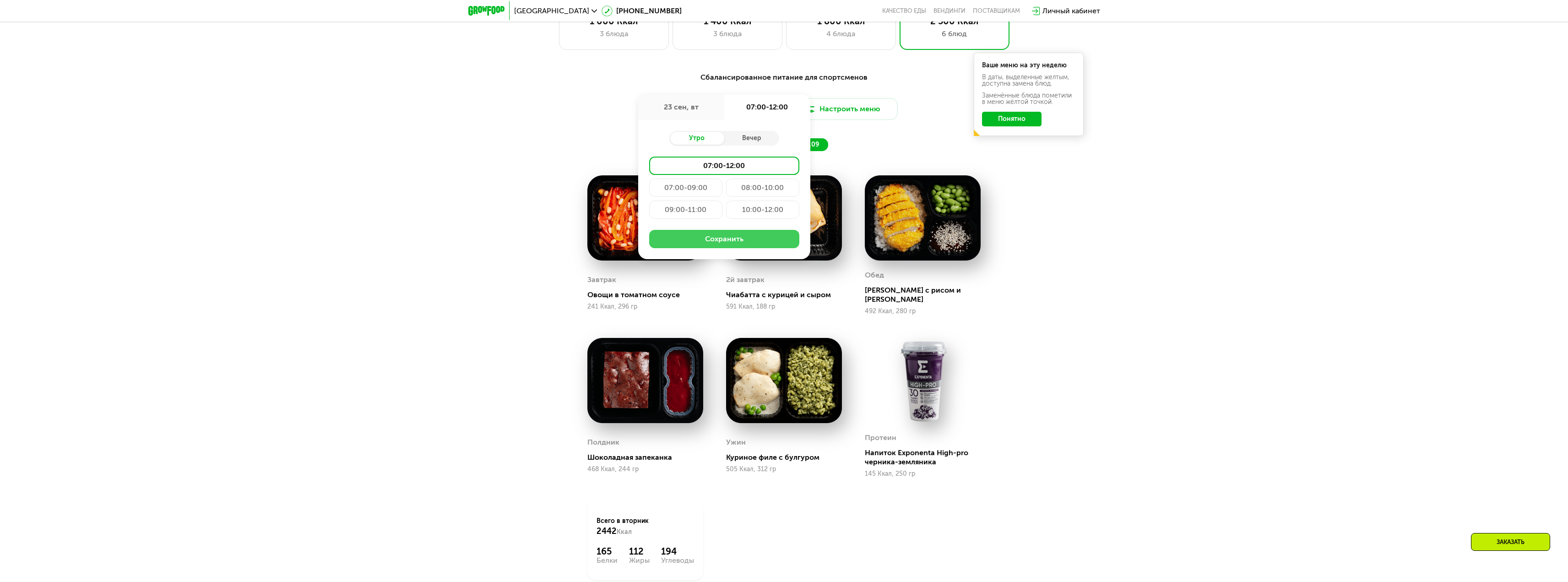
click at [742, 239] on button "Сохранить" at bounding box center [724, 239] width 150 height 19
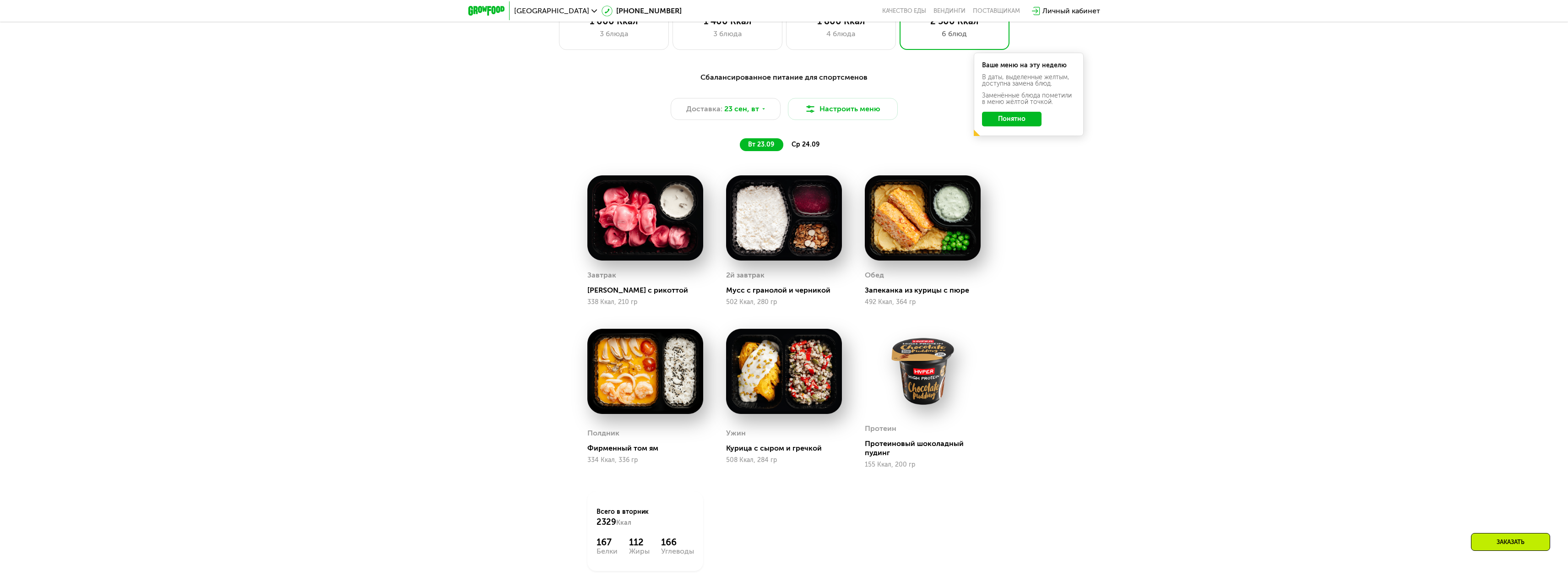
click at [807, 149] on span "ср 24.09" at bounding box center [805, 144] width 28 height 7
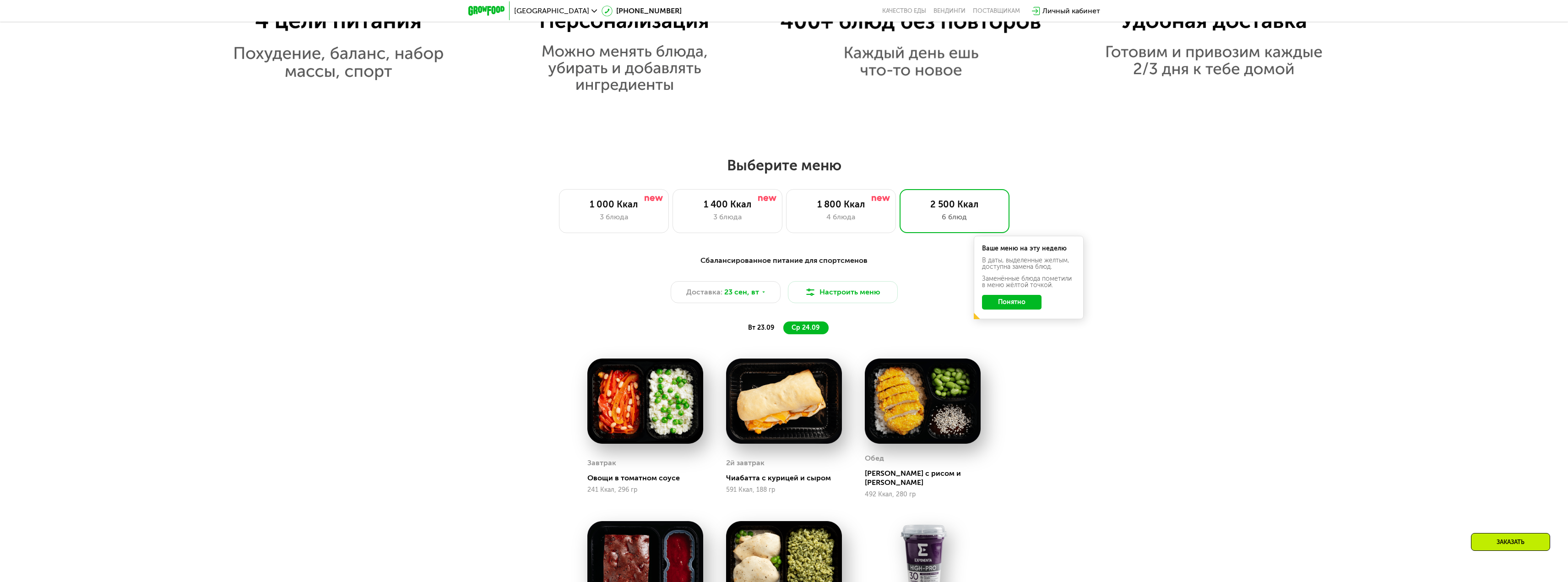
scroll to position [1282, 0]
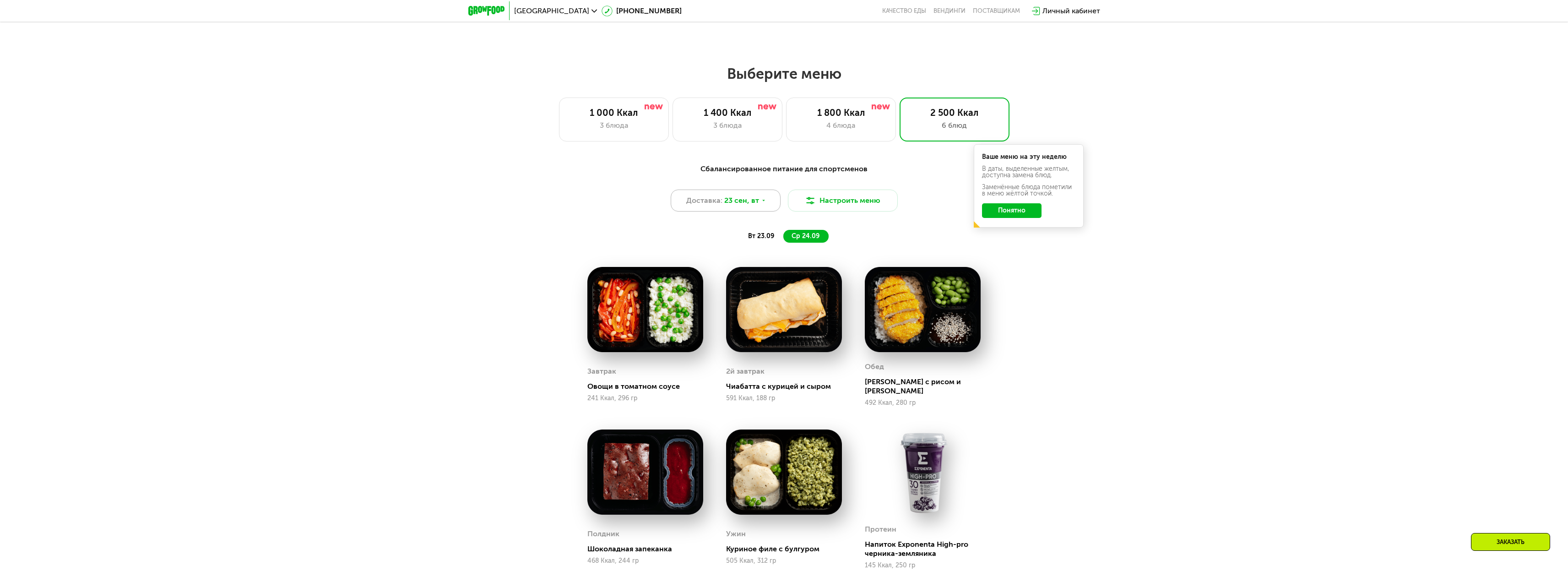
click at [749, 212] on div "Доставка: 23 сен, вт" at bounding box center [726, 201] width 110 height 22
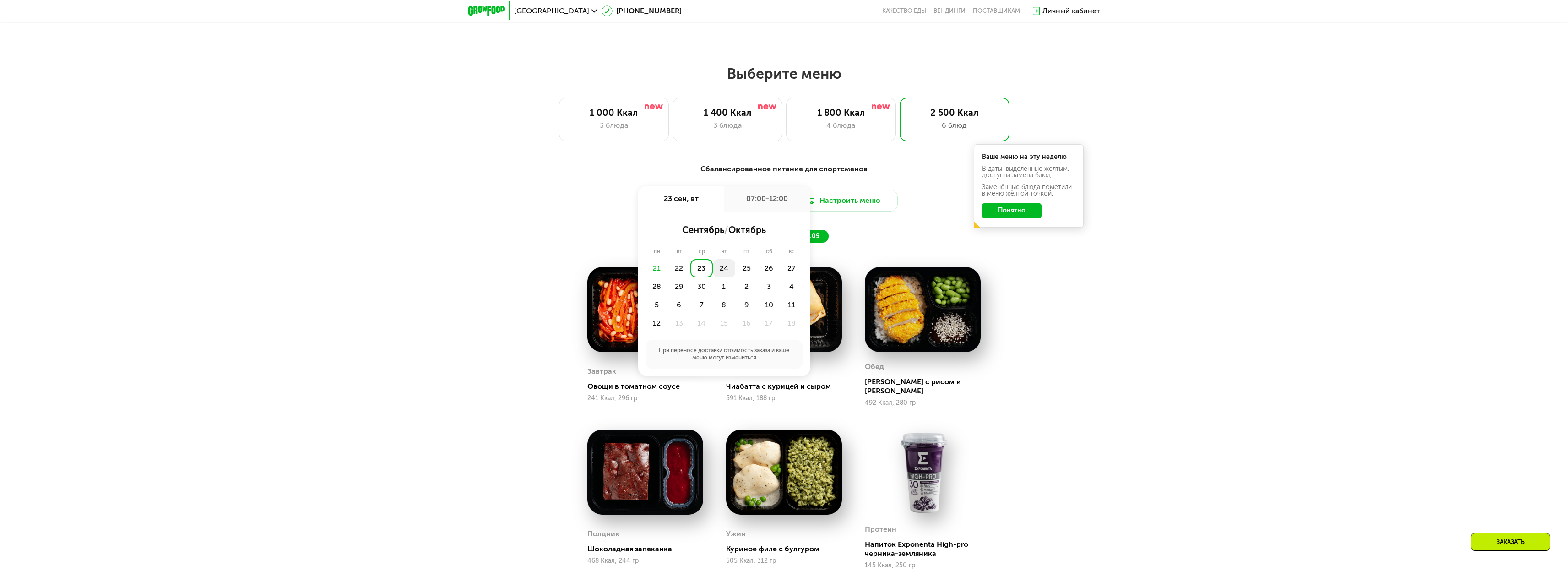
click at [729, 265] on div "24" at bounding box center [723, 268] width 22 height 19
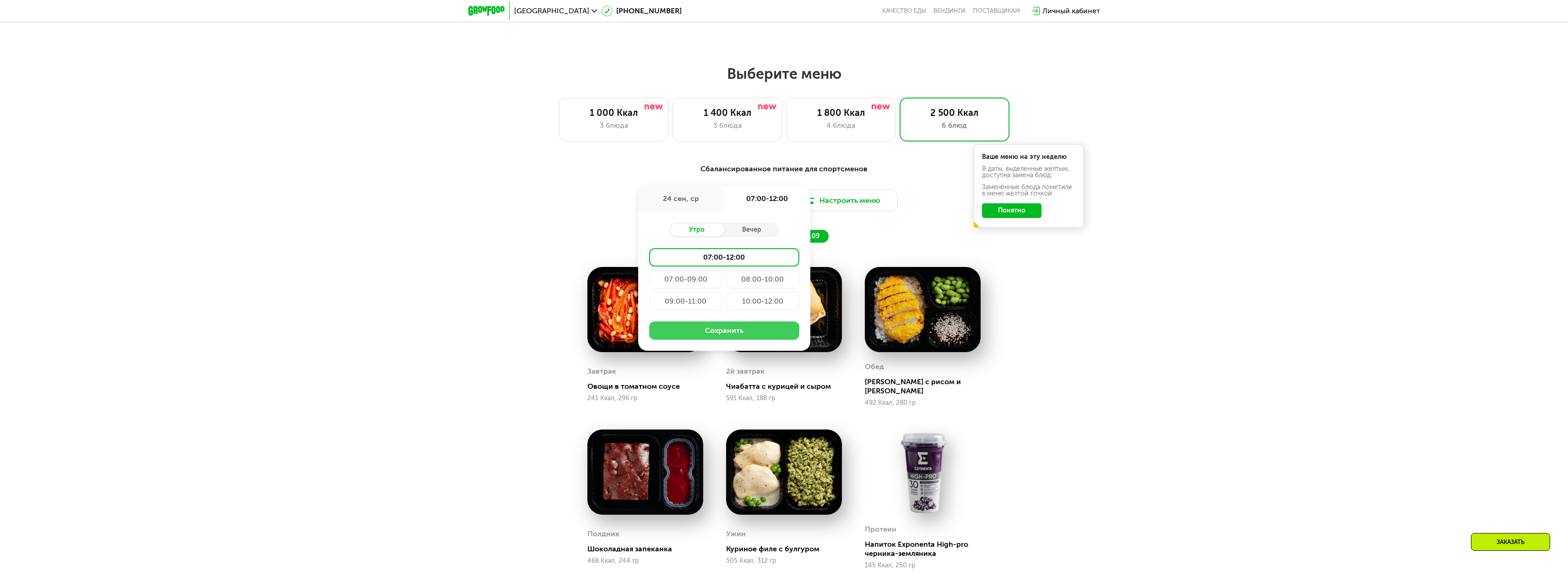
click at [734, 337] on button "Сохранить" at bounding box center [724, 331] width 150 height 19
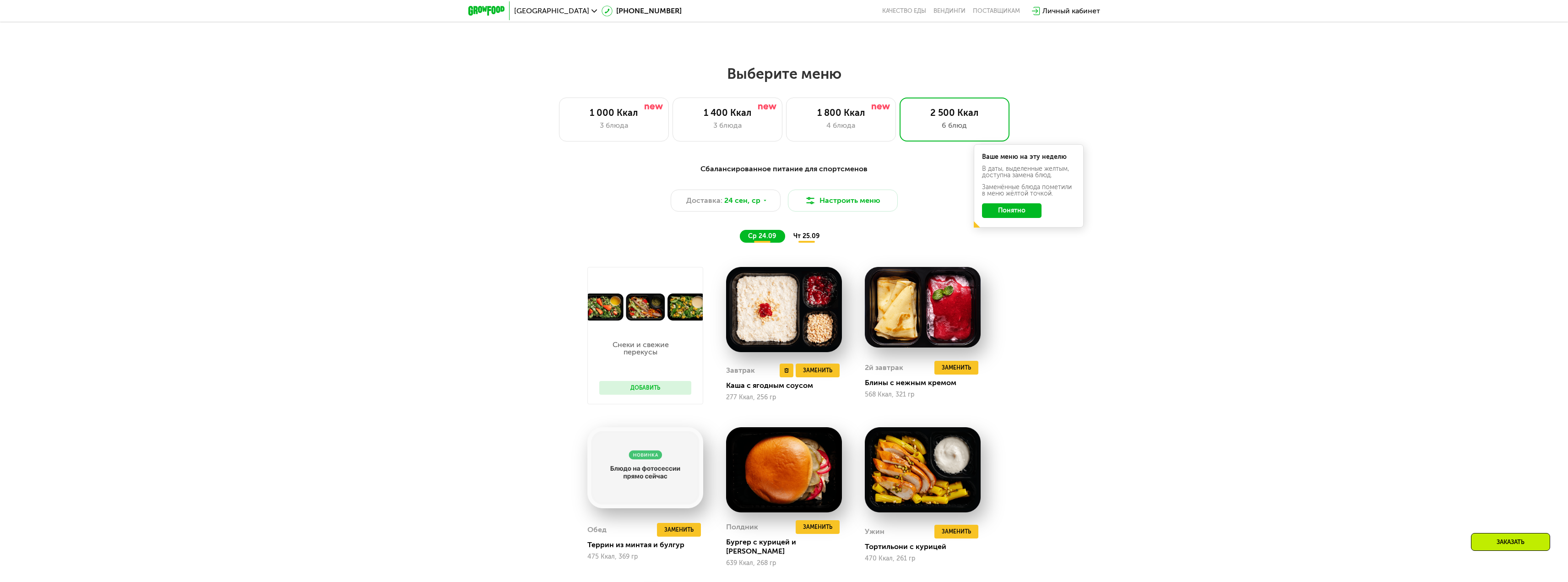
scroll to position [1420, 0]
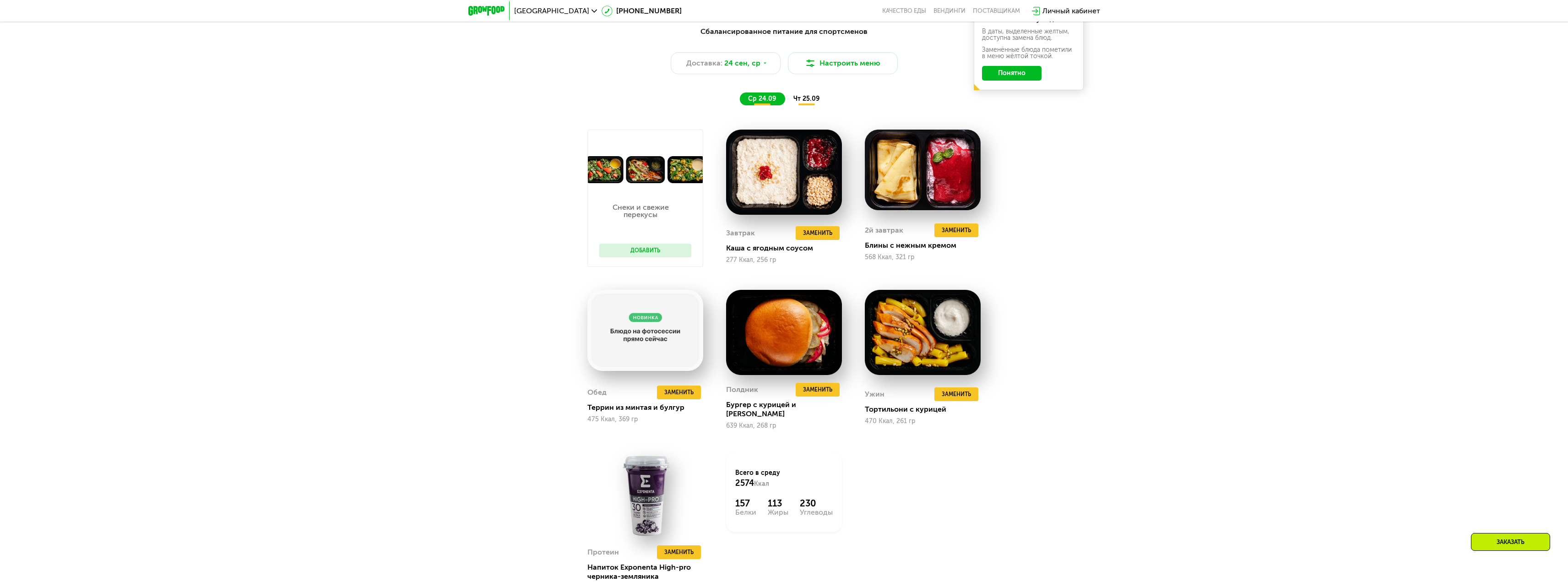
click at [802, 101] on span "чт 25.09" at bounding box center [806, 99] width 26 height 7
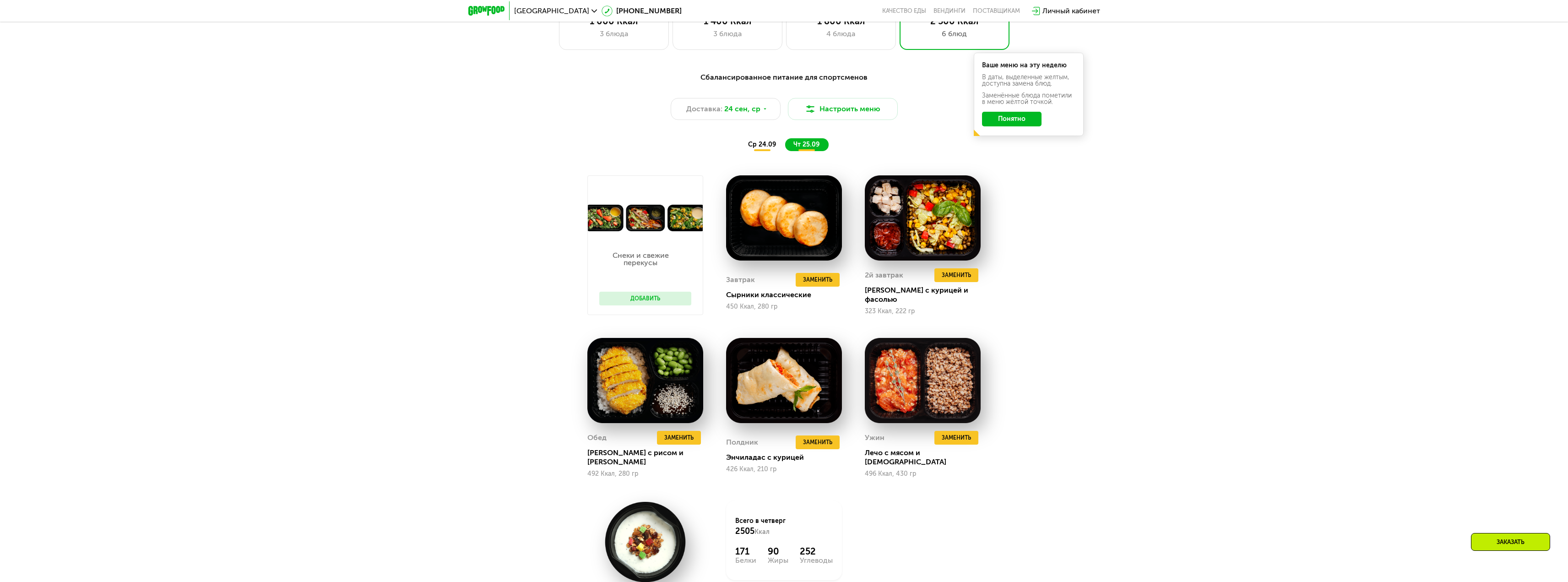
scroll to position [1328, 0]
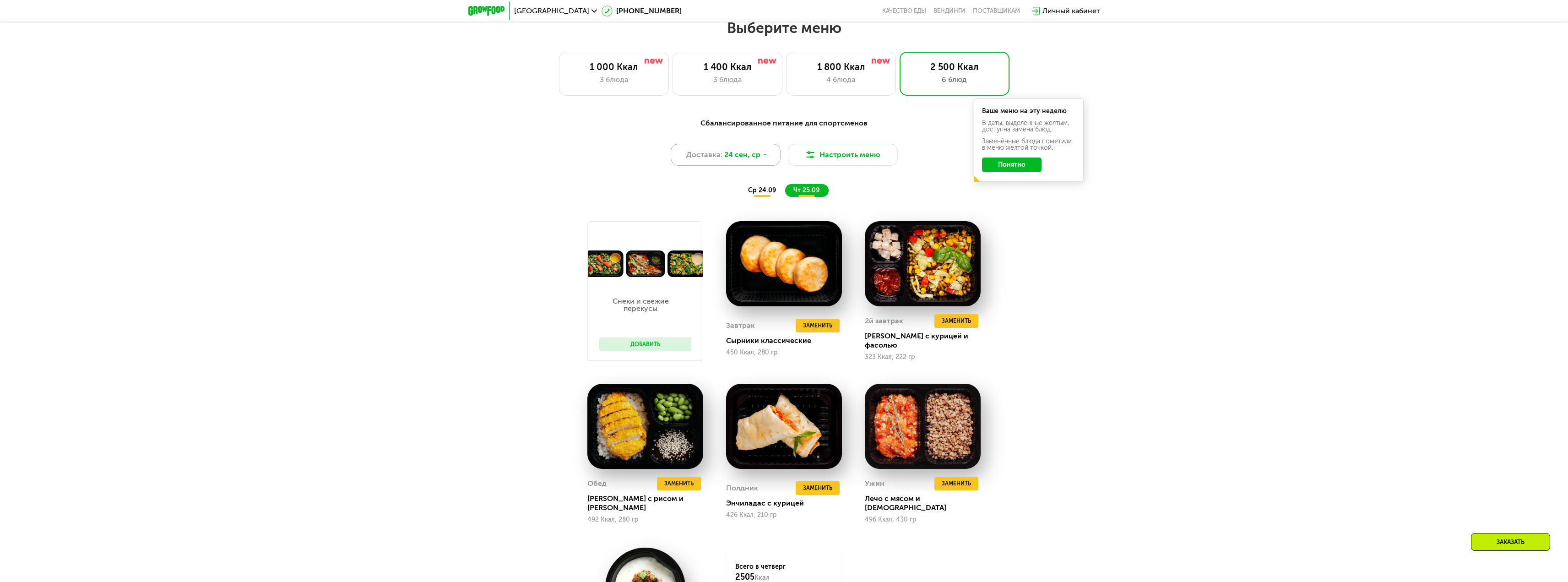
click at [752, 164] on div "Доставка: 24 сен, ср" at bounding box center [726, 155] width 110 height 22
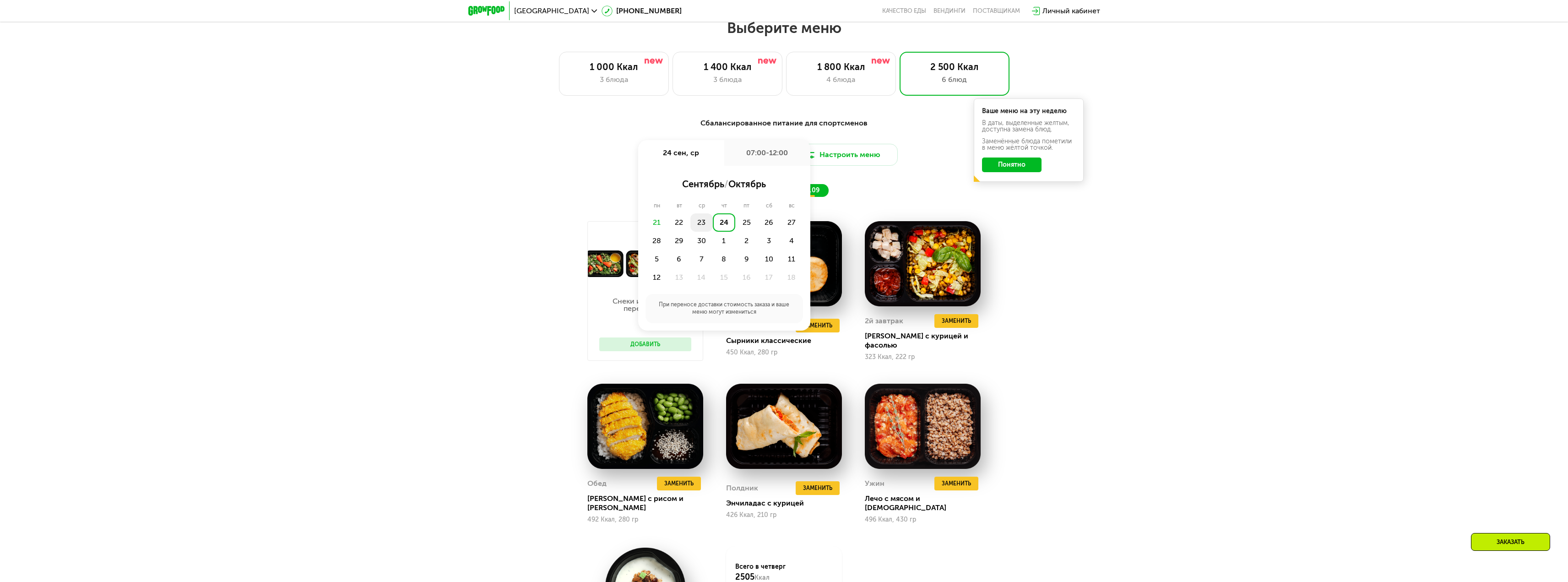
click at [706, 230] on div "23" at bounding box center [701, 222] width 22 height 19
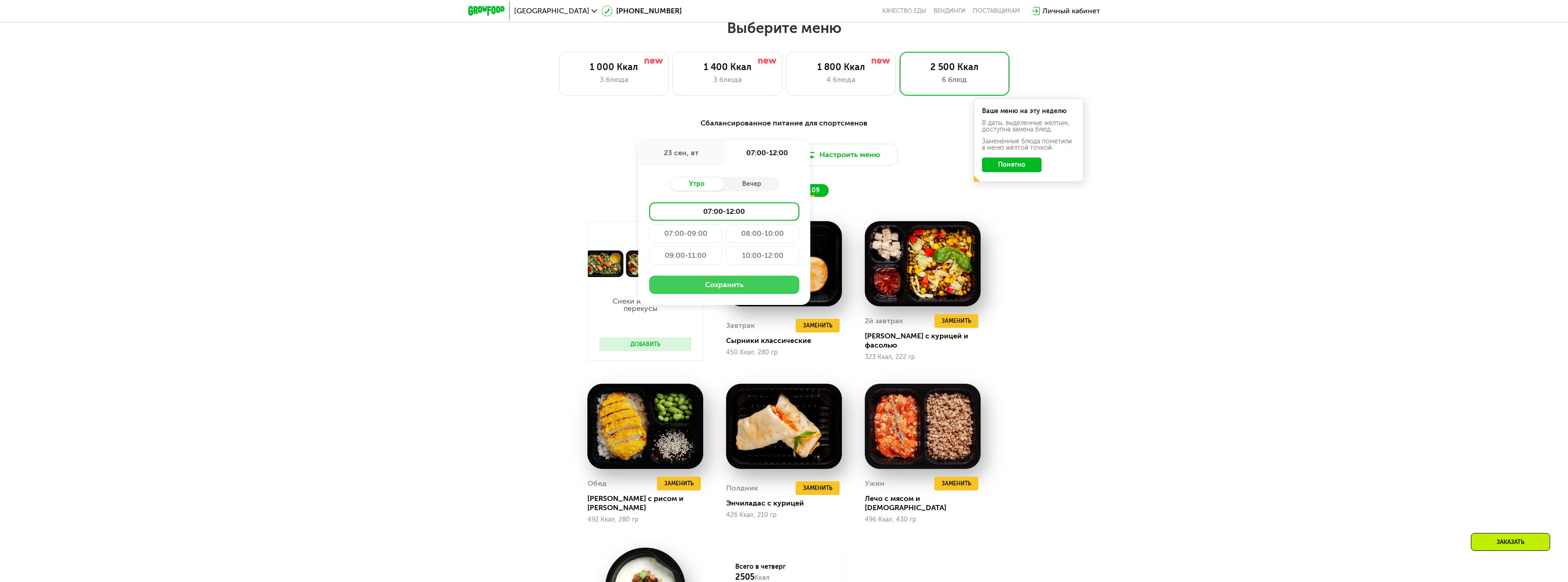
click at [752, 291] on button "Сохранить" at bounding box center [724, 285] width 150 height 19
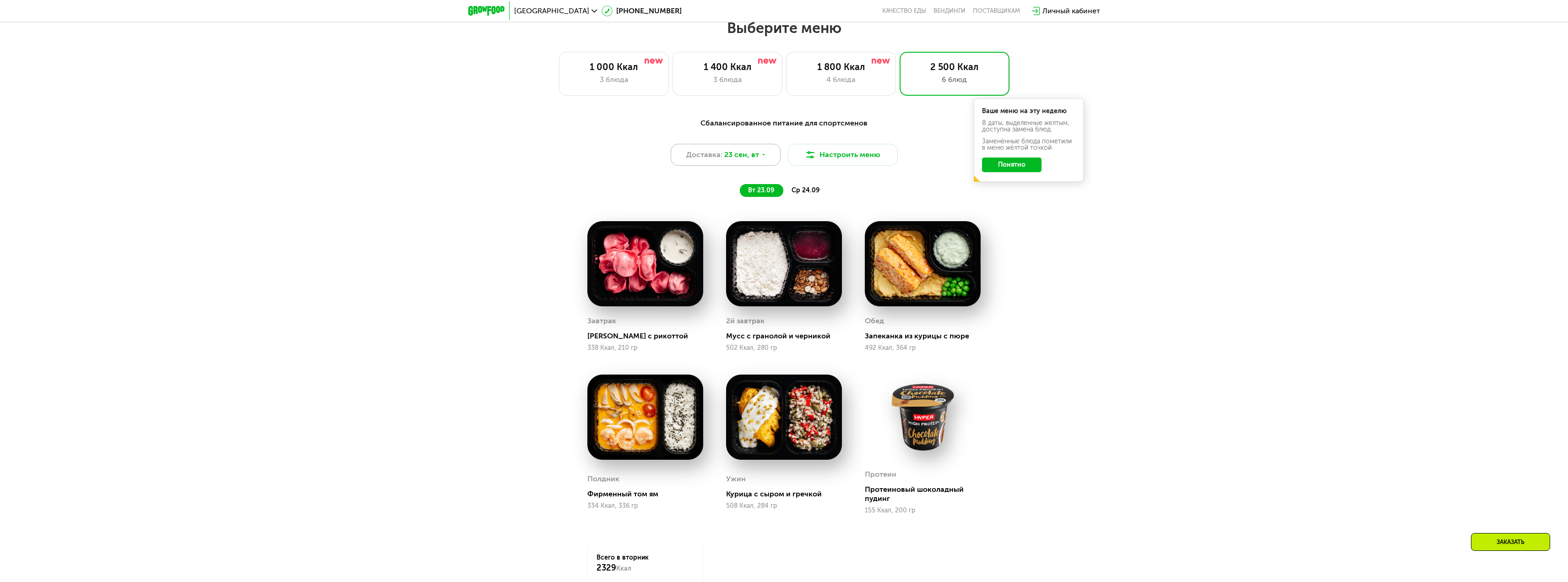
click at [755, 152] on span "23 сен, вт" at bounding box center [741, 155] width 35 height 11
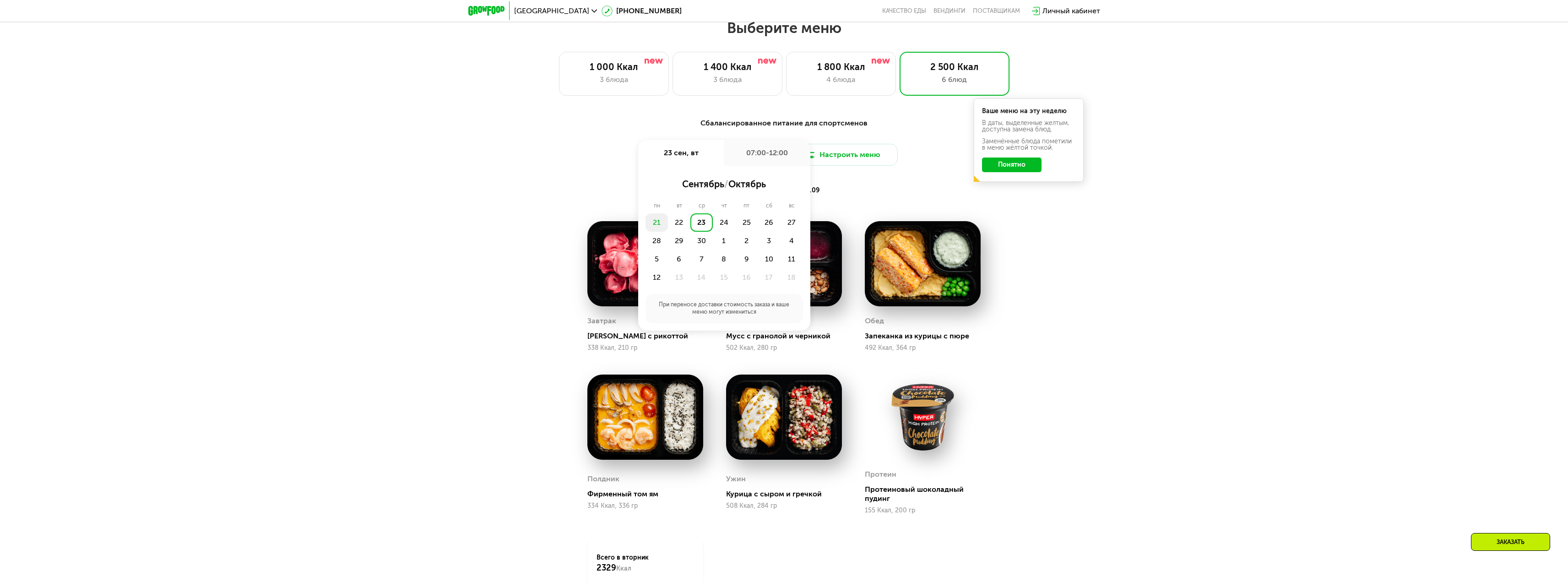
click at [657, 225] on div "21" at bounding box center [657, 222] width 22 height 19
click at [735, 214] on div "18:00-23:00" at bounding box center [724, 211] width 150 height 19
click at [737, 304] on button "Сохранить" at bounding box center [724, 307] width 150 height 19
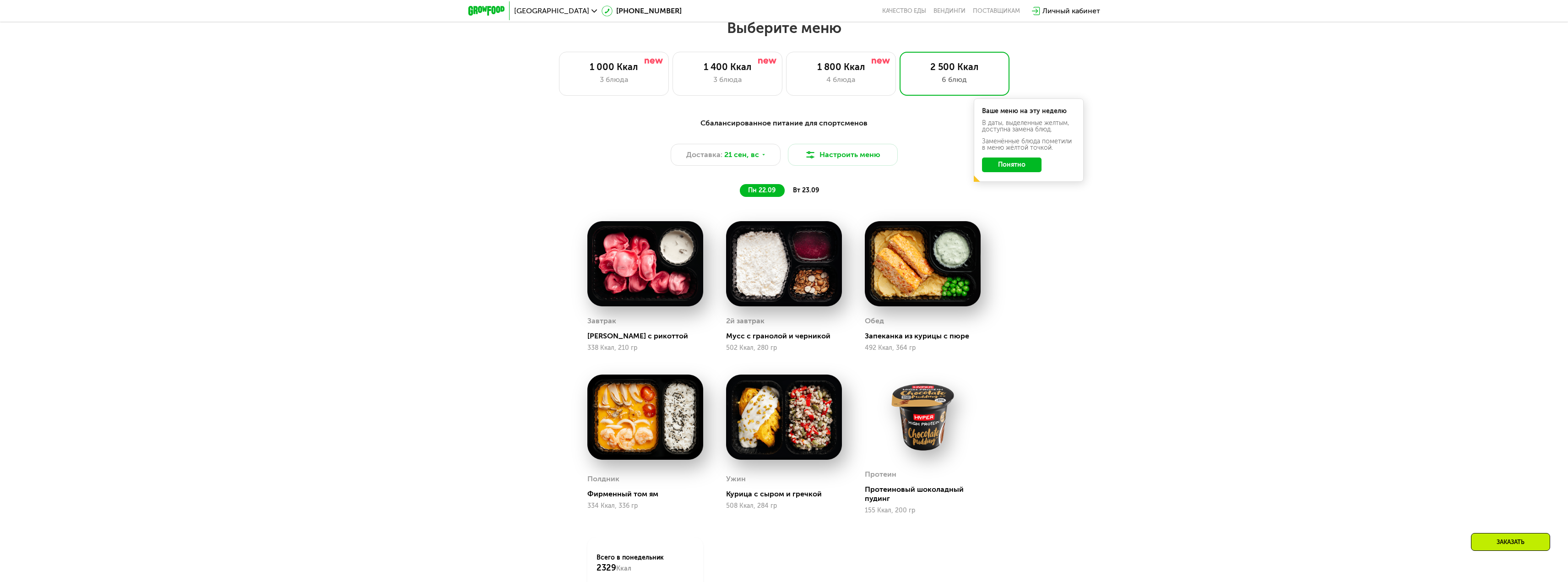
click at [815, 194] on span "вт 23.09" at bounding box center [805, 190] width 26 height 7
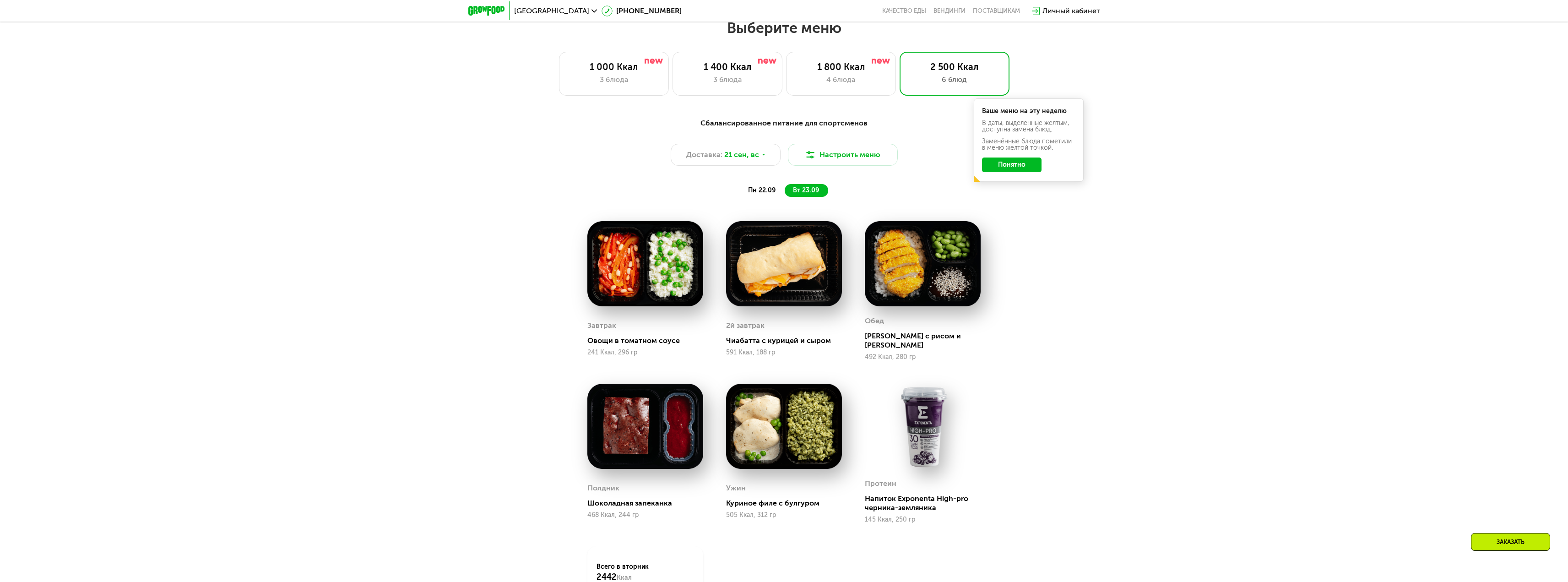
click at [763, 194] on span "пн 22.09" at bounding box center [761, 190] width 27 height 7
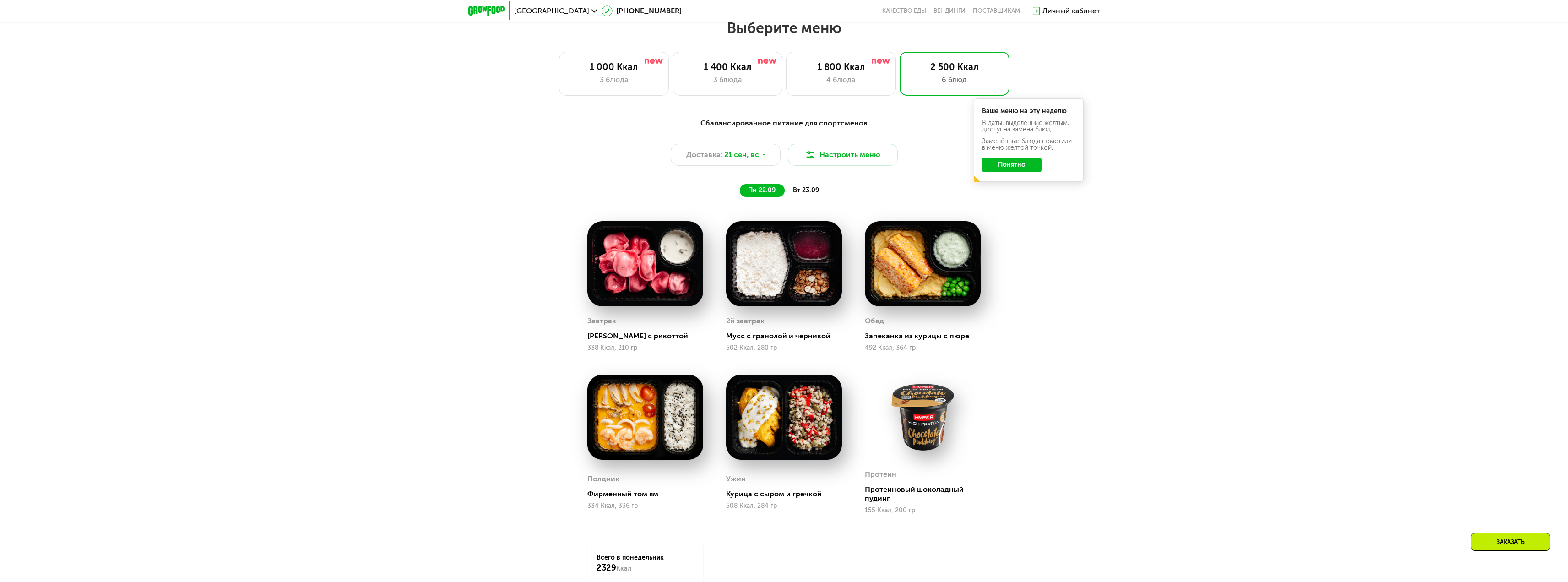
click at [815, 197] on div "вт 23.09" at bounding box center [806, 190] width 44 height 13
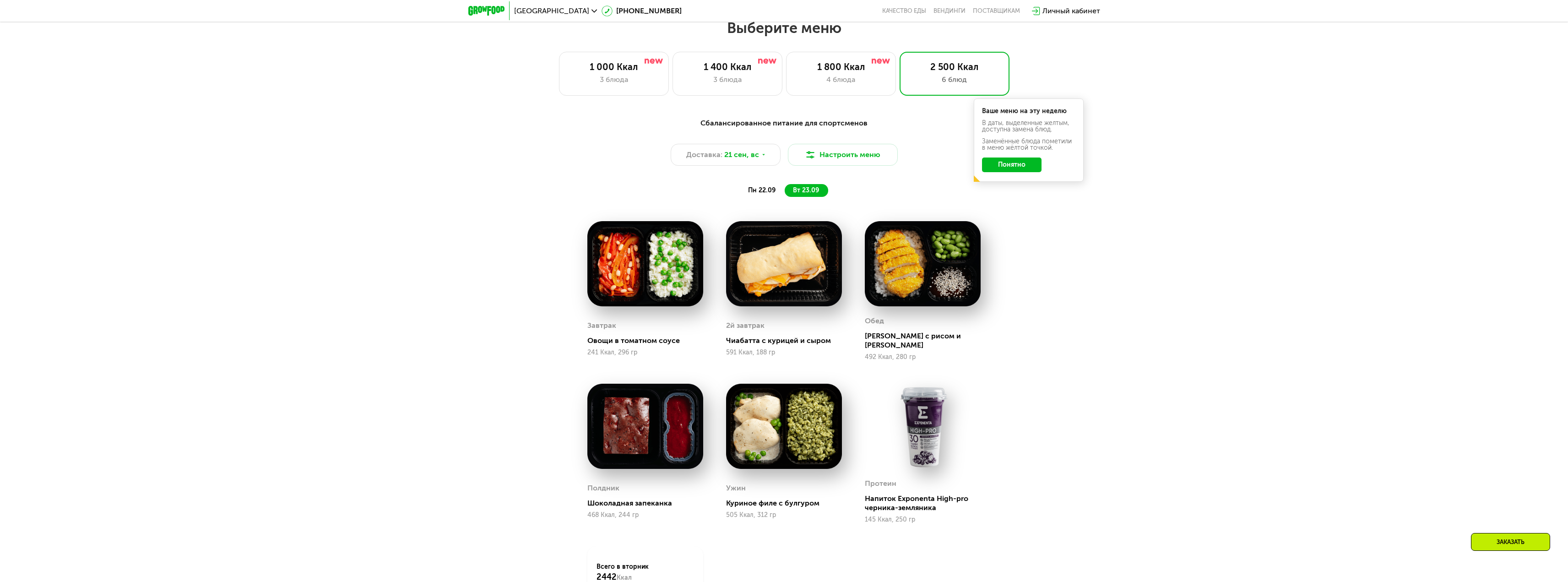
click at [753, 194] on span "пн 22.09" at bounding box center [761, 190] width 27 height 7
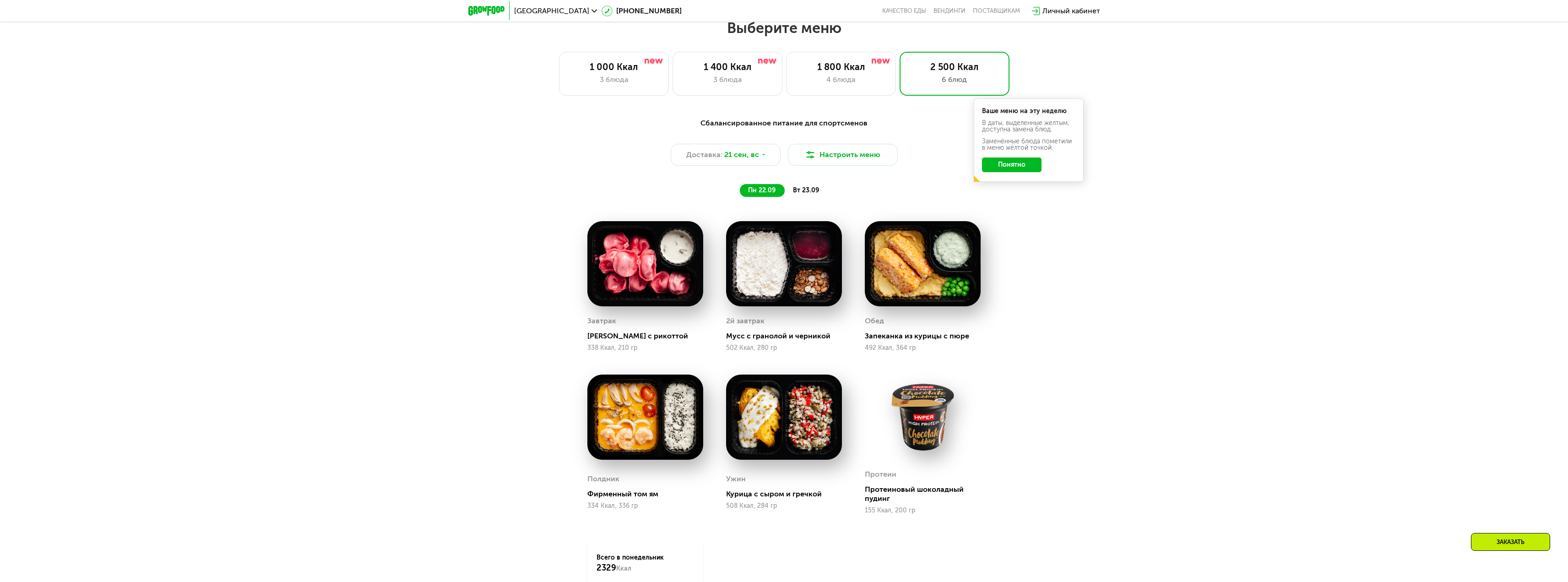
click at [805, 197] on div "вт 23.09" at bounding box center [806, 190] width 44 height 13
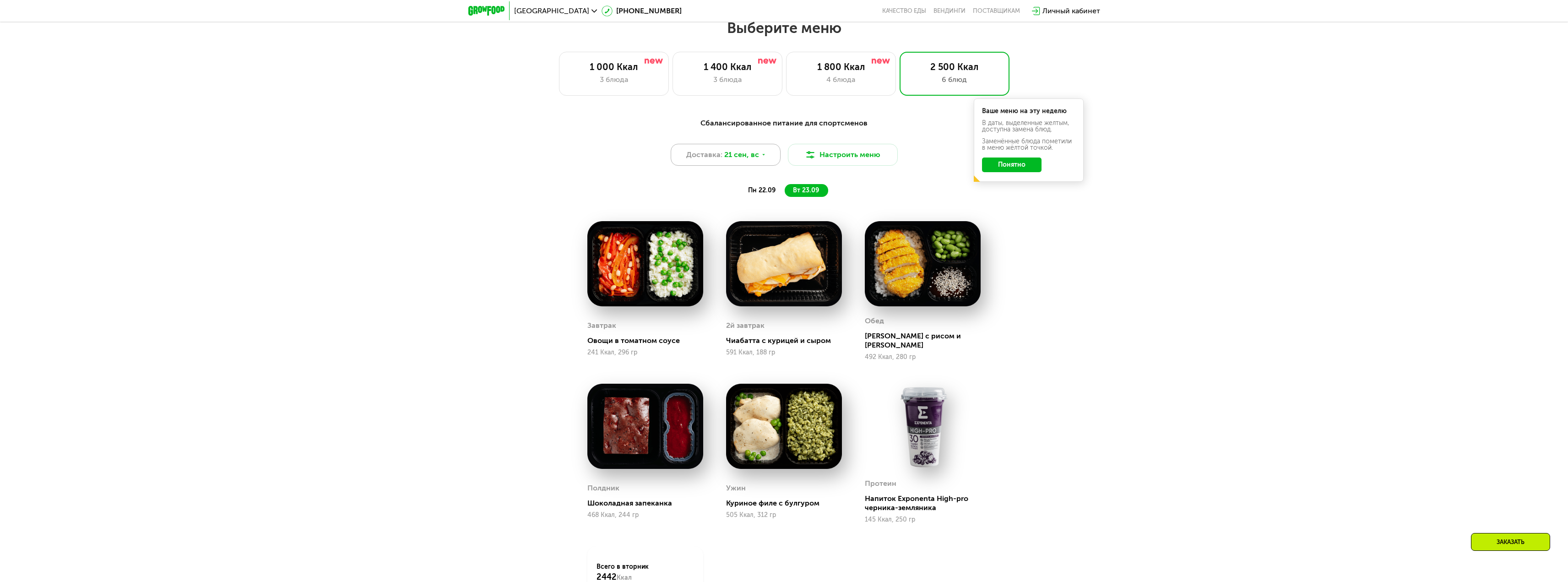
click at [755, 156] on span "21 сен, вс" at bounding box center [741, 155] width 35 height 11
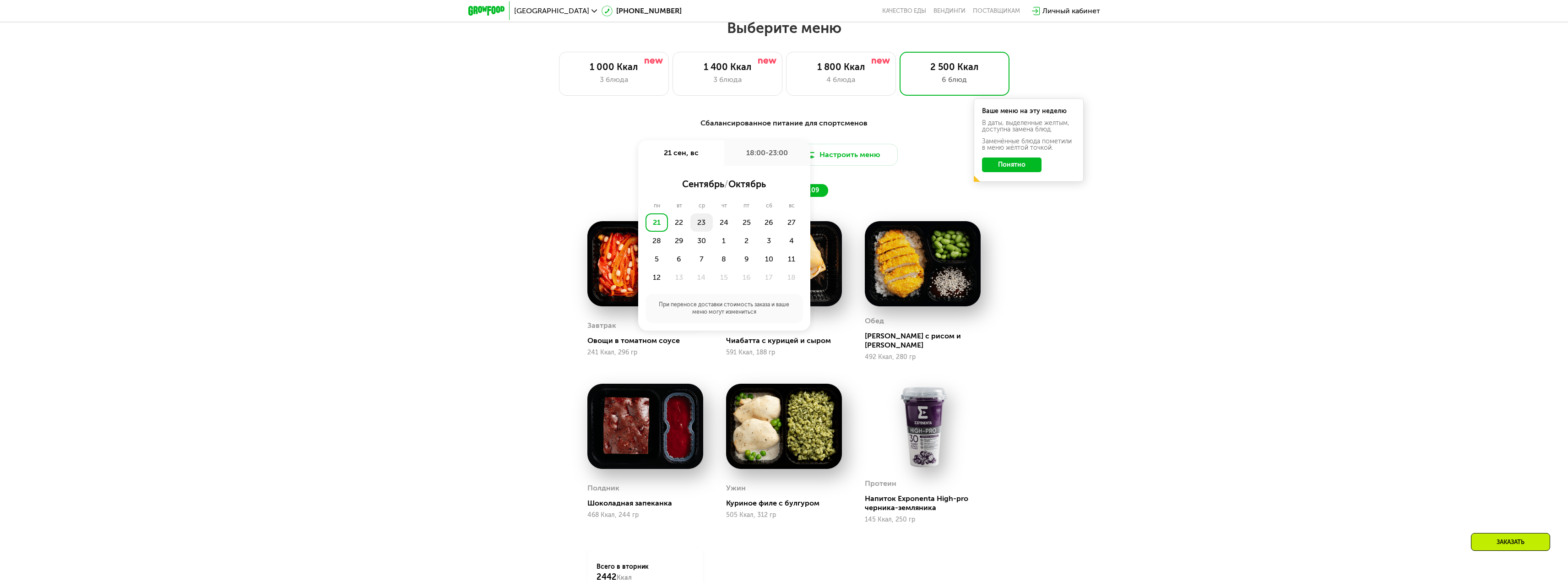
click at [706, 222] on div "23" at bounding box center [701, 222] width 22 height 19
click at [722, 316] on button "Сохранить" at bounding box center [724, 307] width 150 height 19
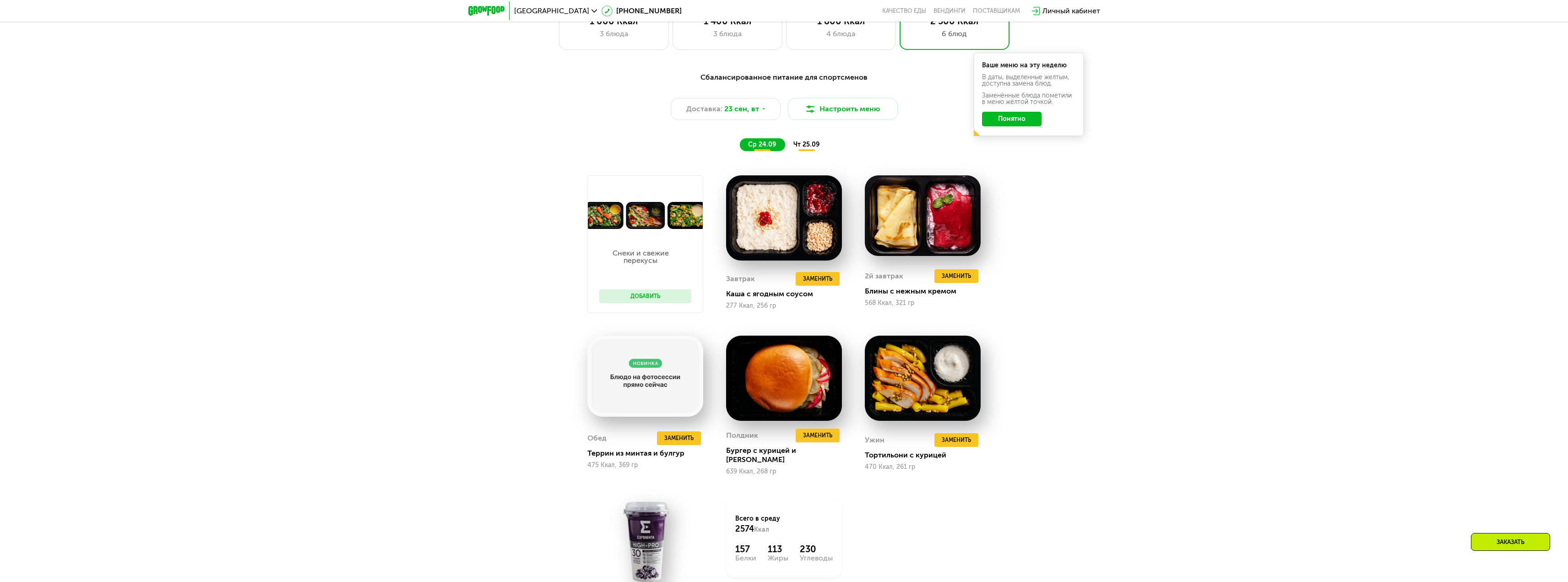
scroll to position [1466, 0]
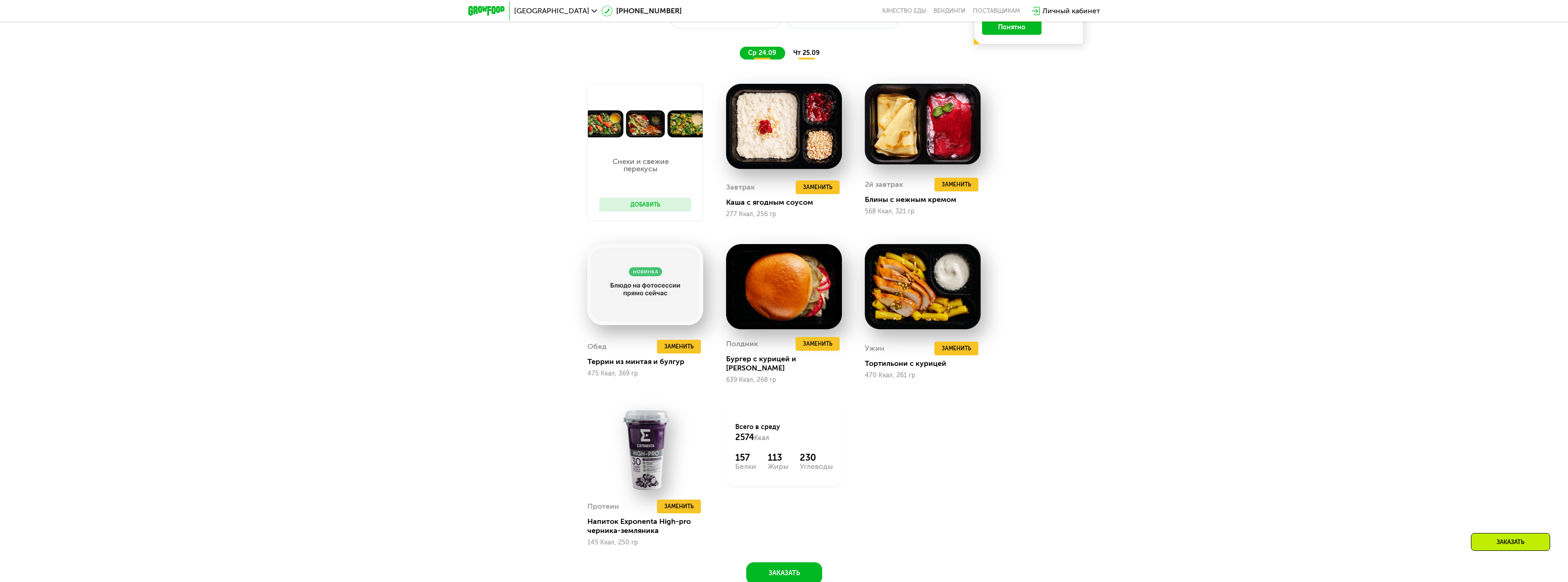
click at [802, 59] on div "чт 25.09" at bounding box center [807, 53] width 44 height 13
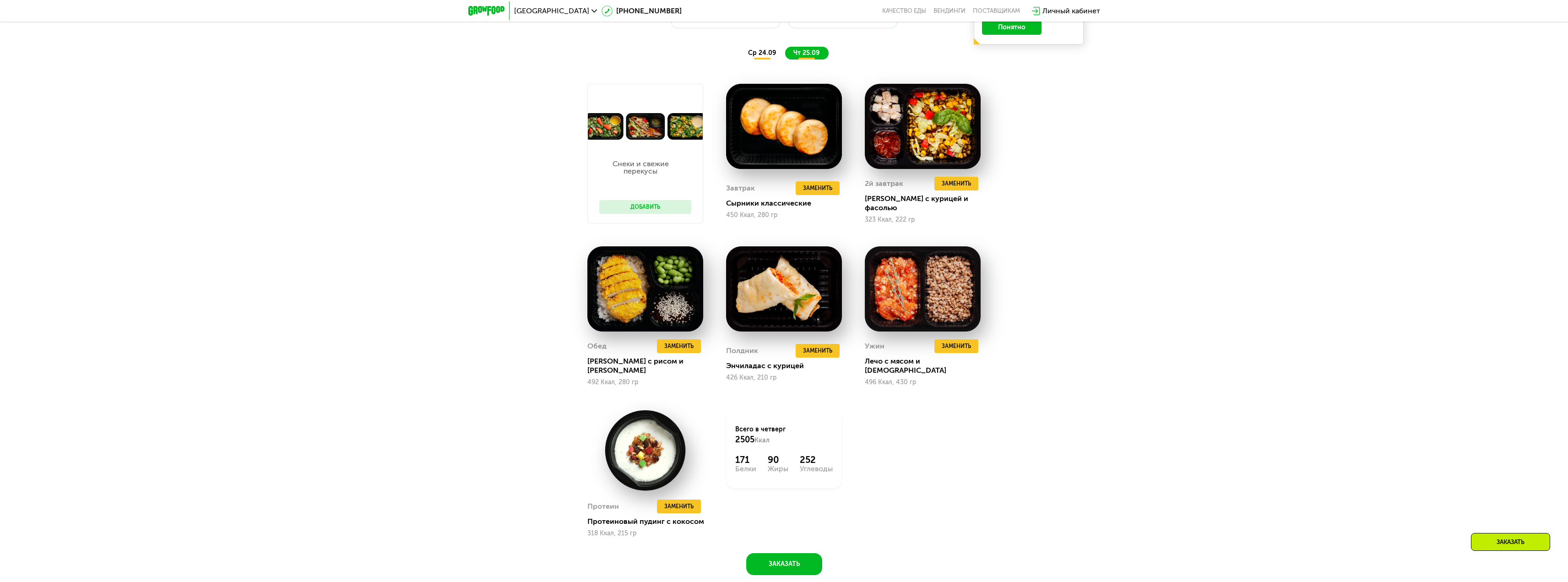
click at [771, 56] on span "ср 24.09" at bounding box center [762, 53] width 28 height 7
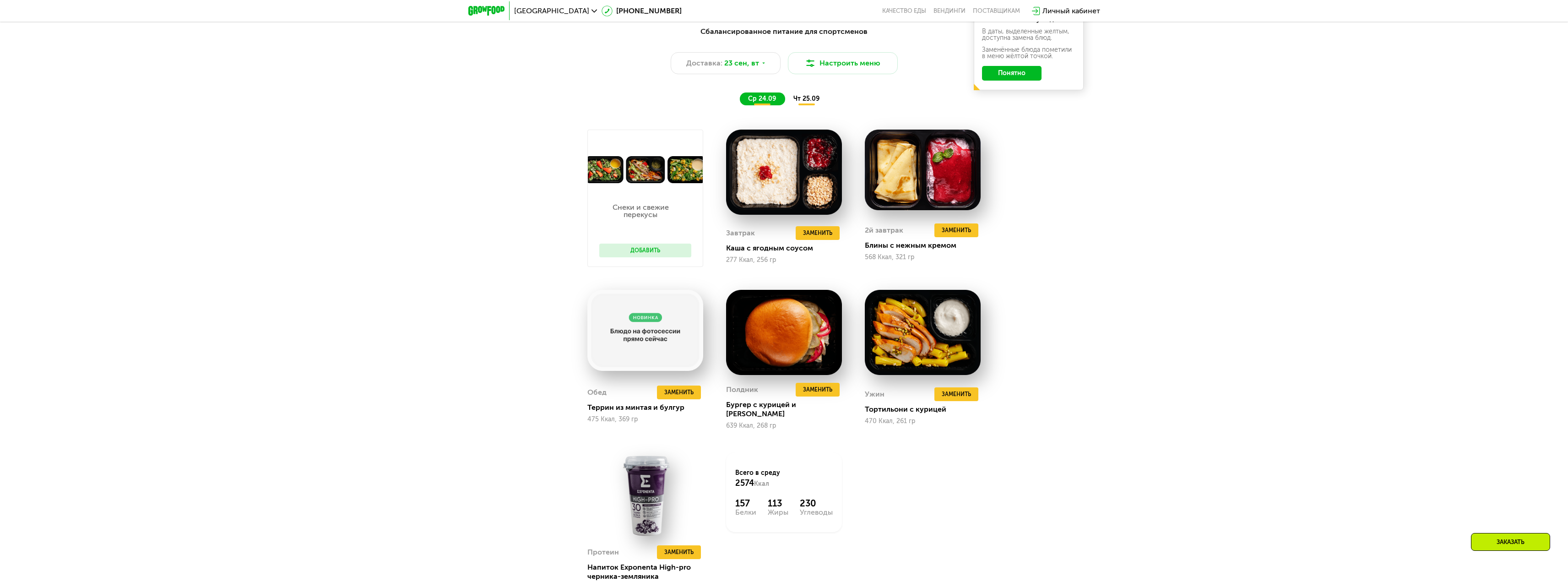
scroll to position [1374, 0]
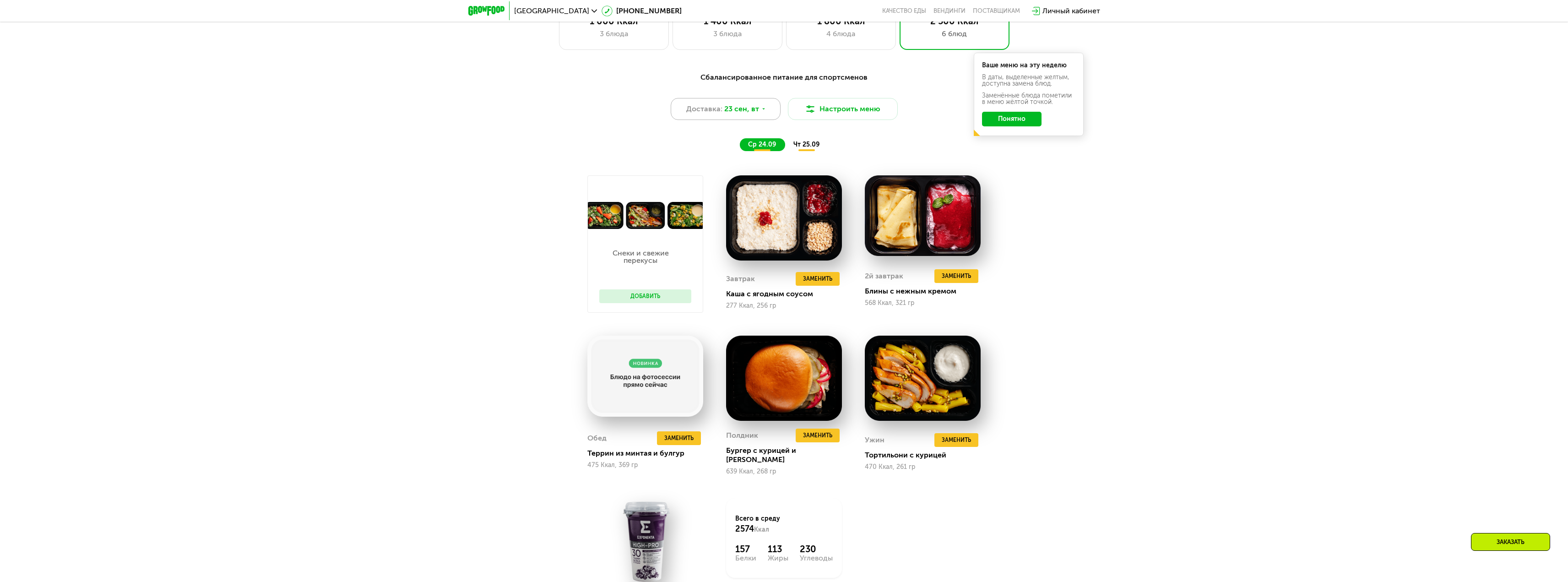
click at [755, 114] on span "23 сен, вт" at bounding box center [741, 109] width 35 height 11
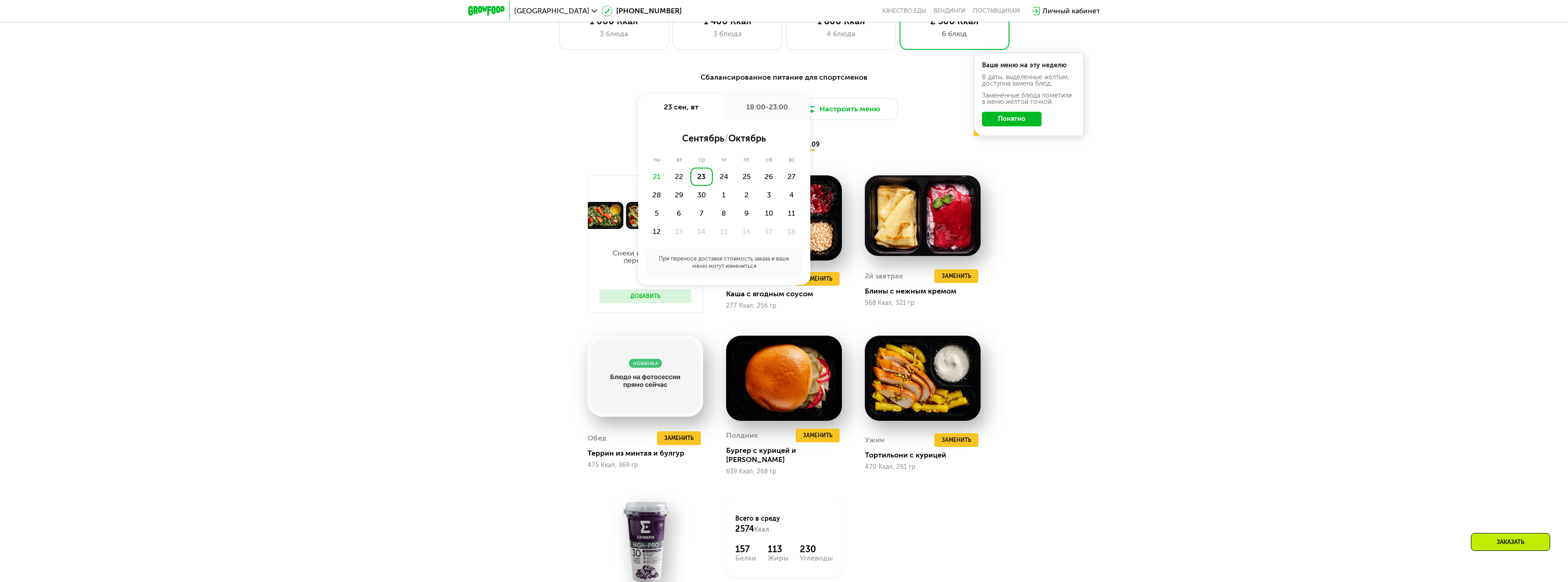
click at [1044, 233] on div "Сбалансированное питание для спортсменов Доставка: 23 сен, вт 23 сен, вт 18:00-…" at bounding box center [784, 371] width 564 height 610
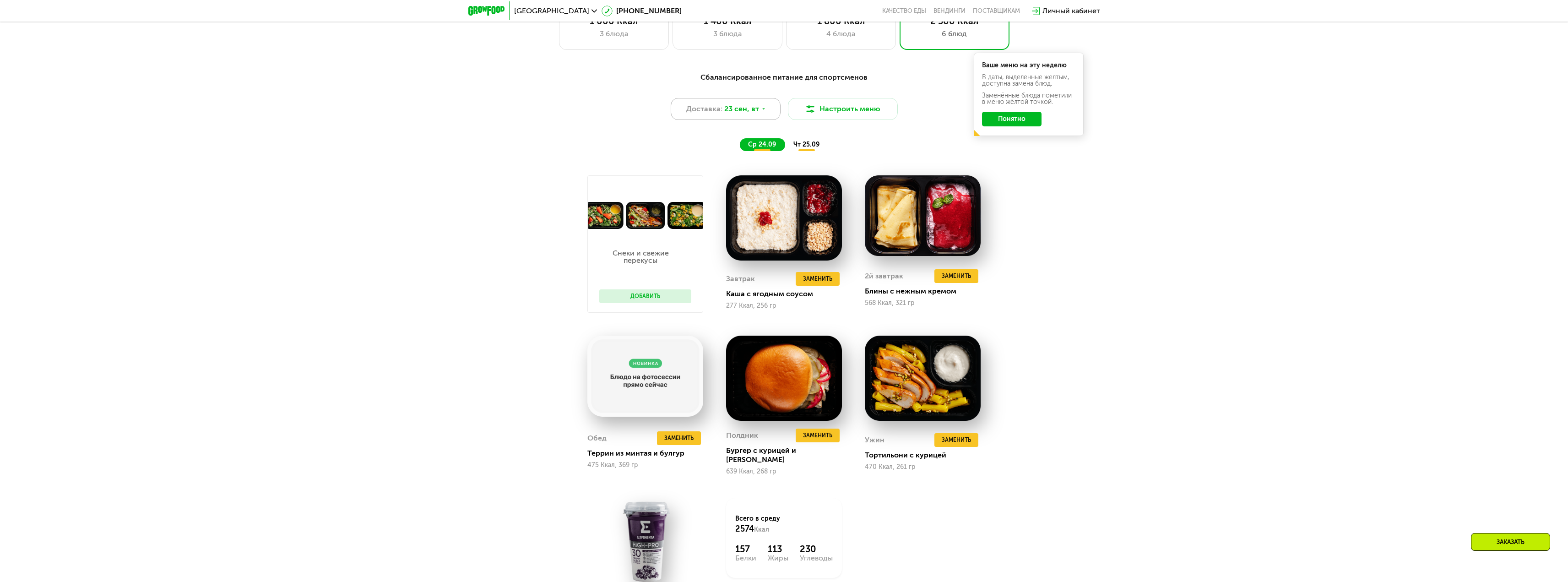
click at [744, 114] on span "23 сен, вт" at bounding box center [741, 109] width 35 height 11
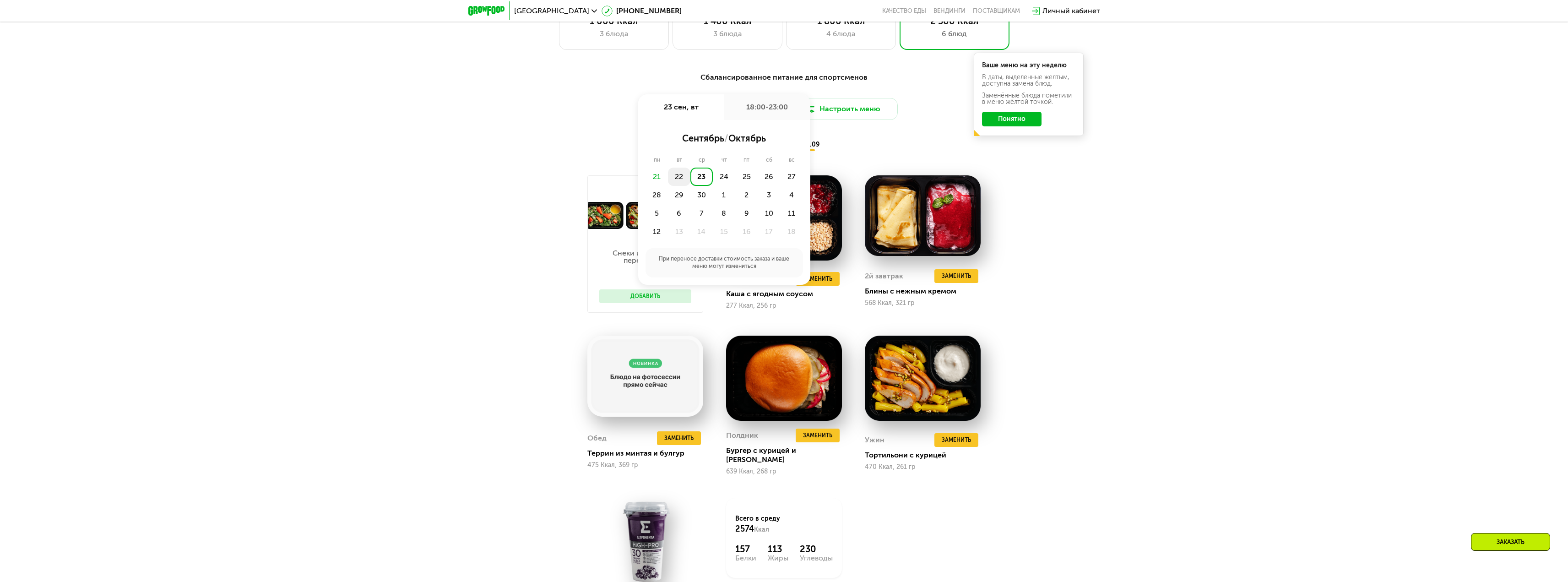
click at [679, 183] on div "22" at bounding box center [679, 177] width 22 height 19
click at [706, 143] on div "Утро" at bounding box center [697, 138] width 55 height 13
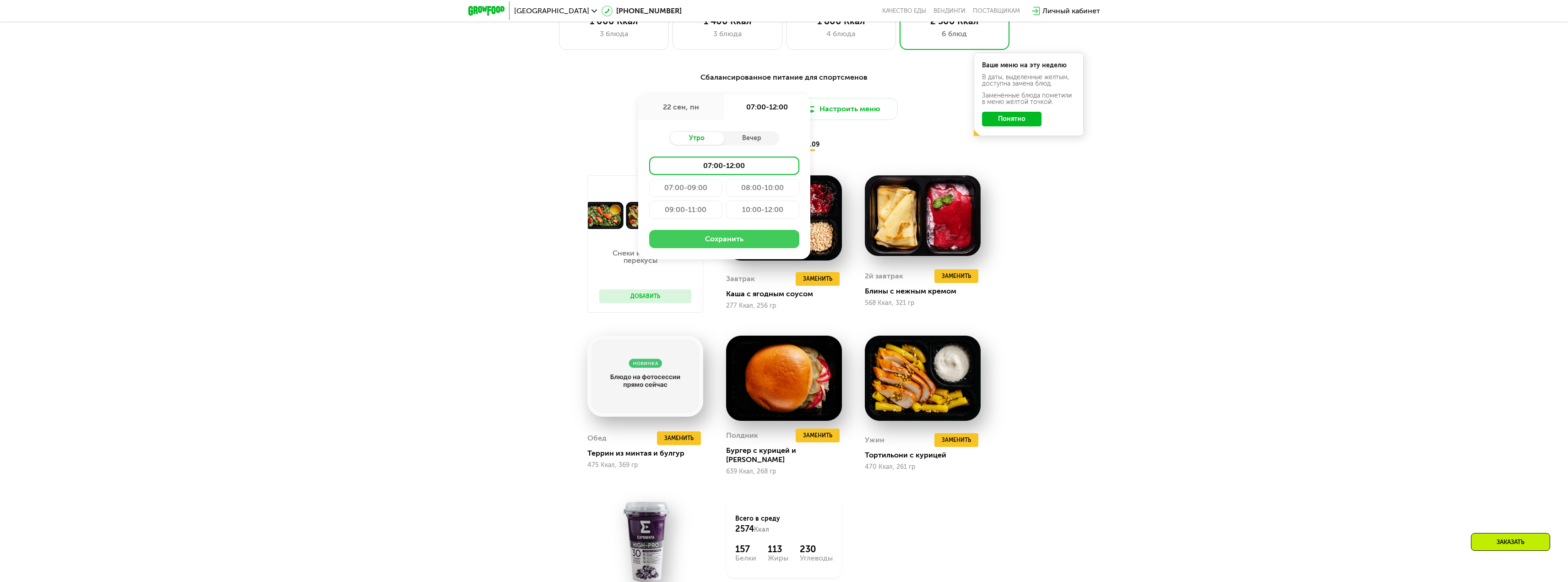
click at [723, 240] on button "Сохранить" at bounding box center [724, 239] width 150 height 19
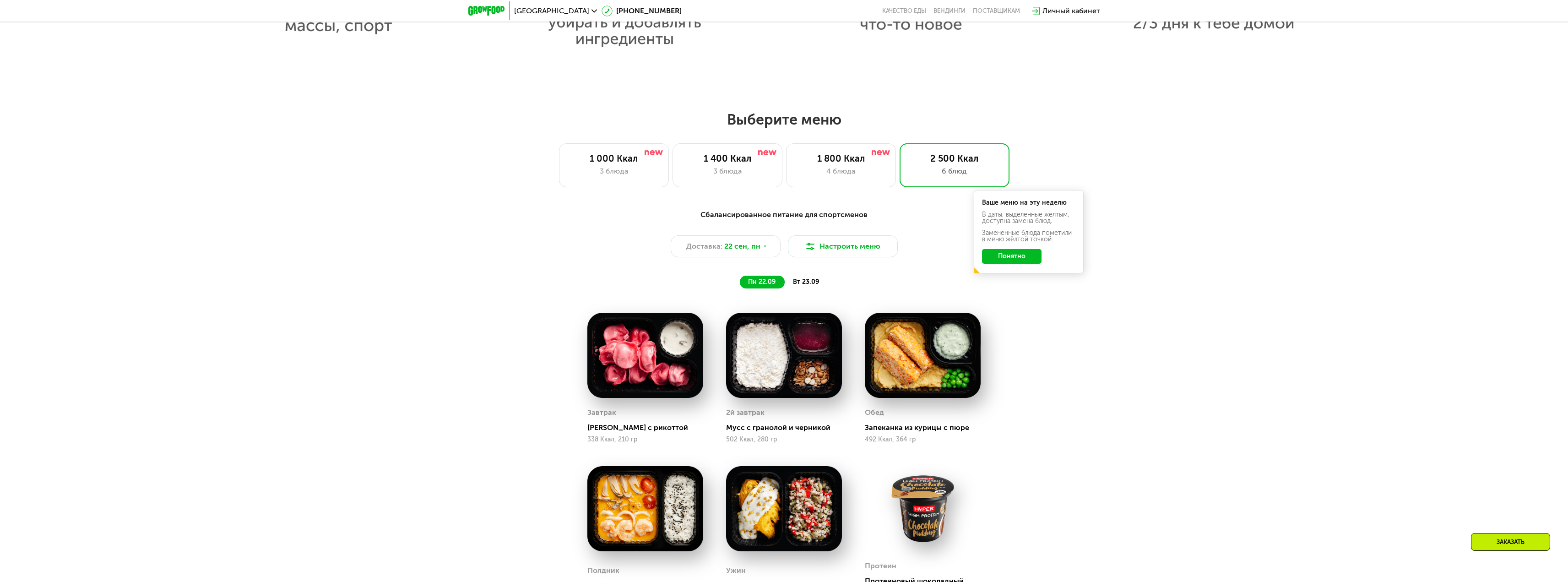
scroll to position [1282, 0]
